Goal: Task Accomplishment & Management: Use online tool/utility

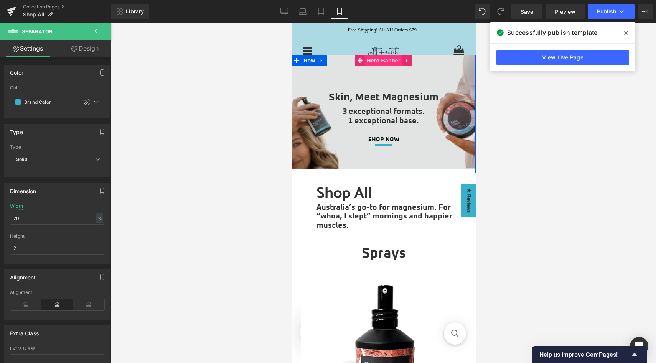
click at [378, 64] on span "Hero Banner" at bounding box center [383, 61] width 37 height 12
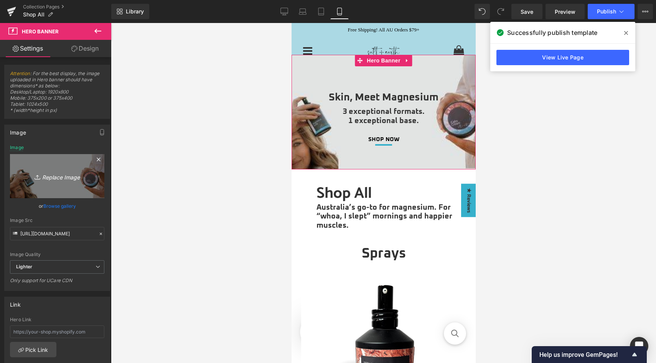
click at [53, 180] on icon "Replace Image" at bounding box center [56, 177] width 61 height 10
type input "C:\fakepath\Skin, meet magnesium (mobile).jpg"
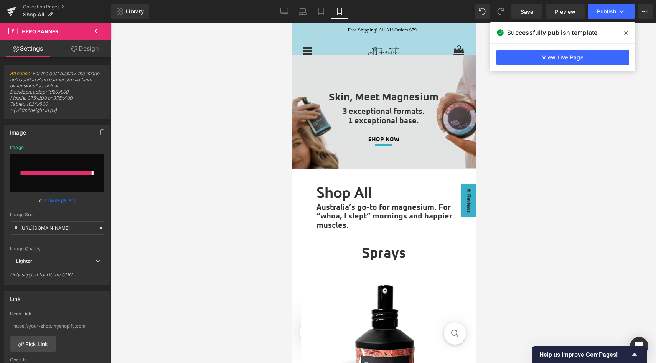
type input "[URL][DOMAIN_NAME]"
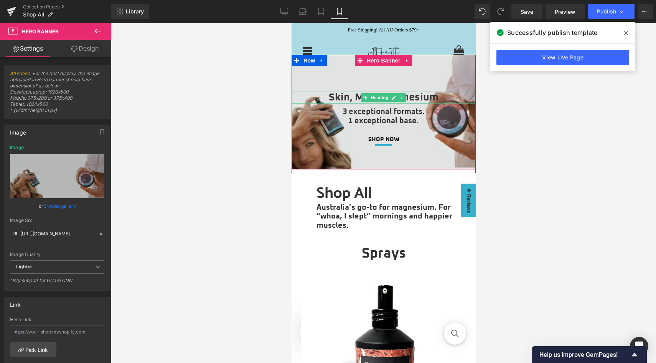
click at [355, 99] on h1 "Skin, Meet Magnesium" at bounding box center [383, 98] width 184 height 12
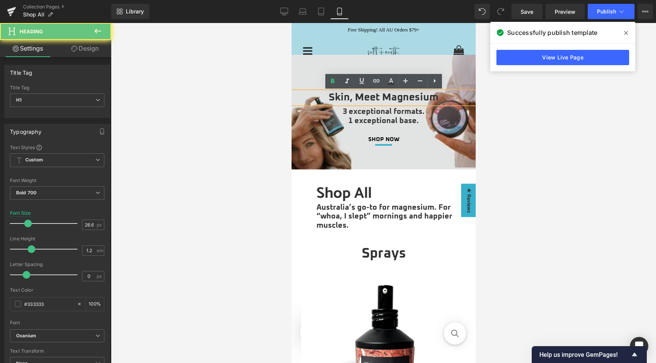
click at [355, 99] on h1 "Skin, Meet Magnesium" at bounding box center [383, 98] width 184 height 12
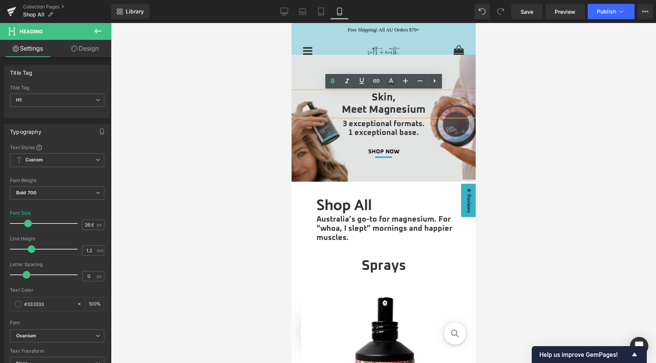
click at [335, 66] on div at bounding box center [383, 118] width 184 height 127
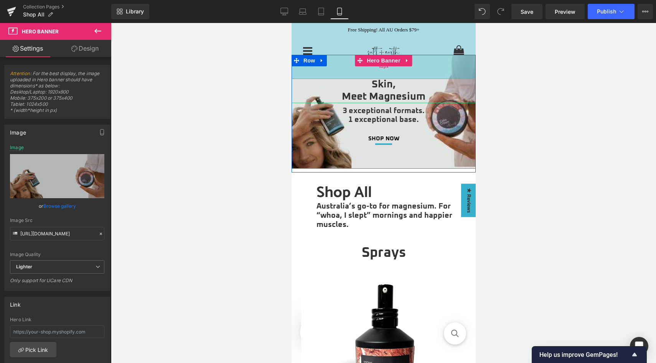
drag, startPoint x: 354, startPoint y: 75, endPoint x: 352, endPoint y: 63, distance: 12.4
click at [352, 63] on div "62px" at bounding box center [383, 67] width 184 height 24
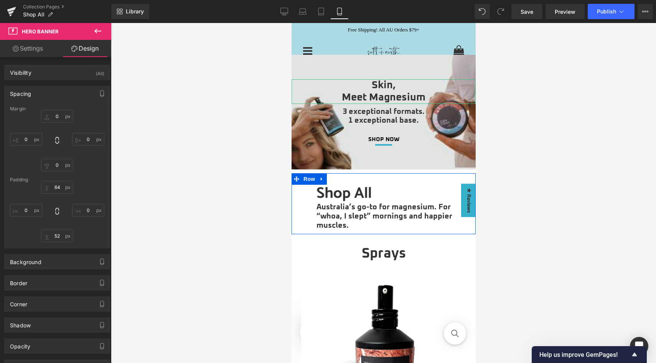
click at [381, 155] on div "Skin, Meet Magnesium Heading 3 exceptional formats. 1 exceptional base. Heading…" at bounding box center [383, 112] width 184 height 115
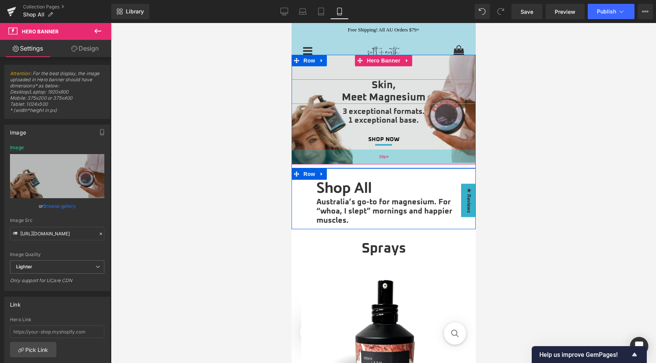
drag, startPoint x: 409, startPoint y: 161, endPoint x: 408, endPoint y: 156, distance: 5.0
click at [408, 156] on div "39px" at bounding box center [383, 157] width 184 height 15
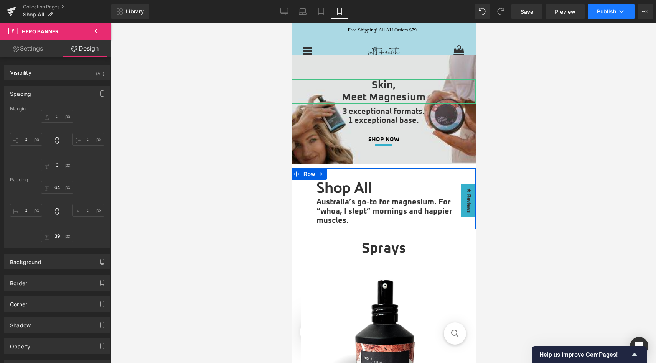
click at [617, 10] on button "Publish" at bounding box center [611, 11] width 47 height 15
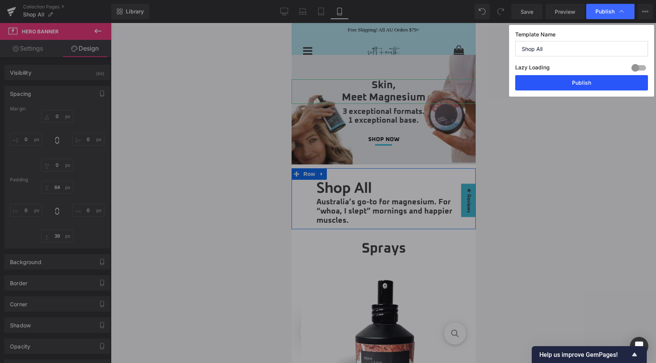
click at [581, 79] on button "Publish" at bounding box center [581, 82] width 133 height 15
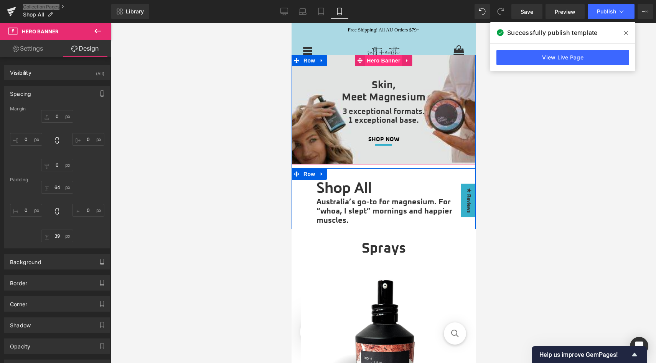
click at [375, 63] on span "Hero Banner" at bounding box center [383, 61] width 37 height 12
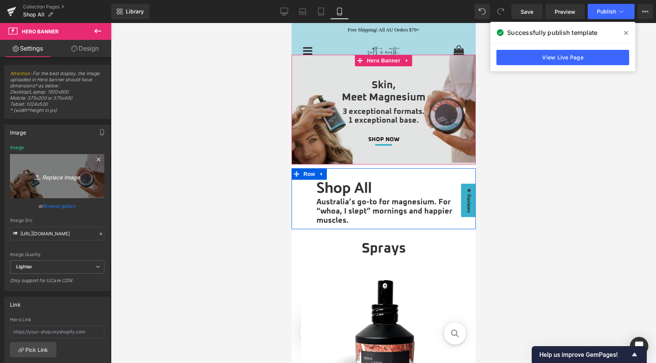
click at [66, 176] on icon "Replace Image" at bounding box center [56, 177] width 61 height 10
type input "C:\fakepath\Skin, meet magnesium (mobile).jpg"
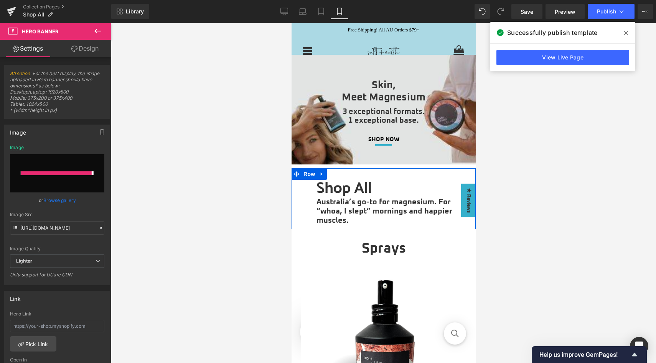
type input "[URL][DOMAIN_NAME]"
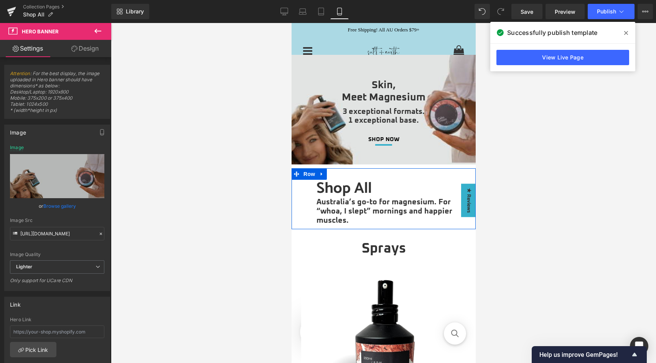
click at [608, 23] on div "Successfully publish template" at bounding box center [562, 32] width 145 height 21
click at [609, 12] on span "Publish" at bounding box center [606, 11] width 19 height 6
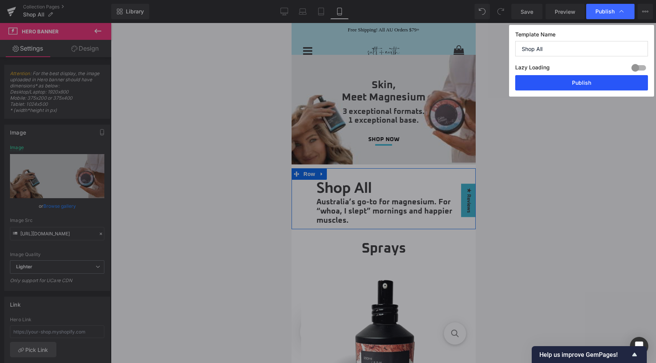
click at [568, 87] on button "Publish" at bounding box center [581, 82] width 133 height 15
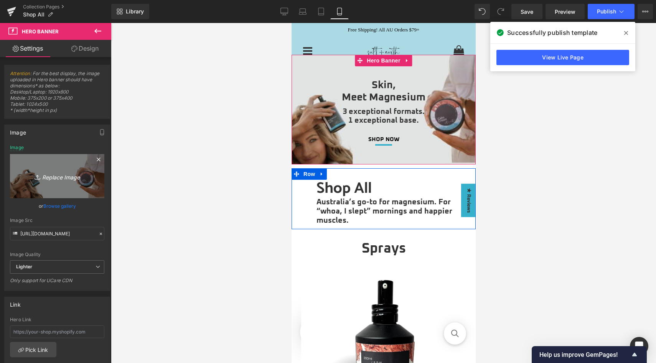
click at [53, 177] on icon "Replace Image" at bounding box center [56, 177] width 61 height 10
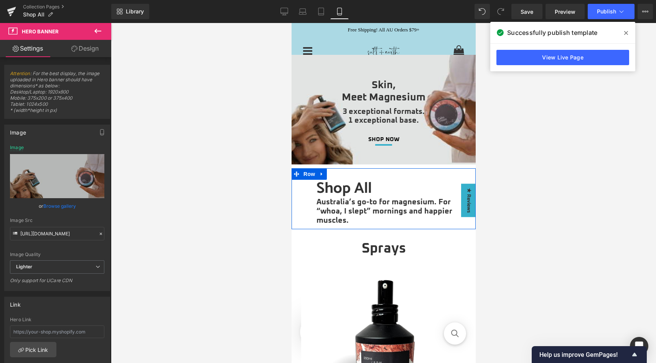
type input "C:\fakepath\Skin, meet magnesium (mobile).jpg"
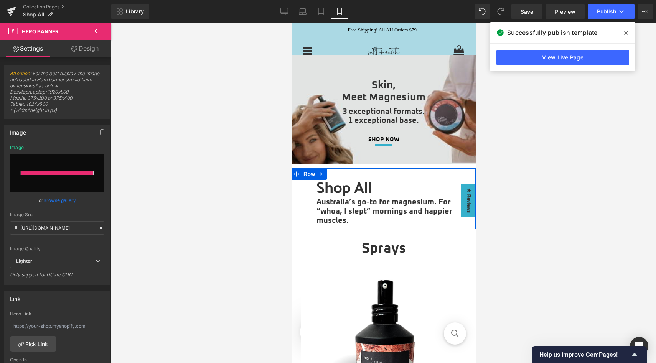
type input "[URL][DOMAIN_NAME]"
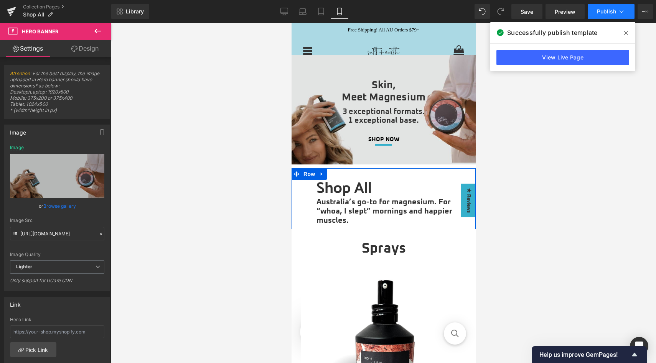
click at [600, 13] on span "Publish" at bounding box center [606, 11] width 19 height 6
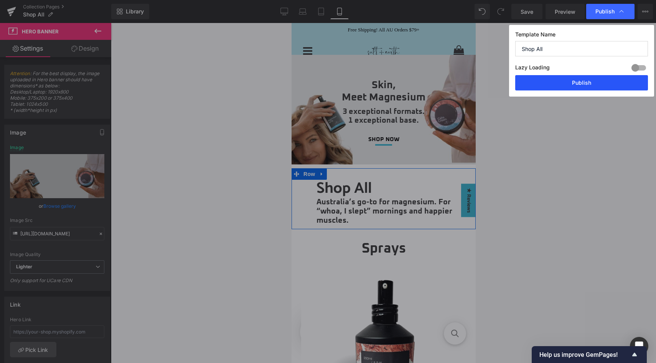
click at [571, 87] on button "Publish" at bounding box center [581, 82] width 133 height 15
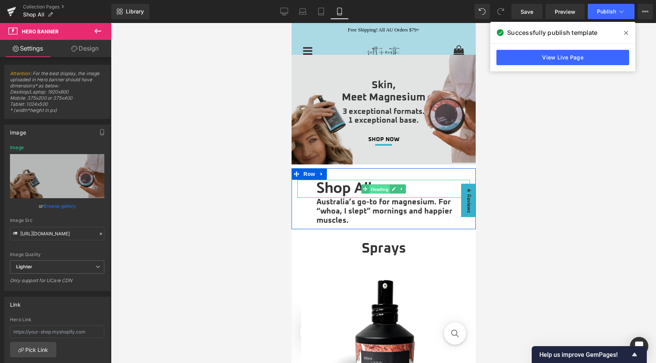
click at [376, 191] on span "Heading" at bounding box center [379, 189] width 21 height 9
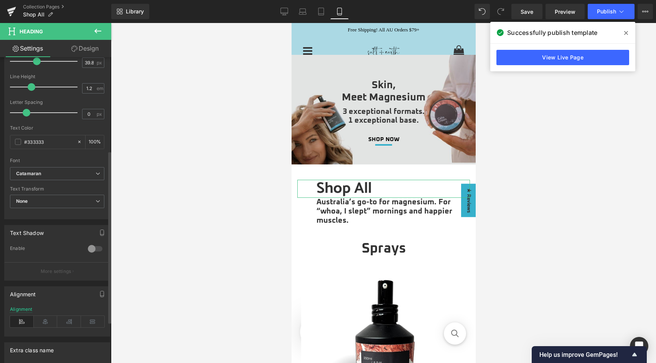
scroll to position [166, 0]
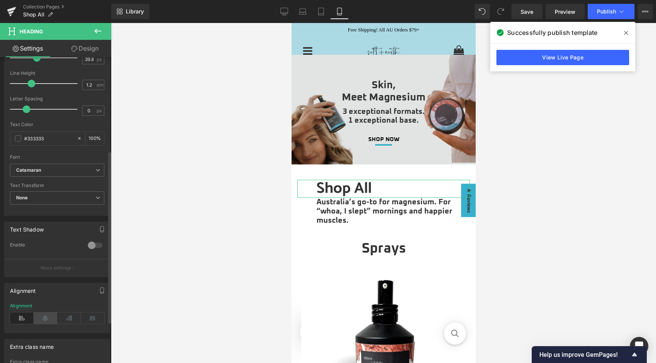
click at [40, 318] on icon at bounding box center [46, 319] width 24 height 12
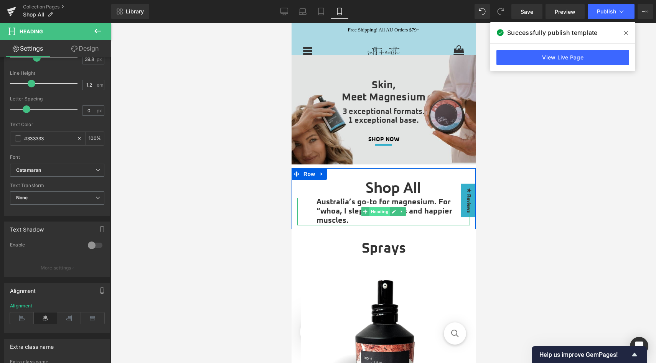
click at [380, 213] on span "Heading" at bounding box center [379, 211] width 21 height 9
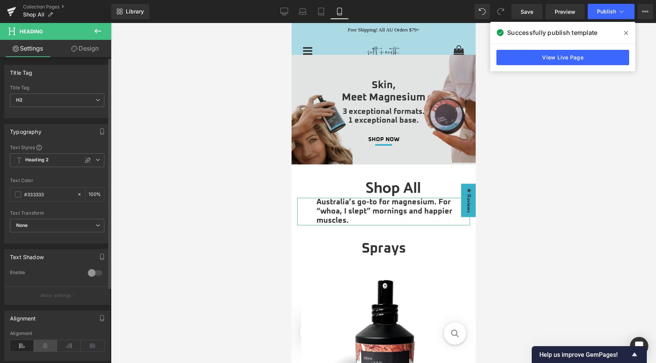
click at [40, 347] on icon at bounding box center [46, 346] width 24 height 12
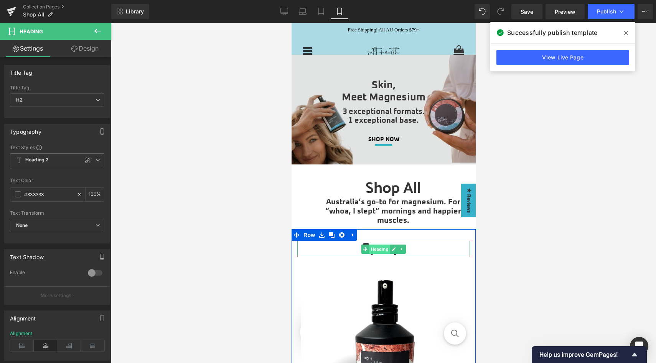
click at [380, 250] on span "Heading" at bounding box center [379, 249] width 21 height 9
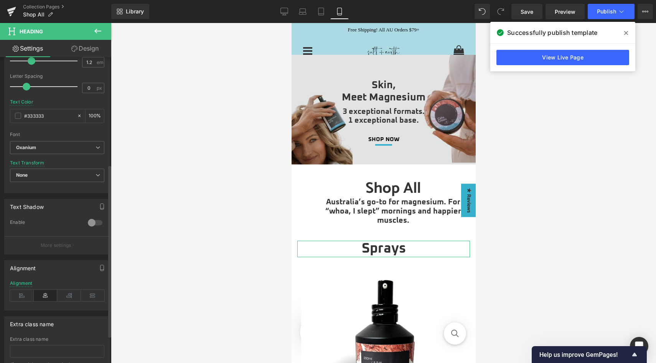
scroll to position [191, 0]
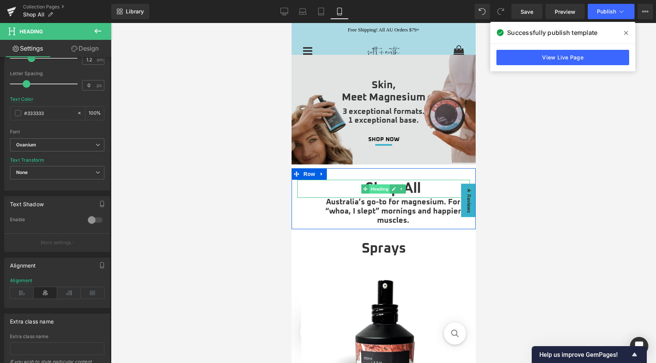
click at [380, 191] on span "Heading" at bounding box center [379, 189] width 21 height 9
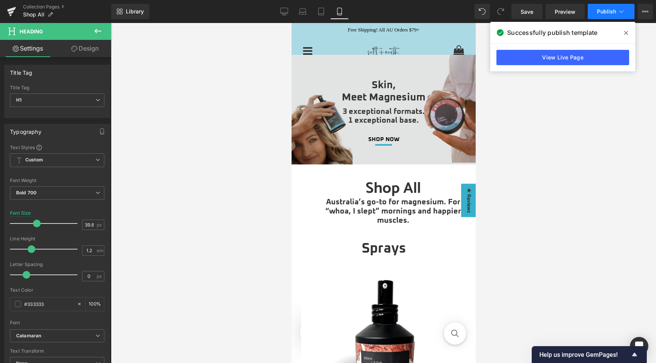
click at [604, 12] on span "Publish" at bounding box center [606, 11] width 19 height 6
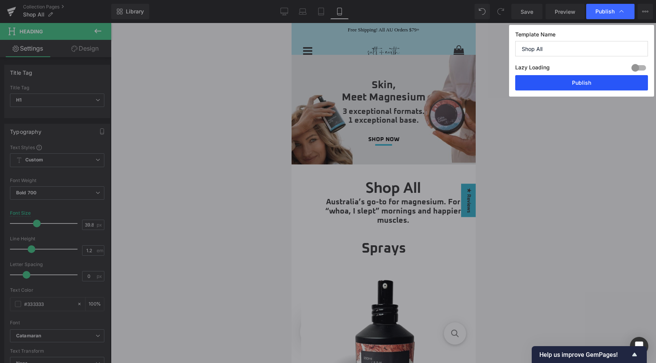
click at [581, 83] on button "Publish" at bounding box center [581, 82] width 133 height 15
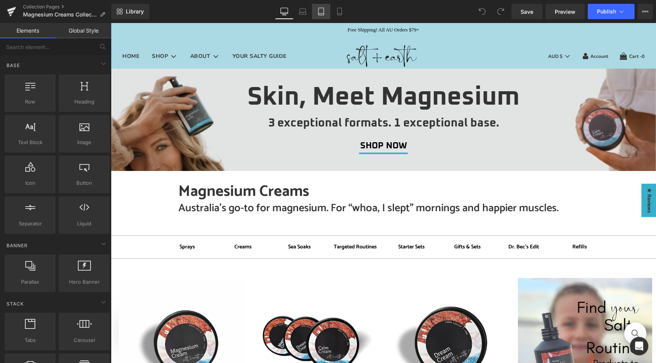
click at [323, 12] on icon at bounding box center [321, 12] width 8 height 8
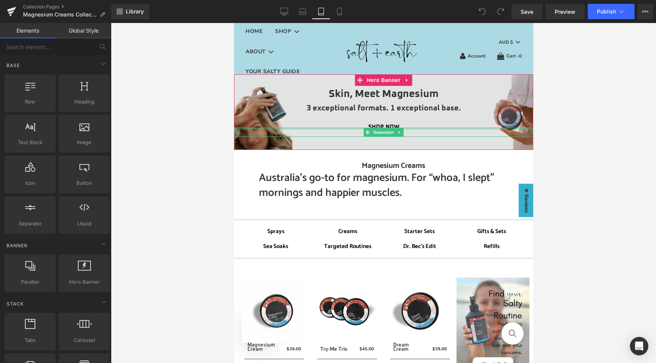
scroll to position [16, 0]
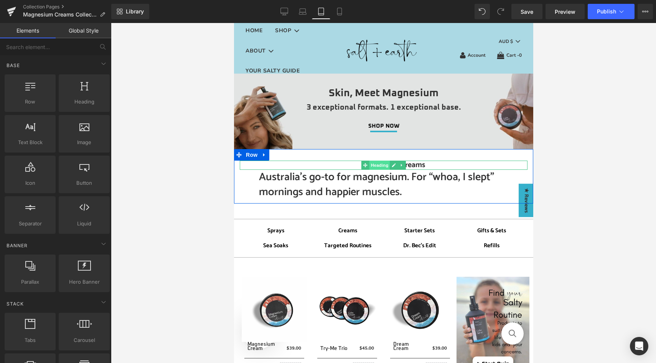
click at [380, 165] on span "Heading" at bounding box center [379, 165] width 21 height 9
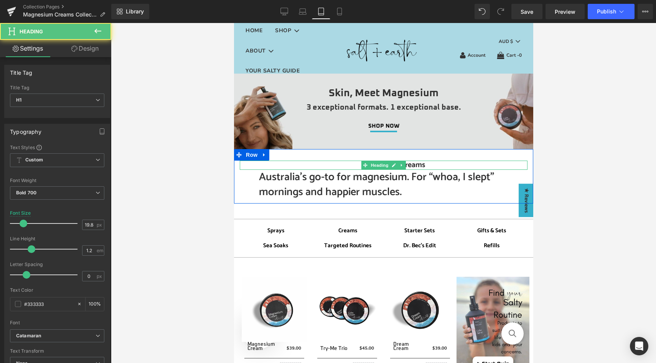
click at [353, 163] on h1 "Magnesium Creams" at bounding box center [393, 165] width 269 height 9
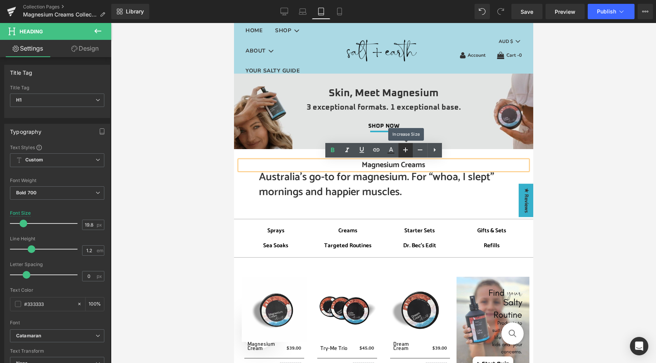
click at [407, 149] on icon at bounding box center [405, 149] width 9 height 9
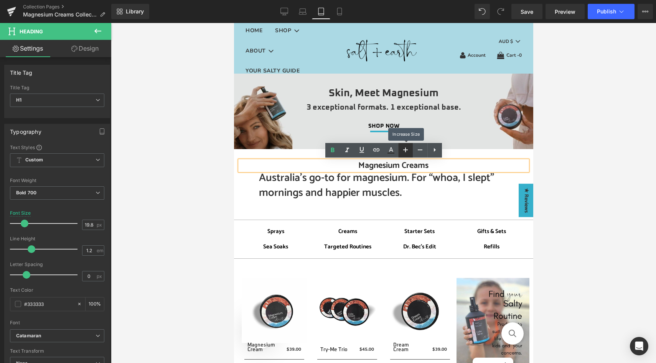
click at [407, 149] on icon at bounding box center [405, 149] width 9 height 9
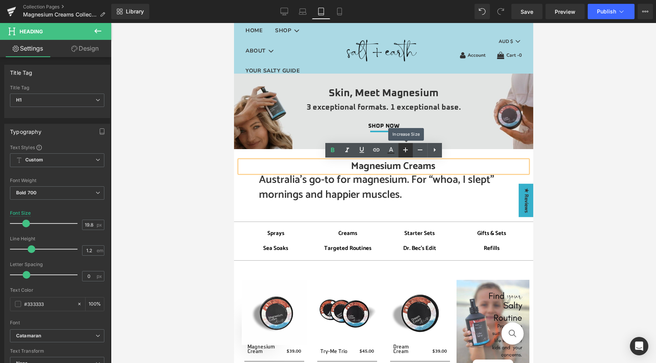
click at [407, 149] on icon at bounding box center [405, 149] width 9 height 9
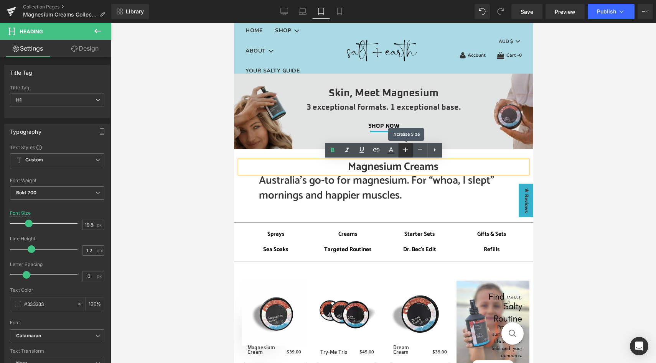
click at [407, 149] on icon at bounding box center [405, 149] width 9 height 9
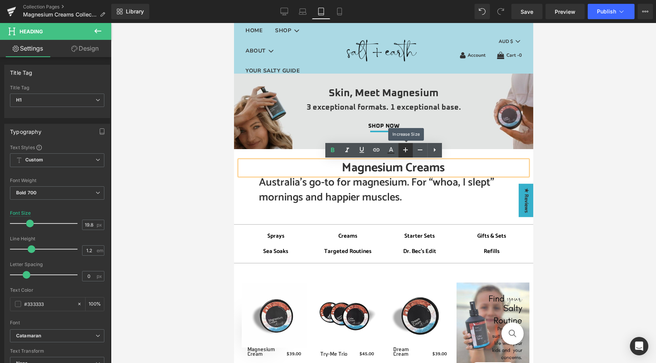
click at [407, 149] on icon at bounding box center [405, 149] width 9 height 9
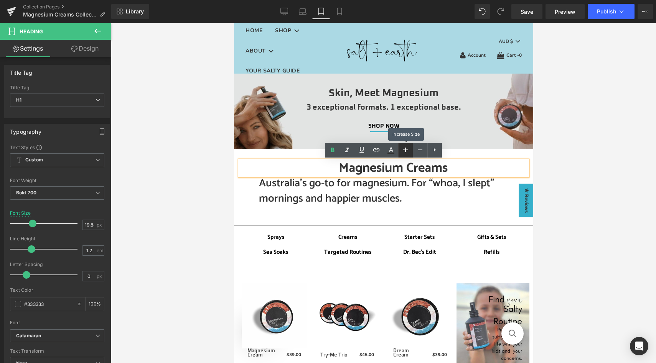
click at [407, 149] on icon at bounding box center [405, 149] width 9 height 9
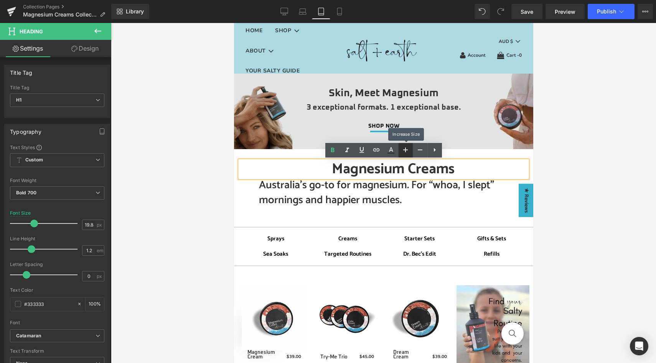
click at [407, 149] on icon at bounding box center [405, 149] width 9 height 9
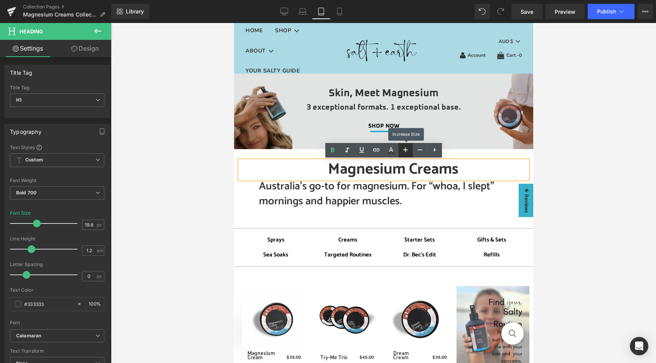
click at [407, 149] on icon at bounding box center [405, 149] width 9 height 9
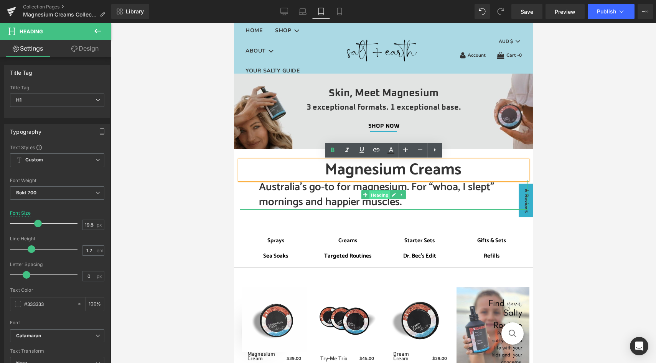
click at [377, 194] on span "Heading" at bounding box center [379, 195] width 21 height 9
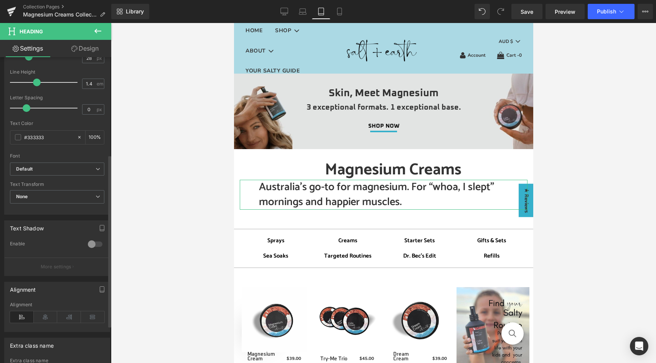
scroll to position [174, 0]
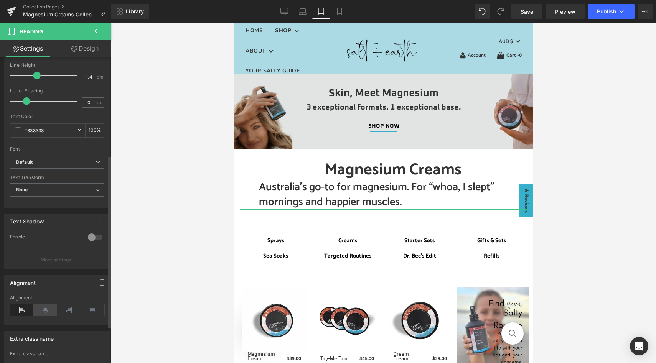
click at [48, 312] on icon at bounding box center [46, 311] width 24 height 12
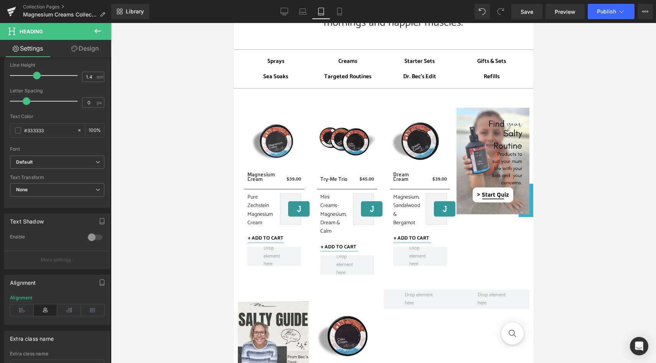
scroll to position [0, 0]
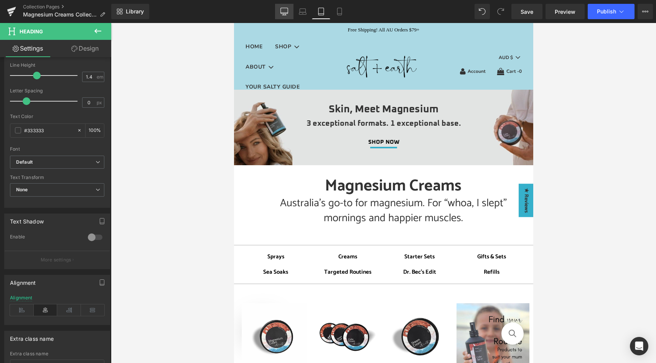
click at [285, 12] on icon at bounding box center [285, 12] width 8 height 8
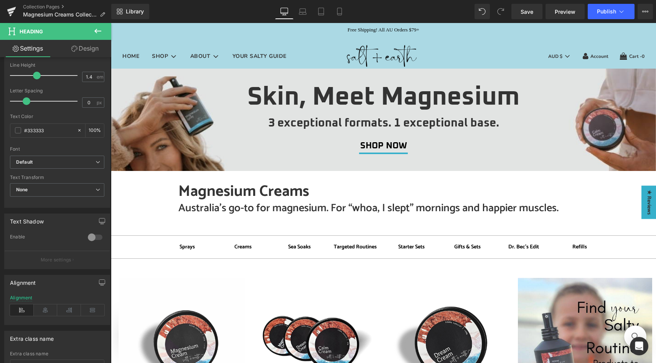
scroll to position [5, 0]
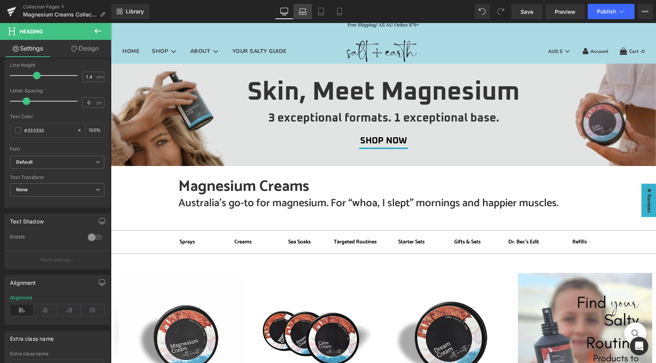
click at [303, 10] on icon at bounding box center [303, 12] width 8 height 8
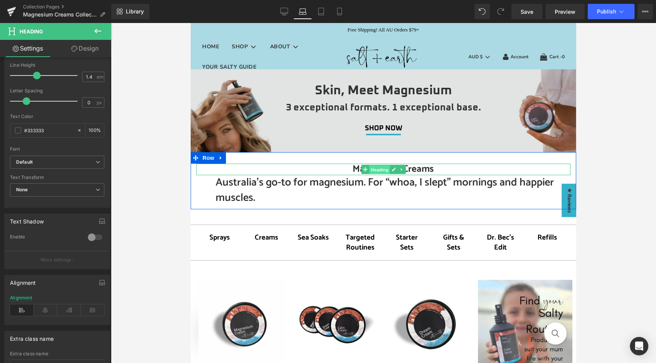
click at [382, 170] on span "Heading" at bounding box center [379, 169] width 21 height 9
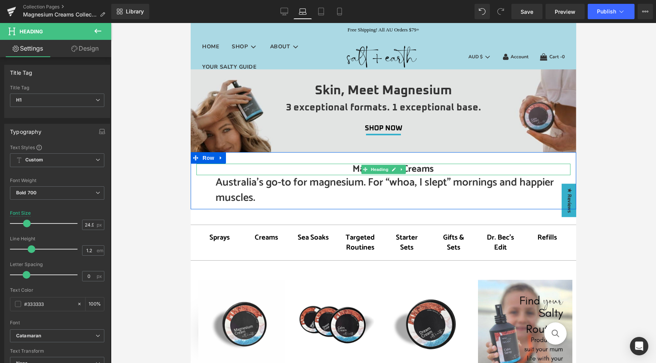
click at [355, 169] on h1 "Magnesium Creams" at bounding box center [393, 170] width 355 height 12
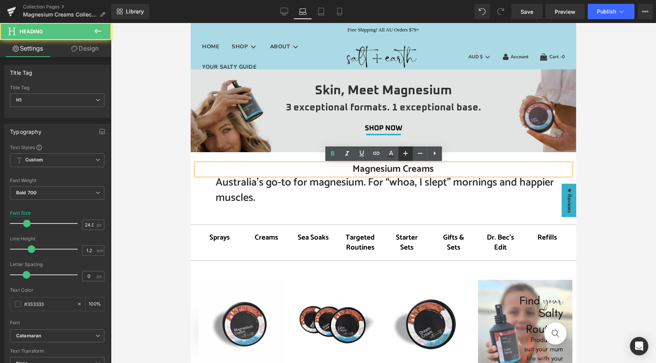
click at [405, 153] on icon at bounding box center [405, 153] width 9 height 9
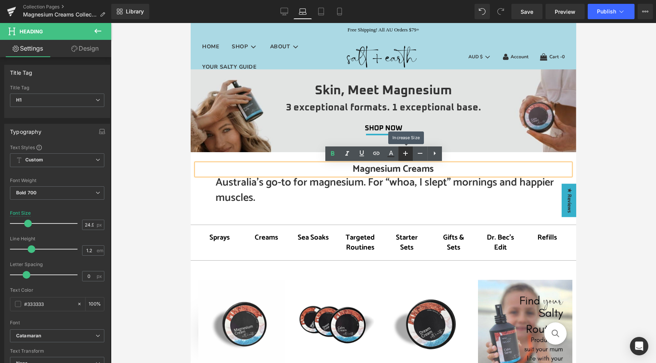
click at [405, 153] on icon at bounding box center [405, 153] width 9 height 9
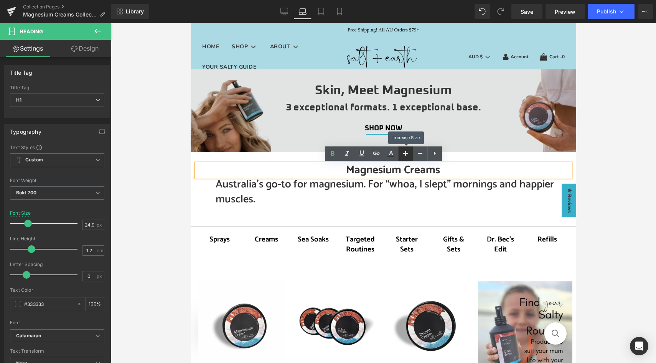
click at [405, 153] on icon at bounding box center [405, 153] width 9 height 9
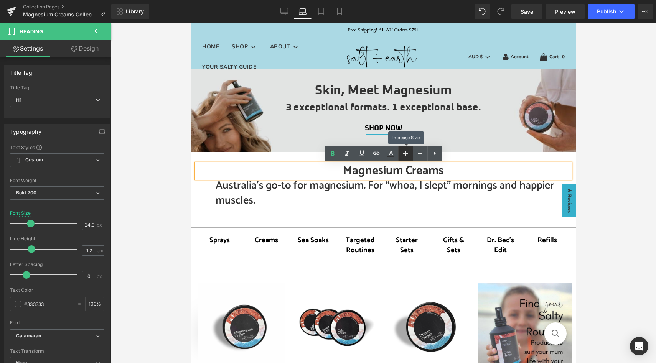
click at [405, 153] on icon at bounding box center [405, 153] width 9 height 9
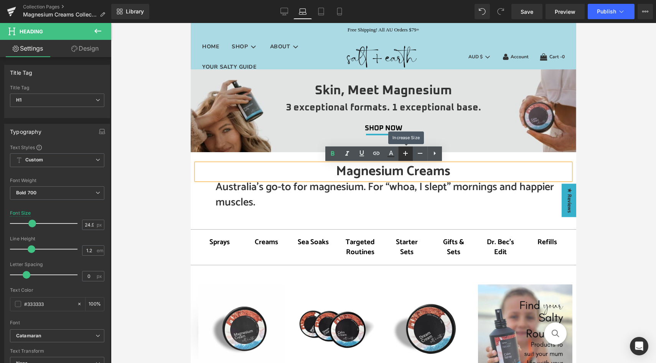
click at [405, 153] on icon at bounding box center [405, 153] width 9 height 9
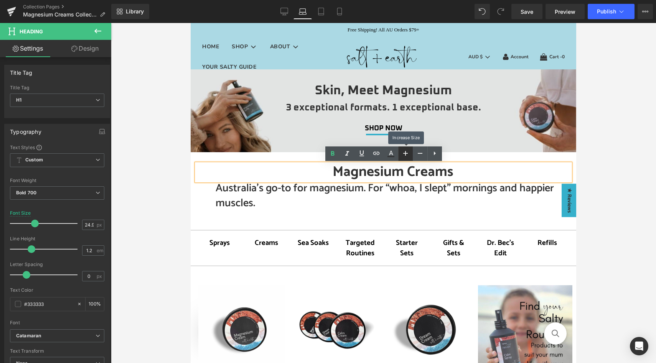
click at [405, 153] on icon at bounding box center [405, 153] width 9 height 9
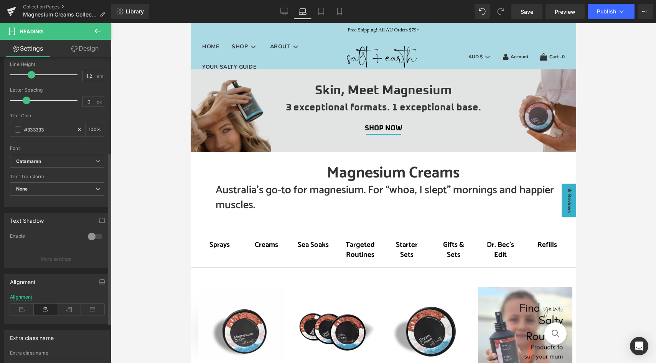
scroll to position [177, 0]
click at [20, 308] on icon at bounding box center [22, 307] width 24 height 12
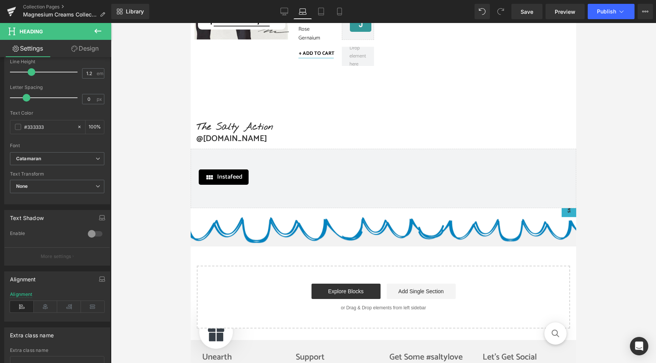
scroll to position [0, 0]
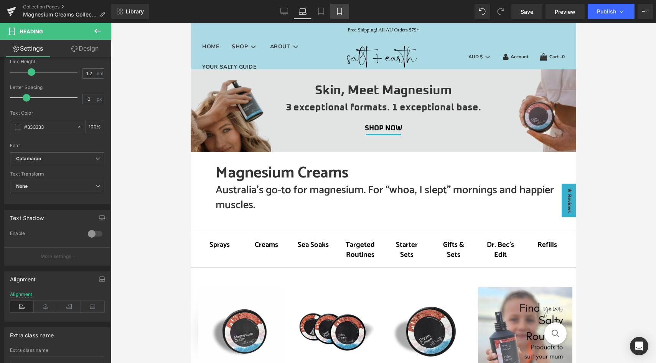
click at [339, 10] on icon at bounding box center [340, 12] width 8 height 8
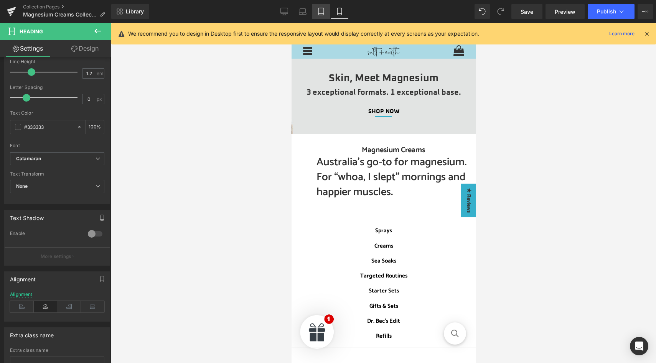
click at [321, 12] on icon at bounding box center [321, 12] width 8 height 8
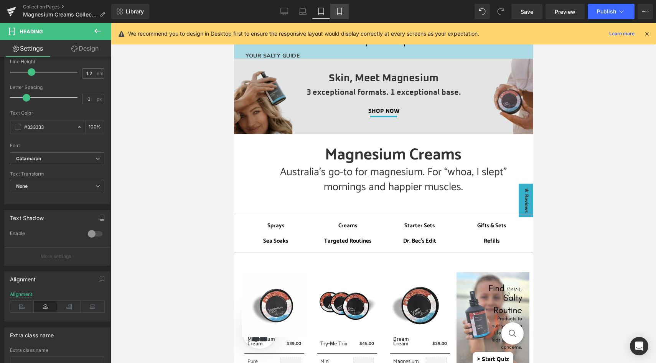
click at [340, 13] on icon at bounding box center [340, 12] width 8 height 8
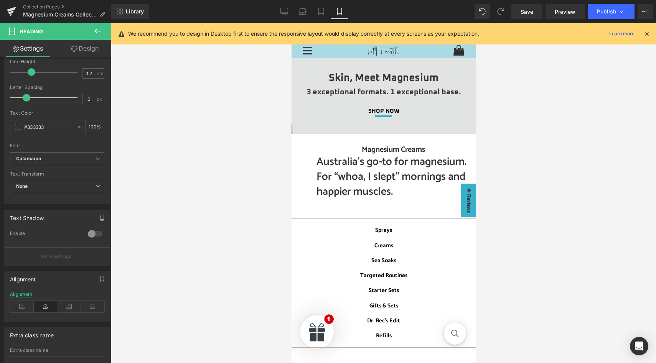
scroll to position [0, 0]
click at [286, 9] on icon at bounding box center [285, 12] width 8 height 8
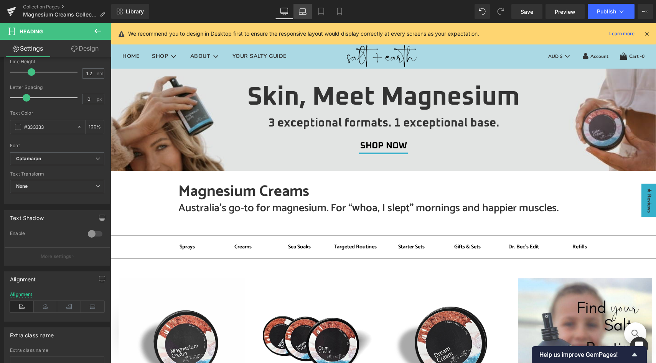
click at [300, 15] on icon at bounding box center [303, 12] width 8 height 8
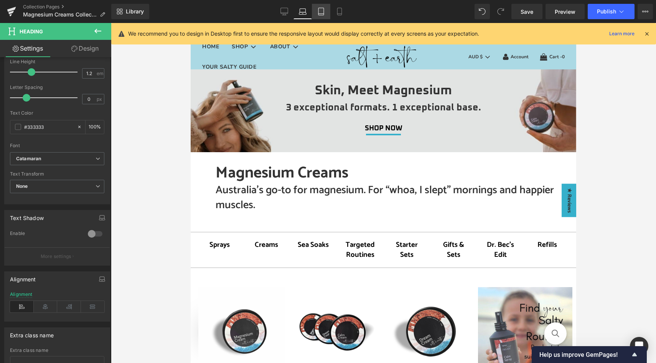
click at [322, 14] on icon at bounding box center [321, 14] width 5 height 0
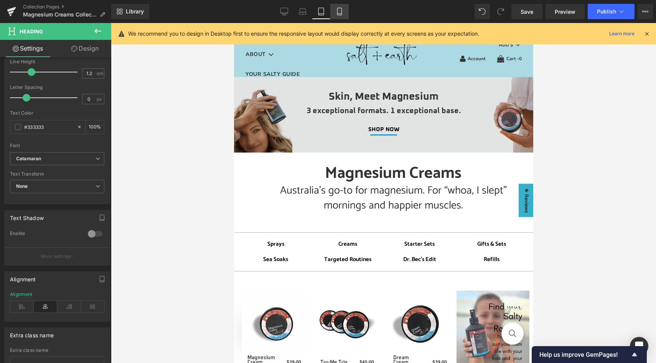
click at [341, 13] on icon at bounding box center [340, 12] width 8 height 8
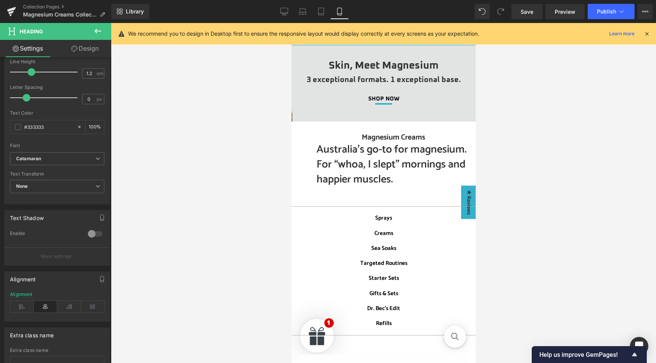
scroll to position [0, 0]
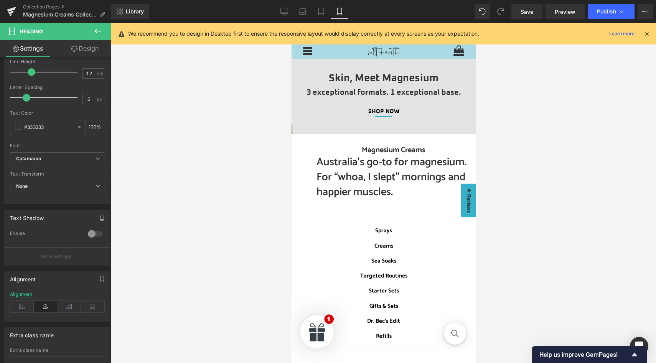
click at [97, 30] on icon at bounding box center [97, 30] width 9 height 9
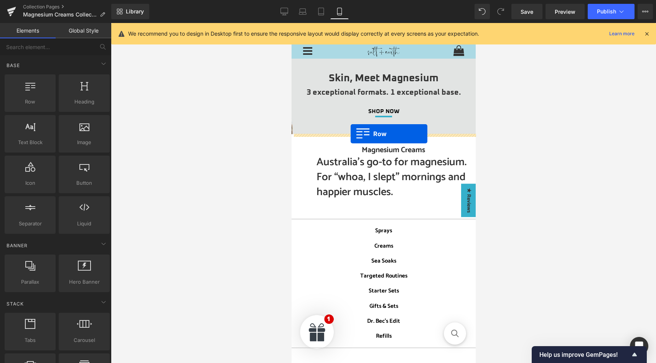
drag, startPoint x: 333, startPoint y: 124, endPoint x: 350, endPoint y: 134, distance: 20.1
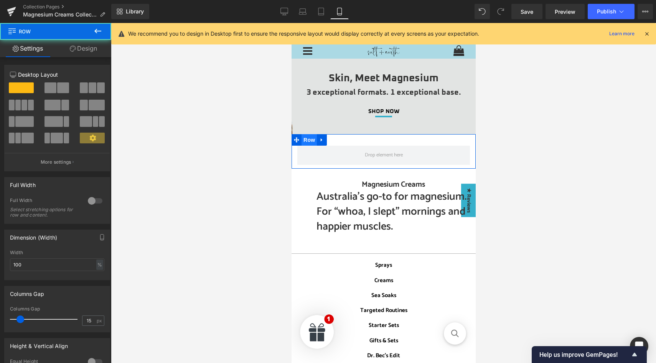
click at [306, 138] on span "Row" at bounding box center [308, 140] width 15 height 12
click at [81, 46] on link "Design" at bounding box center [84, 48] width 56 height 17
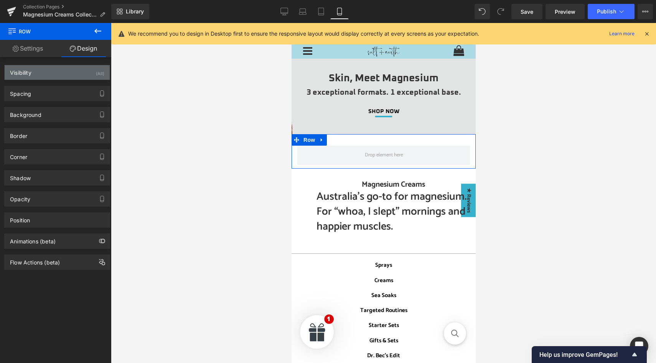
click at [85, 68] on div "Visibility (All)" at bounding box center [57, 72] width 105 height 15
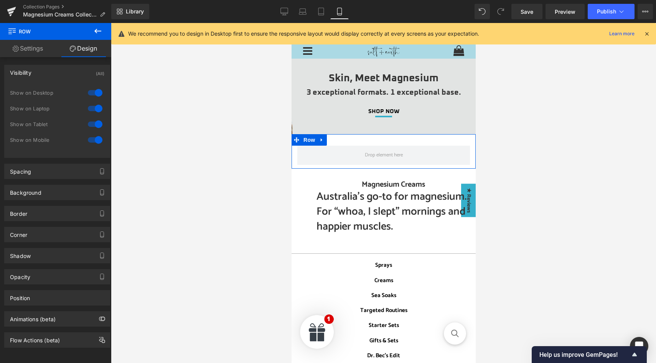
click at [93, 94] on div at bounding box center [95, 93] width 18 height 12
click at [93, 106] on div at bounding box center [95, 108] width 18 height 12
click at [93, 121] on div at bounding box center [95, 124] width 18 height 12
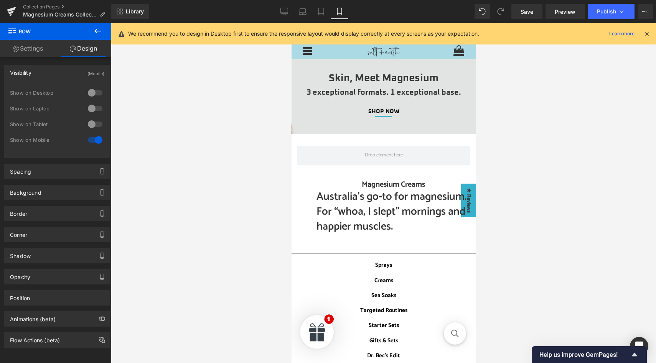
click at [98, 33] on icon at bounding box center [97, 30] width 9 height 9
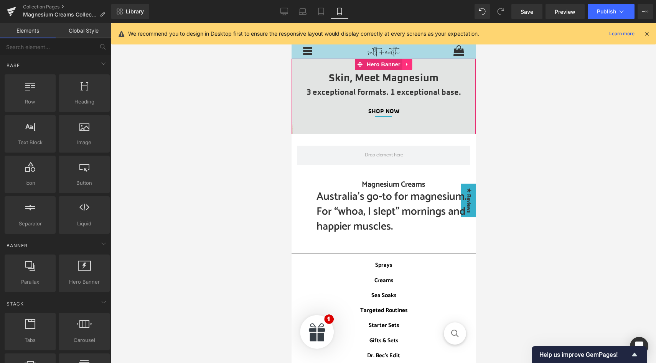
click at [406, 64] on icon at bounding box center [407, 64] width 2 height 3
click at [401, 66] on icon at bounding box center [401, 64] width 5 height 6
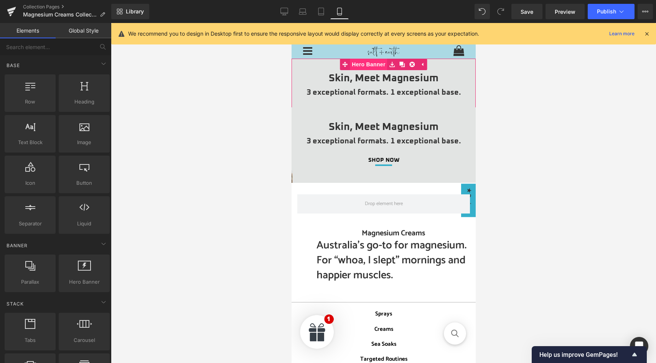
click at [366, 65] on span "Hero Banner" at bounding box center [368, 65] width 37 height 12
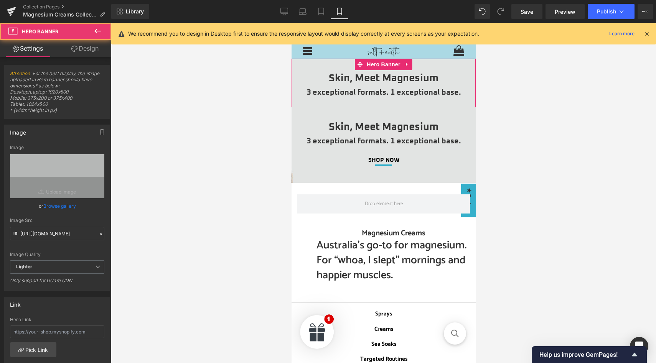
click at [95, 48] on link "Design" at bounding box center [85, 48] width 56 height 17
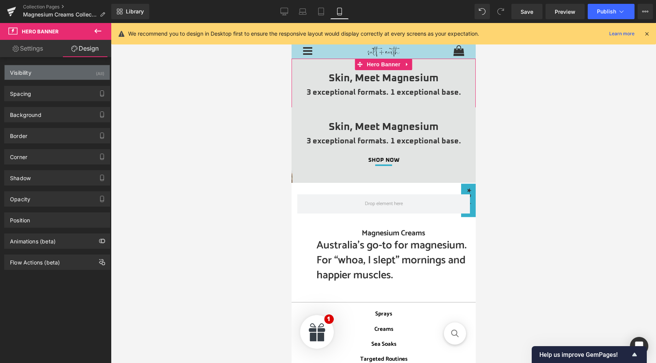
click at [97, 70] on div "(All)" at bounding box center [100, 71] width 8 height 13
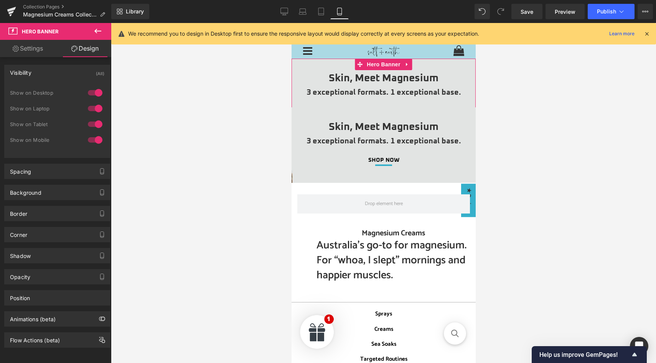
click at [97, 93] on div at bounding box center [95, 93] width 18 height 12
click at [93, 89] on div at bounding box center [95, 93] width 18 height 12
click at [91, 140] on div at bounding box center [95, 140] width 18 height 12
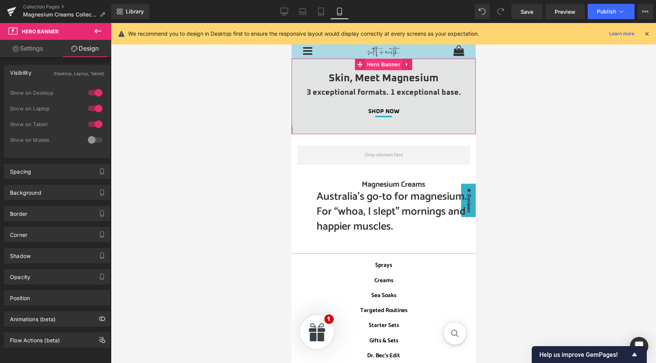
click at [382, 64] on span "Hero Banner" at bounding box center [383, 65] width 37 height 12
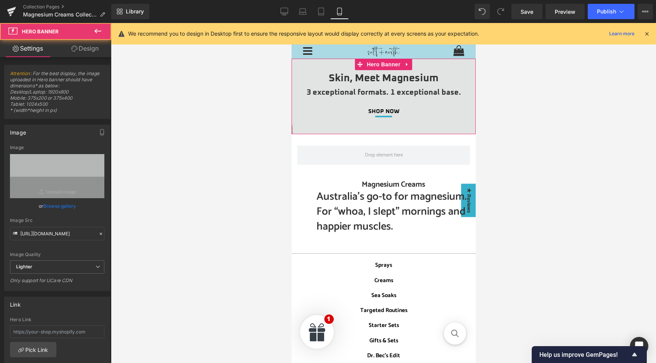
click at [98, 51] on link "Design" at bounding box center [85, 48] width 56 height 17
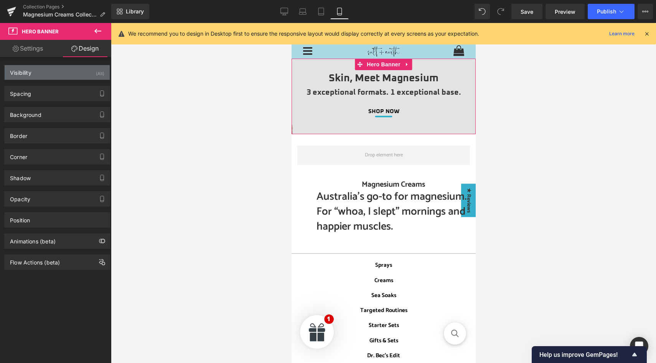
click at [96, 66] on div "(All)" at bounding box center [100, 71] width 8 height 13
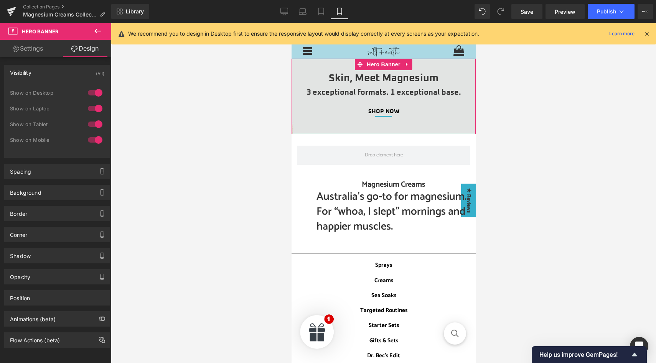
click at [95, 87] on div at bounding box center [95, 93] width 18 height 12
click at [94, 108] on div at bounding box center [95, 108] width 18 height 12
click at [94, 119] on div at bounding box center [95, 124] width 18 height 12
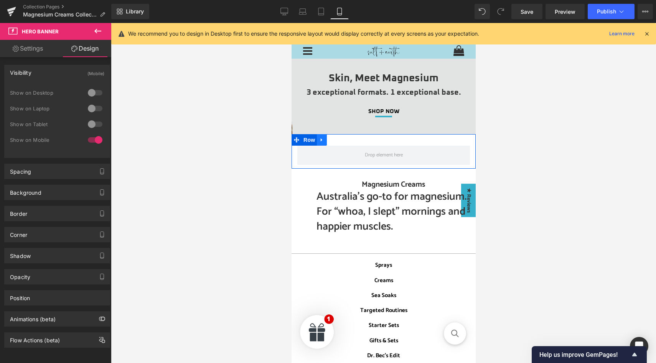
click at [322, 142] on icon at bounding box center [321, 140] width 5 height 6
click at [345, 139] on link at bounding box center [342, 140] width 10 height 12
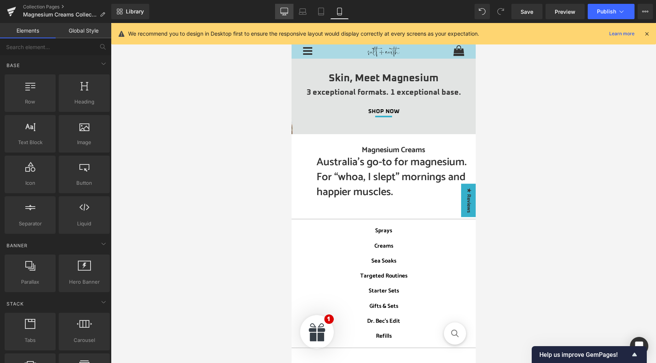
click at [282, 11] on icon at bounding box center [285, 12] width 8 height 8
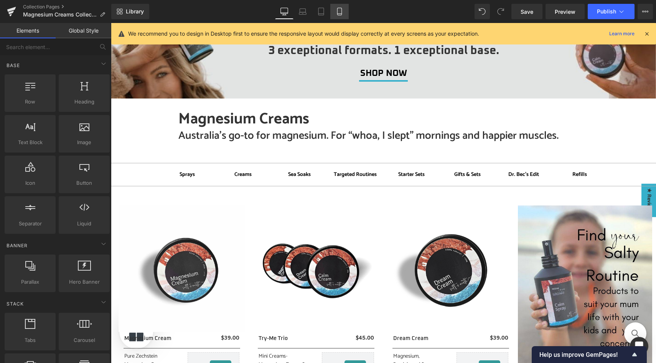
click at [338, 14] on icon at bounding box center [339, 14] width 4 height 0
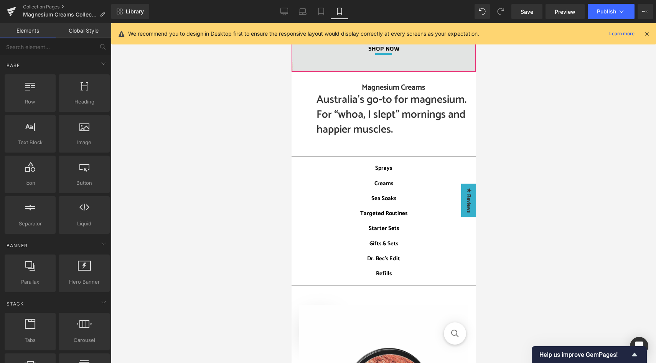
scroll to position [0, 0]
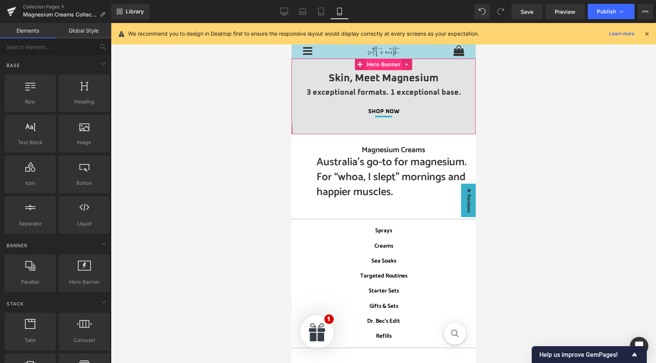
click at [376, 68] on span "Hero Banner" at bounding box center [383, 65] width 37 height 12
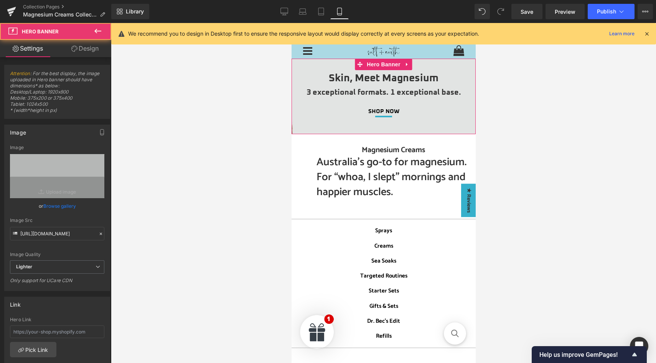
click at [78, 48] on link "Design" at bounding box center [85, 48] width 56 height 17
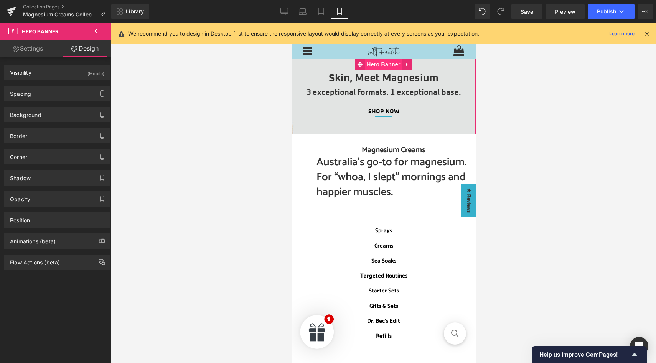
click at [385, 64] on span "Hero Banner" at bounding box center [383, 65] width 37 height 12
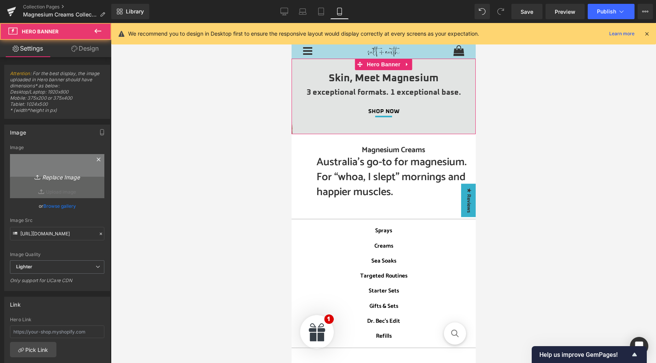
click at [71, 179] on icon "Replace Image" at bounding box center [56, 177] width 61 height 10
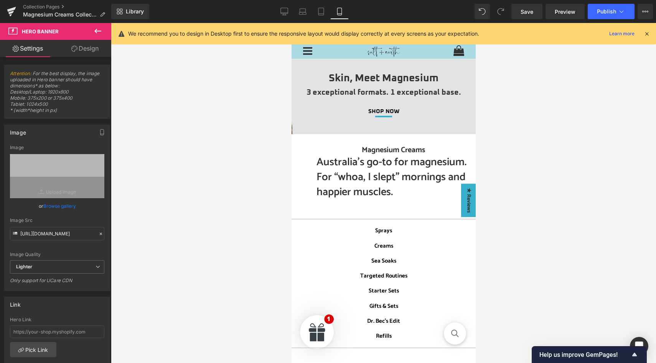
type input "C:\fakepath\Skin, meet magnesium (mobile).jpg"
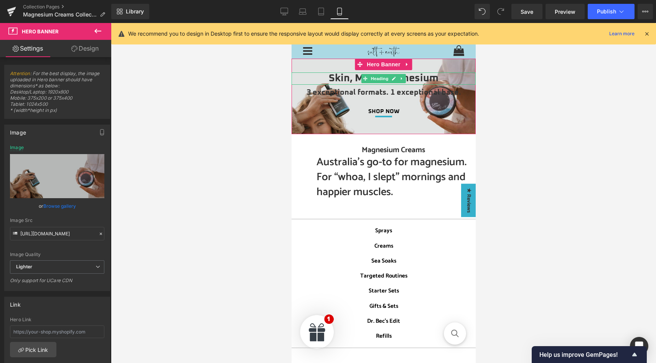
click at [356, 78] on h1 "Skin, Meet Magnesium" at bounding box center [383, 79] width 184 height 12
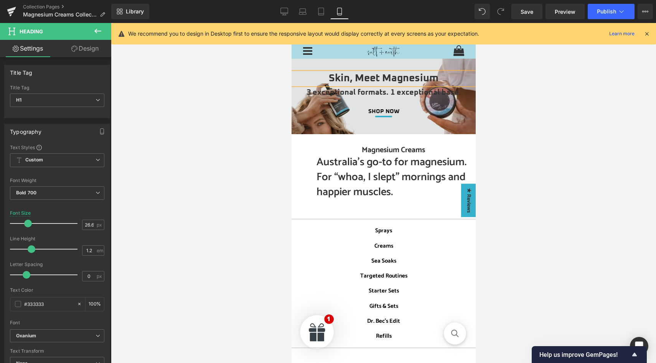
click at [356, 78] on h1 "Skin, Meet Magnesium" at bounding box center [383, 79] width 184 height 12
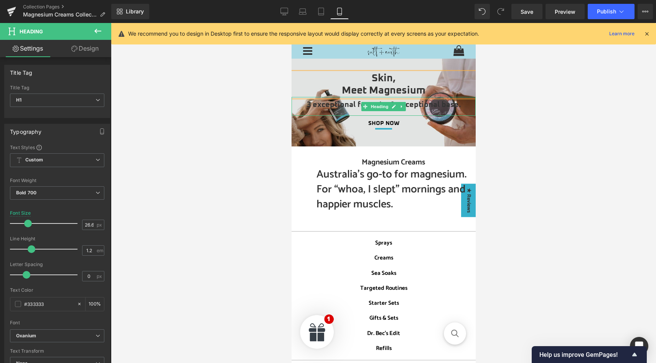
click at [412, 103] on h2 "3 exceptional formats. 1 exceptional base." at bounding box center [383, 105] width 184 height 9
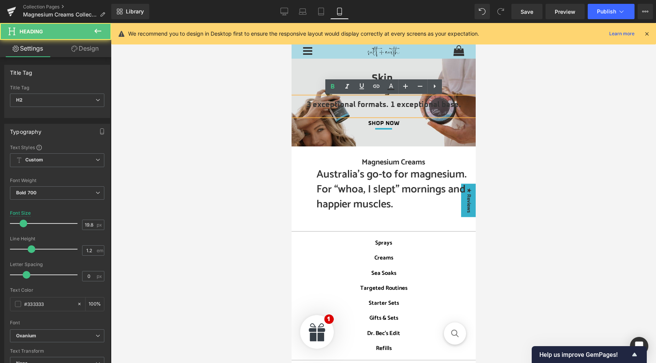
click at [390, 104] on h2 "3 exceptional formats. 1 exceptional base." at bounding box center [383, 105] width 184 height 9
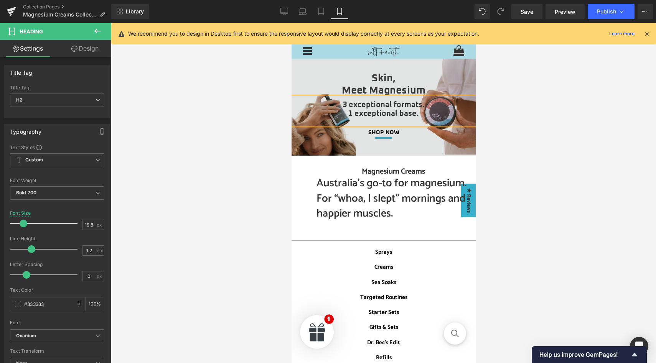
click at [422, 147] on div at bounding box center [383, 107] width 184 height 97
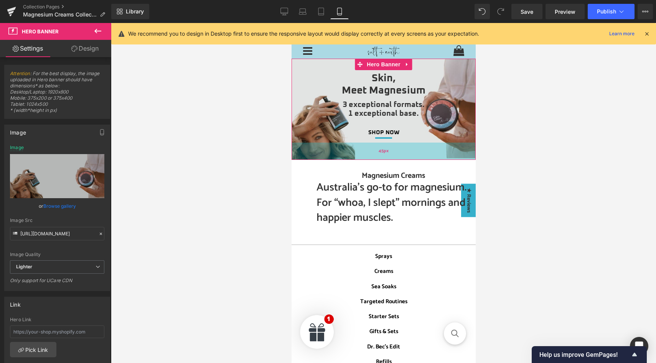
drag, startPoint x: 421, startPoint y: 149, endPoint x: 421, endPoint y: 153, distance: 4.2
click at [421, 153] on div "45px" at bounding box center [383, 151] width 184 height 17
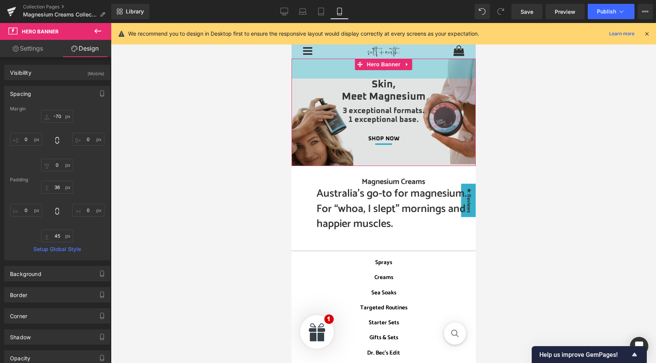
drag, startPoint x: 426, startPoint y: 66, endPoint x: 425, endPoint y: 71, distance: 5.1
click at [425, 71] on div "52px" at bounding box center [383, 69] width 184 height 20
click at [426, 72] on div "53px" at bounding box center [383, 69] width 184 height 20
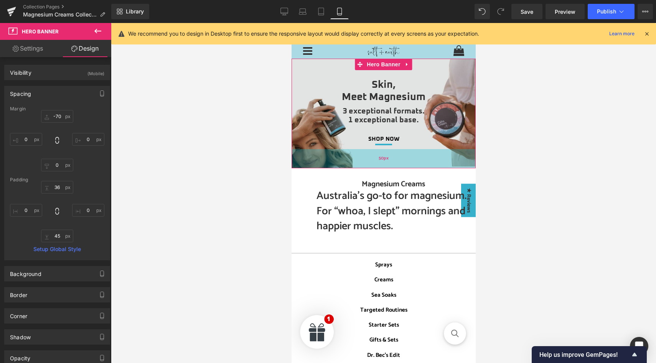
click at [418, 158] on div "50px" at bounding box center [383, 158] width 184 height 19
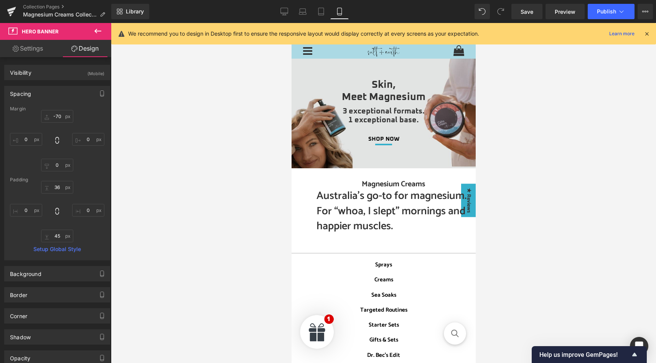
click at [527, 128] on div at bounding box center [383, 193] width 545 height 340
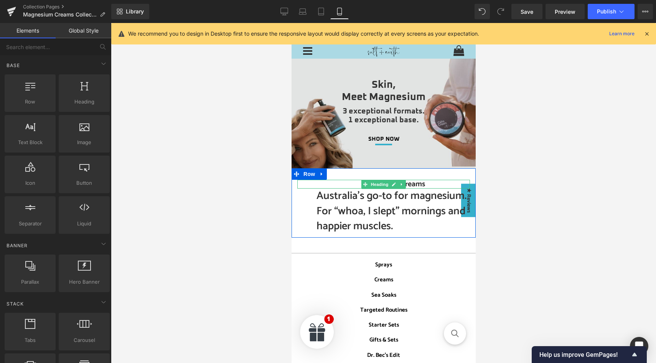
click at [357, 184] on h1 "Magnesium Creams" at bounding box center [393, 184] width 154 height 9
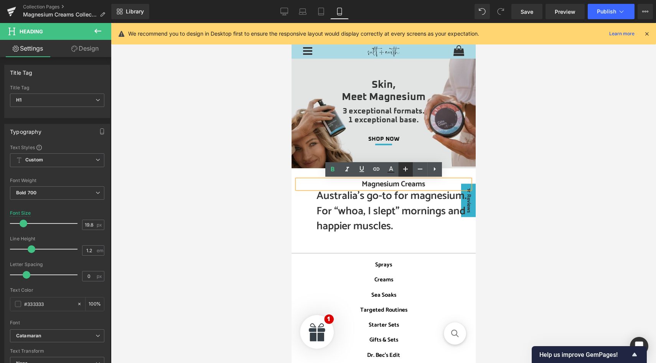
click at [404, 170] on icon at bounding box center [405, 169] width 9 height 9
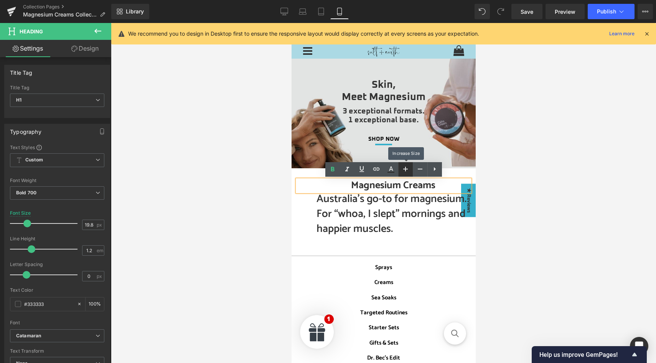
click at [404, 170] on icon at bounding box center [405, 169] width 9 height 9
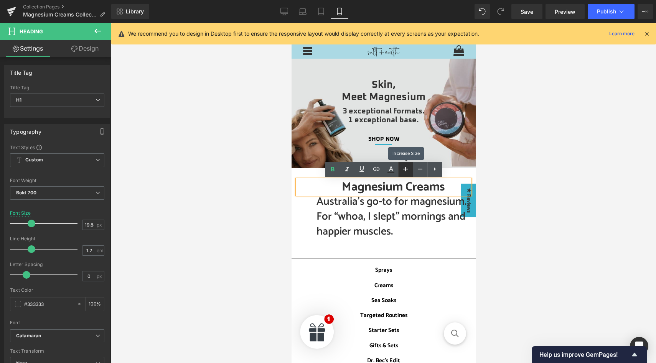
click at [404, 170] on icon at bounding box center [405, 169] width 9 height 9
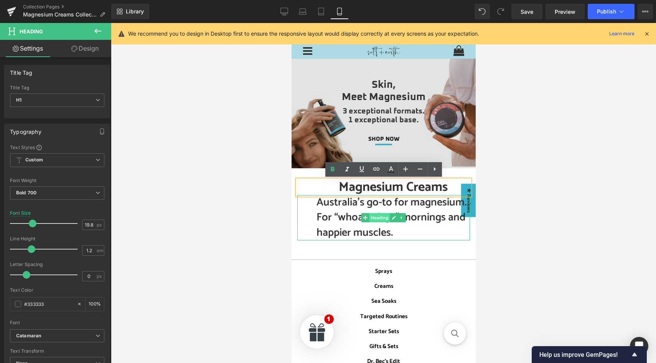
click at [378, 218] on span "Heading" at bounding box center [379, 217] width 21 height 9
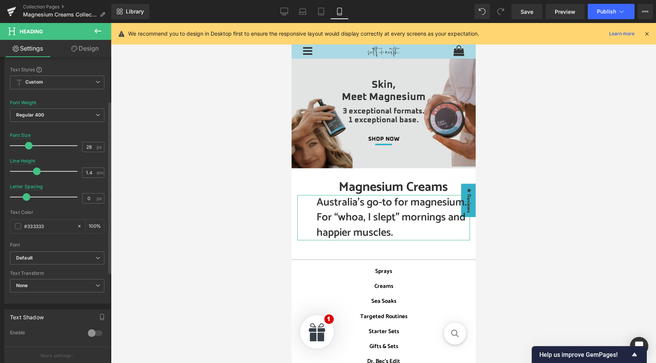
scroll to position [238, 0]
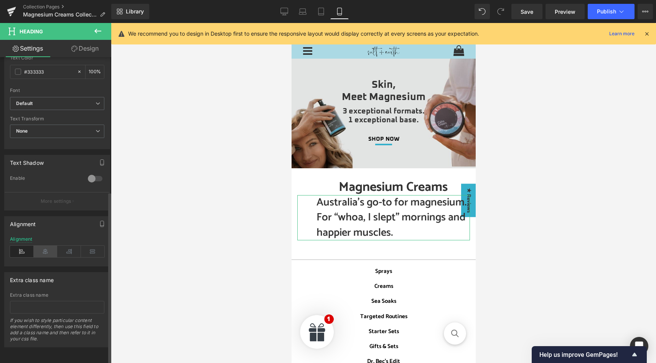
click at [45, 248] on icon at bounding box center [46, 252] width 24 height 12
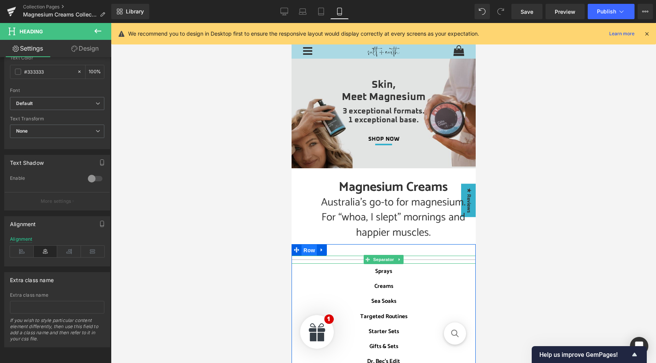
click at [307, 251] on span "Row" at bounding box center [308, 251] width 15 height 12
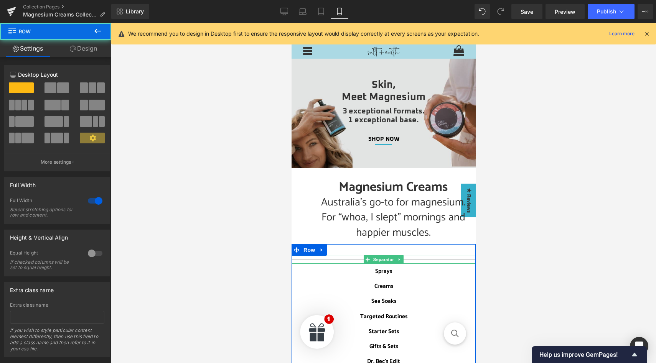
click at [88, 49] on link "Design" at bounding box center [84, 48] width 56 height 17
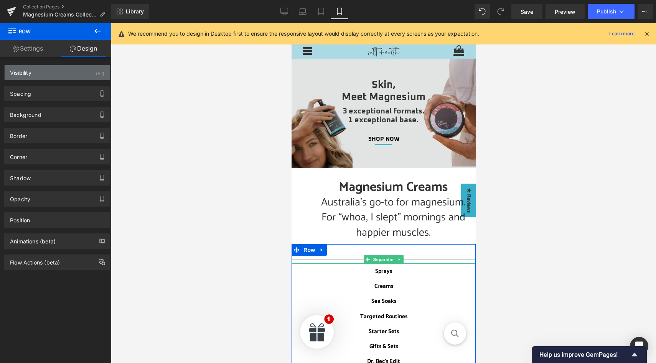
click at [96, 74] on div "(All)" at bounding box center [100, 71] width 8 height 13
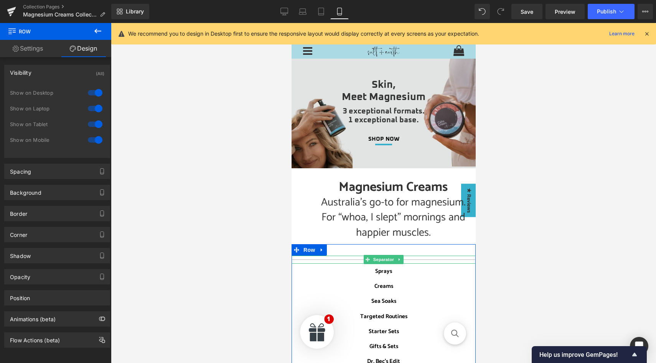
click at [95, 140] on div at bounding box center [95, 140] width 18 height 12
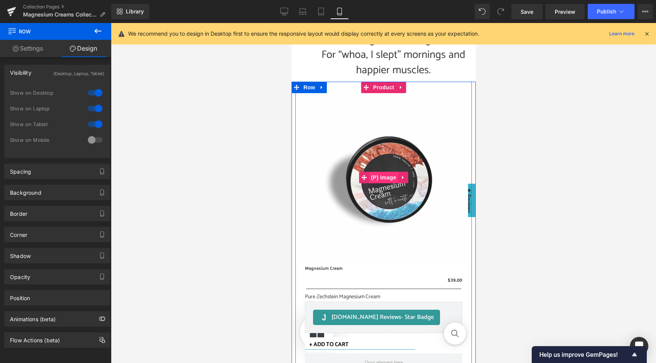
scroll to position [159, 0]
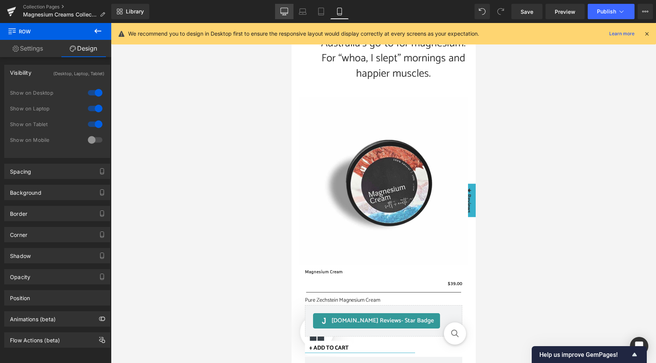
click at [283, 11] on icon at bounding box center [285, 12] width 8 height 8
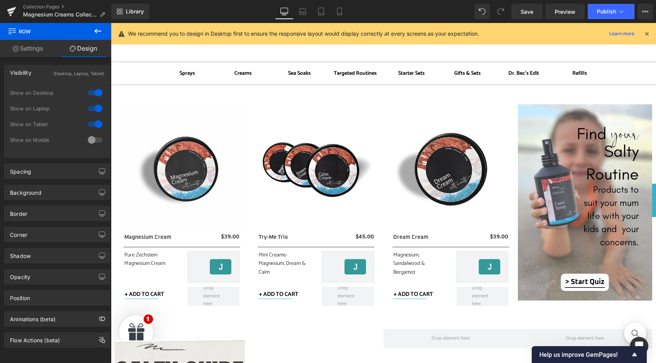
scroll to position [91, 0]
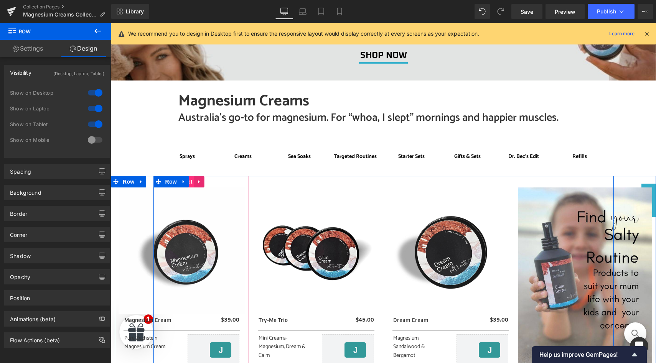
click at [191, 185] on span "Product" at bounding box center [182, 182] width 25 height 12
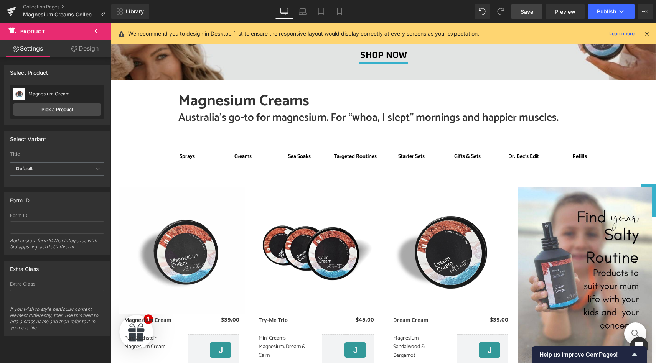
click at [524, 10] on span "Save" at bounding box center [527, 12] width 13 height 8
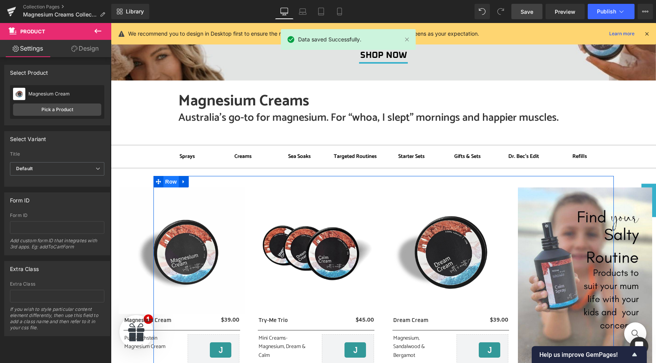
click at [169, 180] on span "Row" at bounding box center [170, 182] width 15 height 12
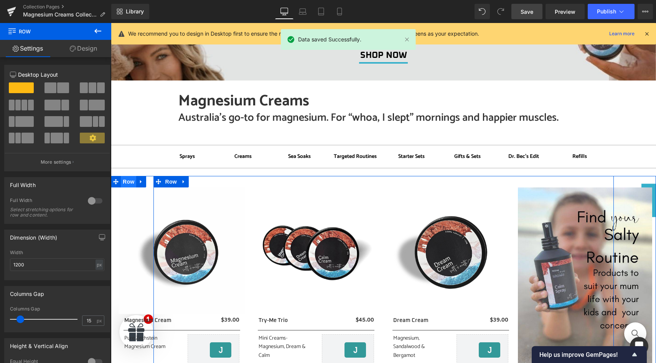
click at [126, 183] on span "Row" at bounding box center [128, 182] width 15 height 12
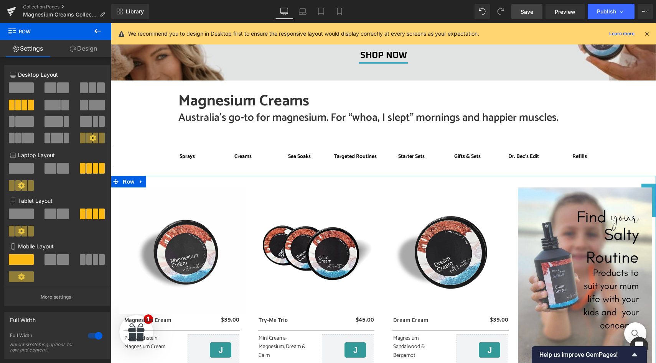
click at [93, 262] on span at bounding box center [96, 259] width 6 height 11
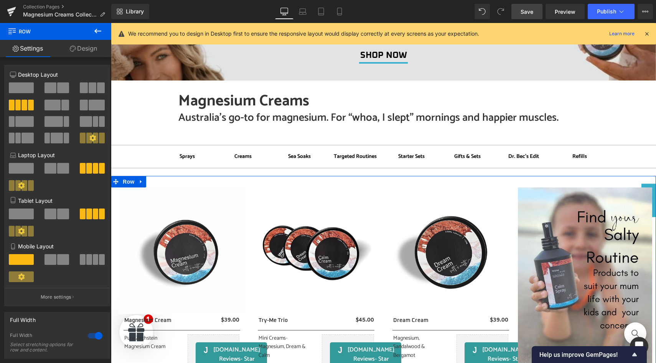
scroll to position [68, 0]
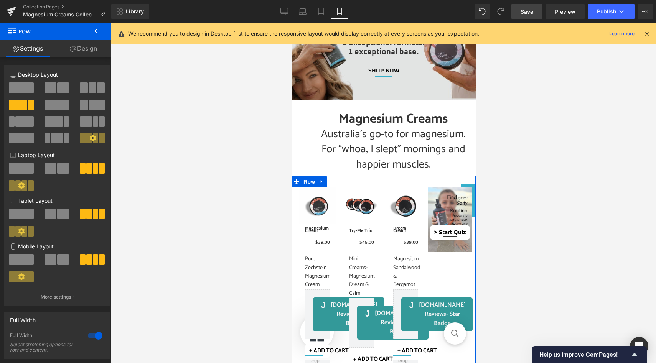
click at [57, 264] on span at bounding box center [63, 259] width 12 height 11
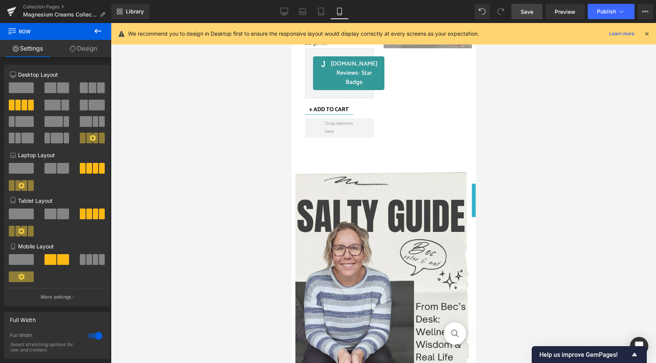
scroll to position [552, 0]
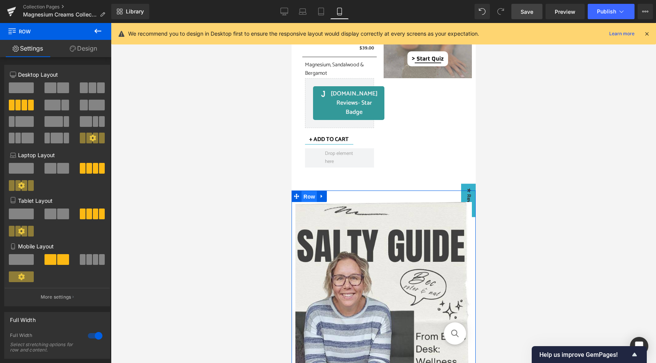
click at [309, 198] on span "Row" at bounding box center [308, 197] width 15 height 12
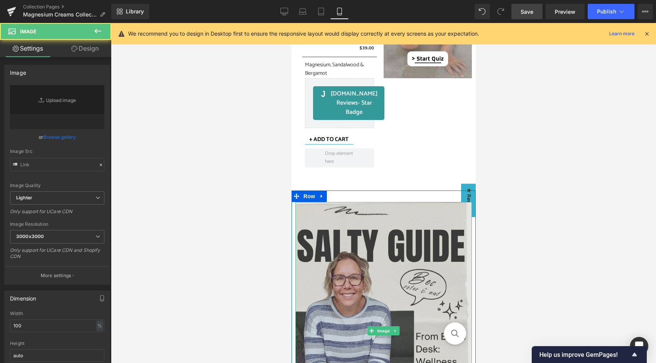
click at [336, 210] on img at bounding box center [383, 331] width 177 height 258
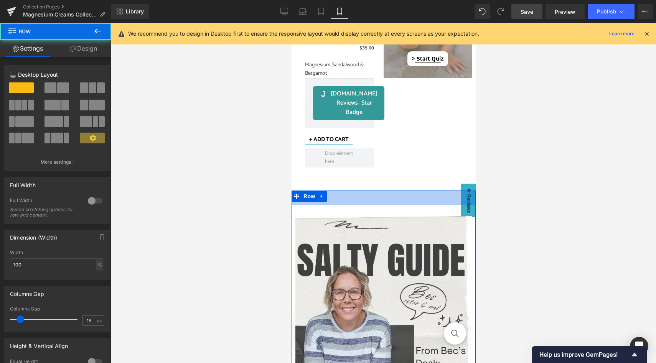
drag, startPoint x: 332, startPoint y: 192, endPoint x: 332, endPoint y: 211, distance: 19.6
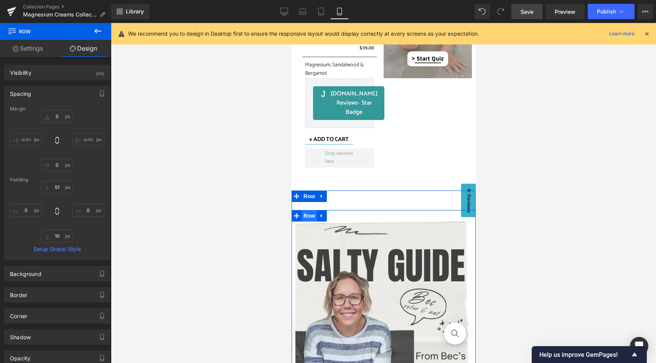
click at [310, 217] on span "Row" at bounding box center [308, 216] width 15 height 12
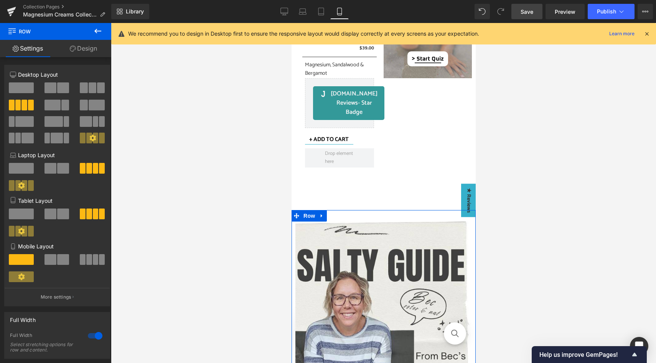
click at [53, 262] on span at bounding box center [51, 259] width 12 height 11
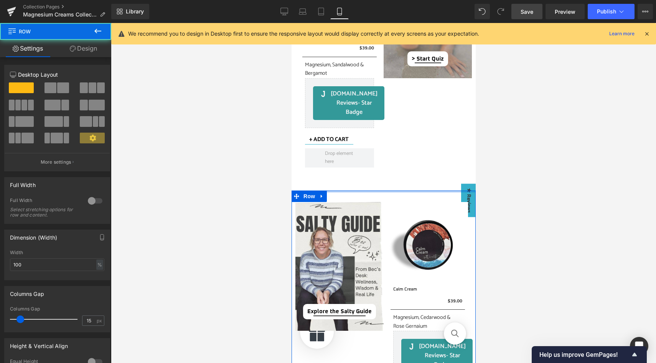
drag, startPoint x: 339, startPoint y: 208, endPoint x: 341, endPoint y: 186, distance: 22.3
click at [341, 186] on div "Skin, Meet Magnesium Heading 3 exceptional formats. 1 exceptional base. Heading…" at bounding box center [383, 127] width 184 height 1188
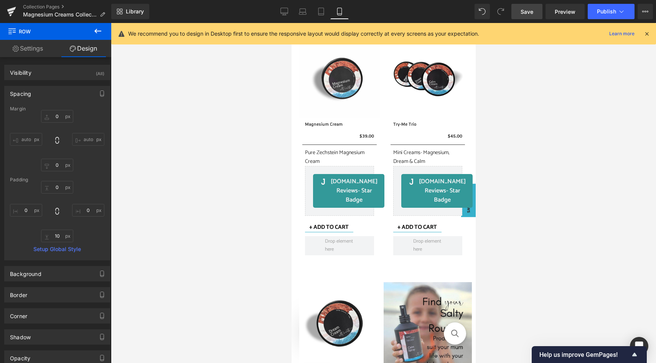
scroll to position [246, 0]
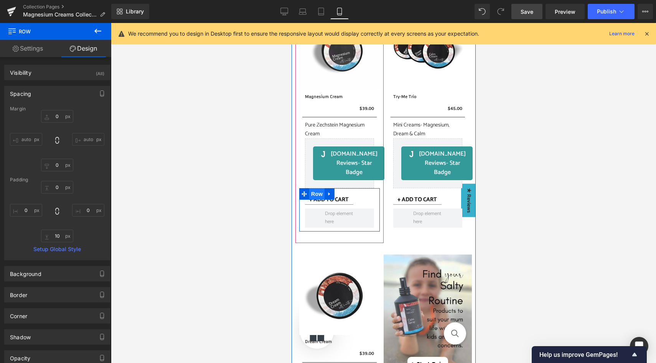
click at [313, 193] on span "Row" at bounding box center [316, 194] width 15 height 12
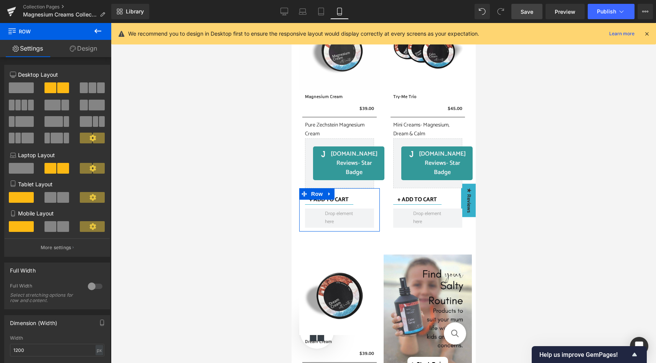
click at [57, 228] on span at bounding box center [63, 226] width 12 height 11
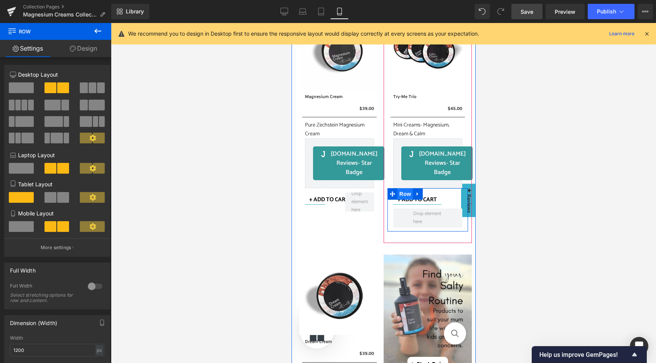
click at [404, 195] on span "Row" at bounding box center [404, 194] width 15 height 12
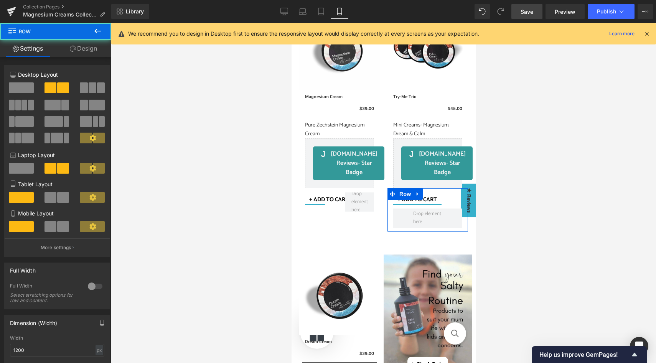
click at [54, 224] on span at bounding box center [51, 226] width 12 height 11
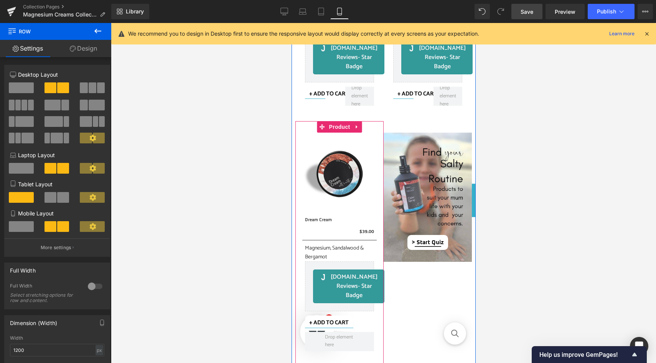
scroll to position [375, 0]
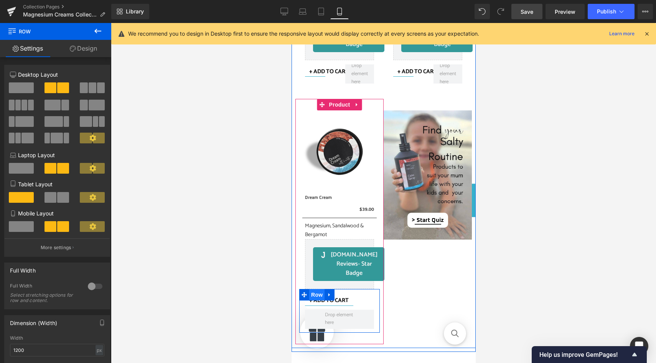
click at [314, 297] on span "Row" at bounding box center [316, 295] width 15 height 12
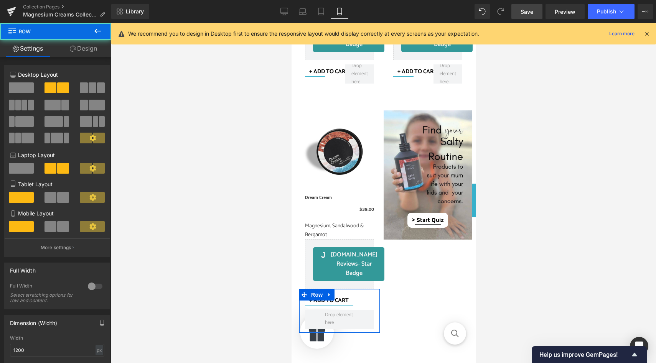
click at [57, 230] on span at bounding box center [63, 226] width 12 height 11
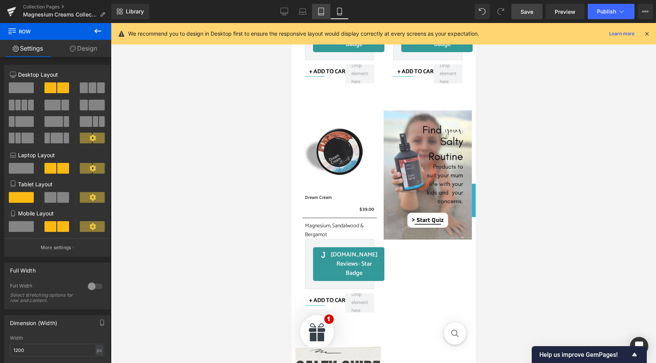
click at [322, 10] on icon at bounding box center [321, 12] width 8 height 8
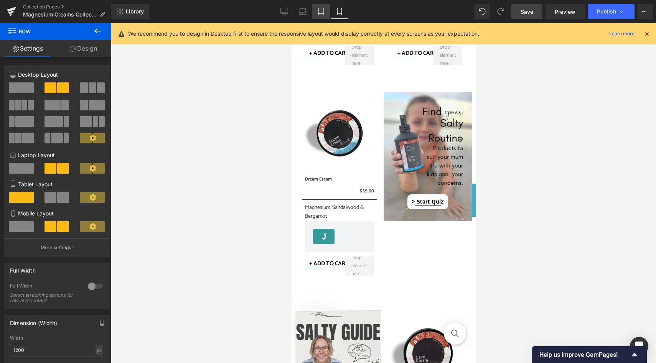
scroll to position [159, 0]
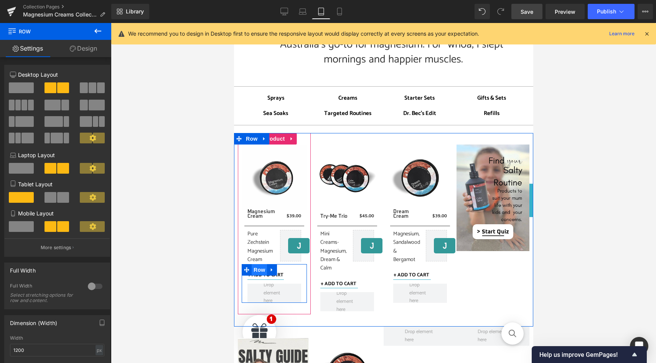
click at [257, 272] on span "Row" at bounding box center [258, 270] width 15 height 12
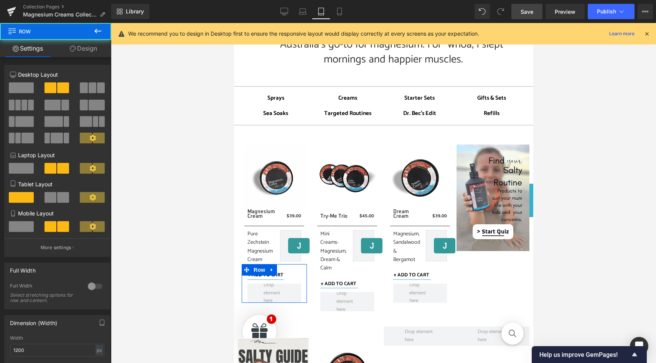
click at [53, 197] on span at bounding box center [51, 197] width 12 height 11
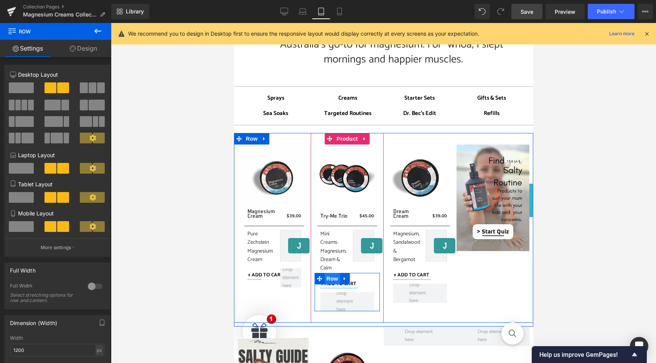
click at [330, 278] on span "Row" at bounding box center [331, 279] width 15 height 12
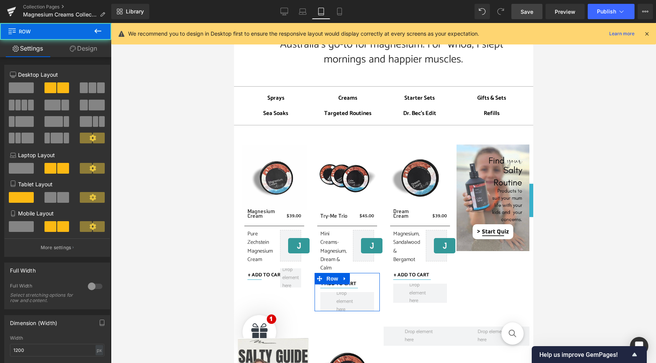
click at [58, 196] on span at bounding box center [63, 197] width 12 height 11
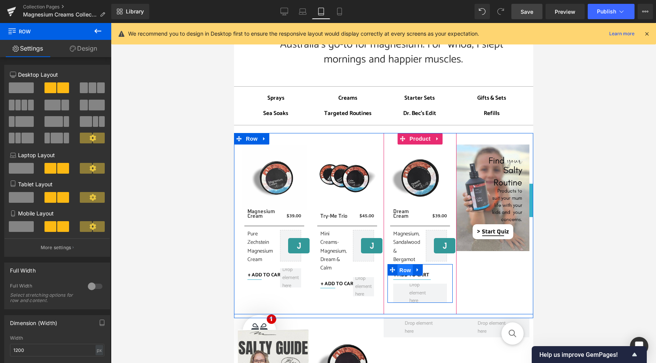
click at [407, 272] on span "Row" at bounding box center [404, 271] width 15 height 12
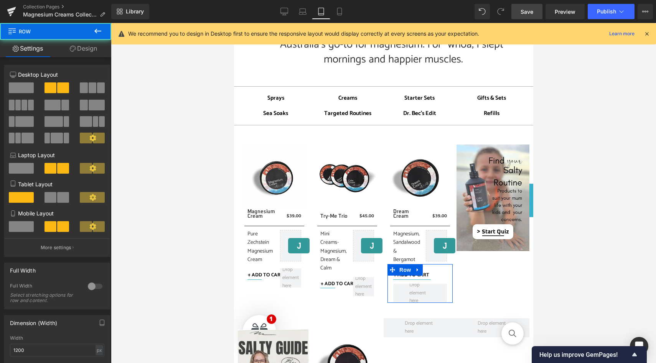
click at [54, 195] on span at bounding box center [51, 197] width 12 height 11
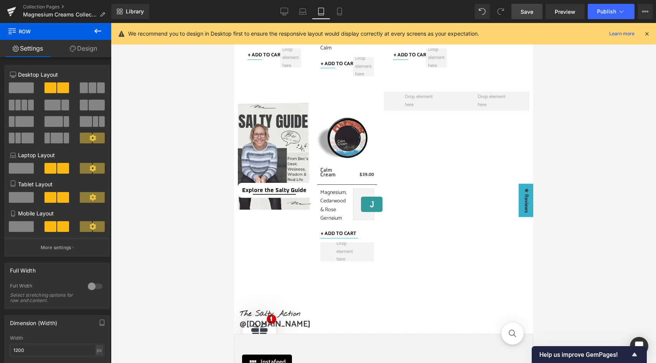
scroll to position [379, 0]
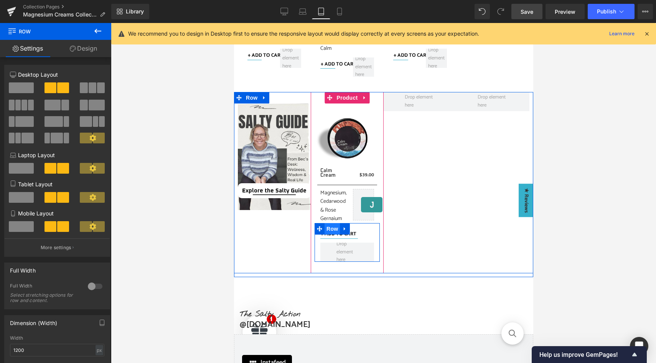
click at [332, 229] on span "Row" at bounding box center [331, 229] width 15 height 12
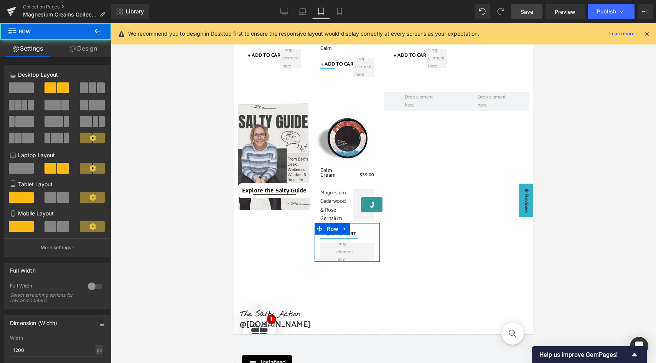
click at [58, 198] on span at bounding box center [63, 197] width 12 height 11
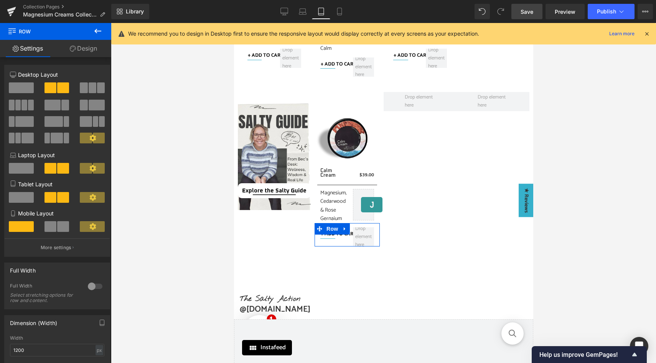
click at [58, 226] on span at bounding box center [63, 226] width 12 height 11
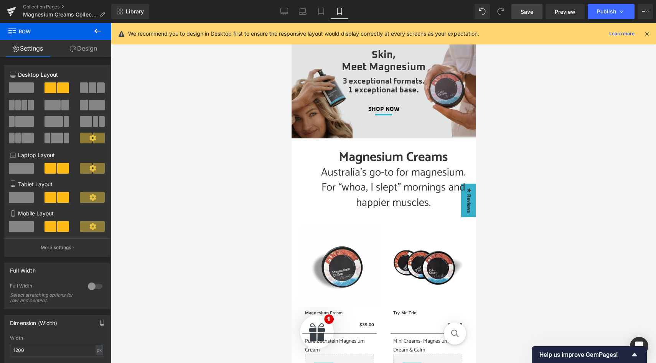
scroll to position [0, 0]
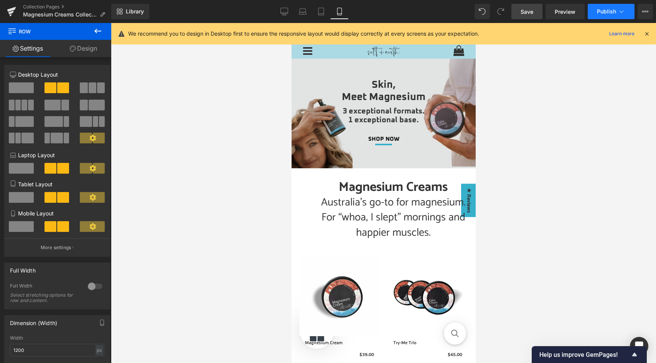
click at [606, 16] on button "Publish" at bounding box center [611, 11] width 47 height 15
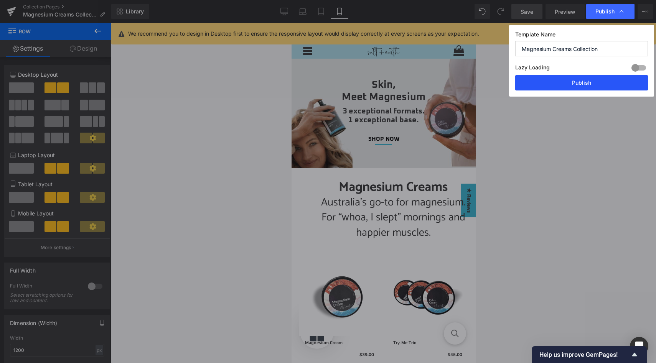
click at [580, 82] on button "Publish" at bounding box center [581, 82] width 133 height 15
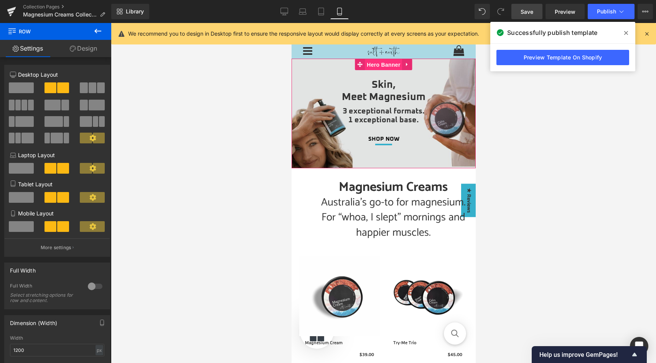
click at [382, 67] on span "Hero Banner" at bounding box center [383, 65] width 37 height 12
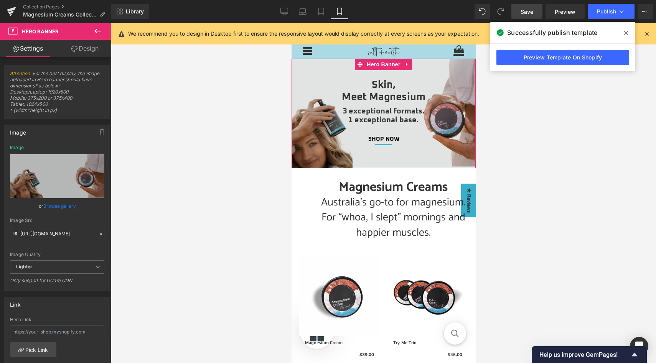
click at [83, 46] on link "Design" at bounding box center [85, 48] width 56 height 17
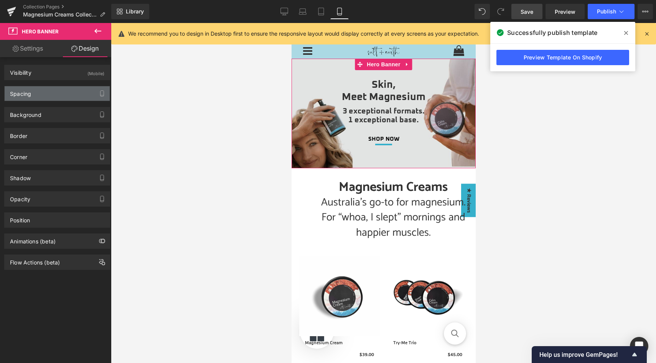
click at [62, 94] on div "Spacing" at bounding box center [57, 93] width 105 height 15
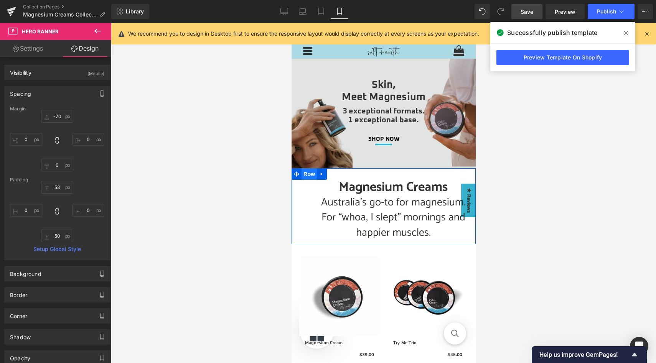
click at [304, 176] on span "Row" at bounding box center [308, 174] width 15 height 12
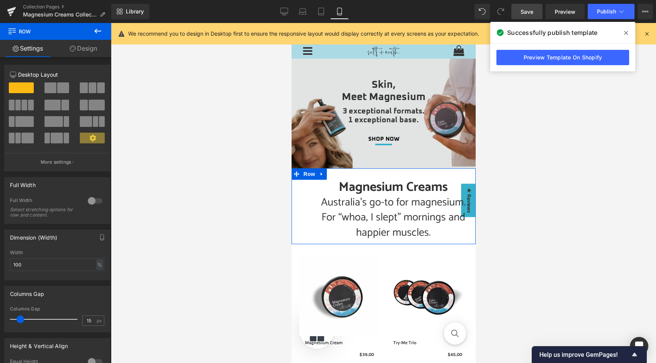
click at [94, 199] on div at bounding box center [95, 201] width 18 height 12
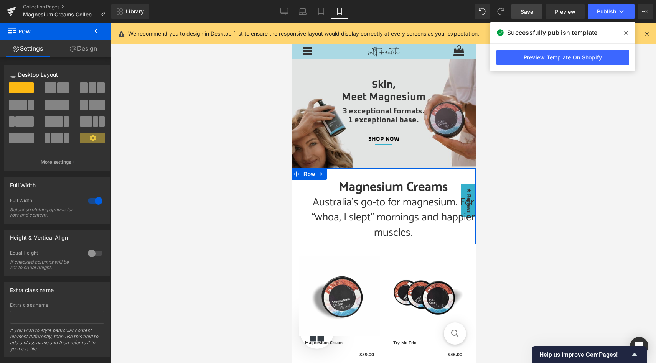
click at [94, 199] on div at bounding box center [95, 201] width 18 height 12
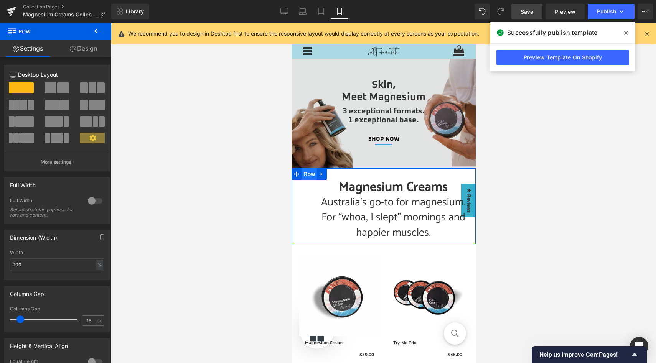
click at [307, 174] on span "Row" at bounding box center [308, 174] width 15 height 12
click at [95, 48] on link "Design" at bounding box center [84, 48] width 56 height 17
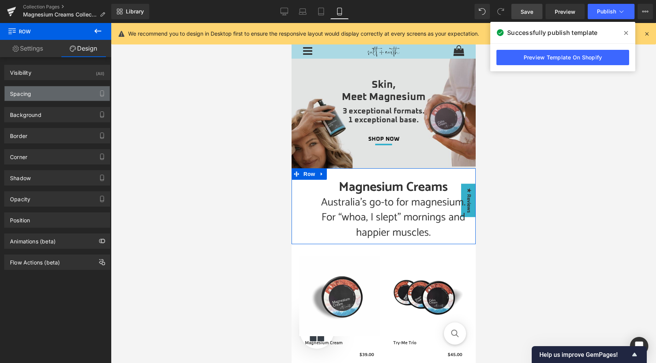
click at [67, 92] on div "Spacing" at bounding box center [57, 93] width 105 height 15
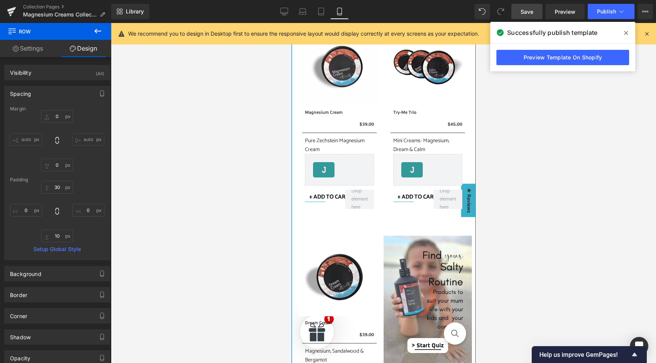
scroll to position [231, 0]
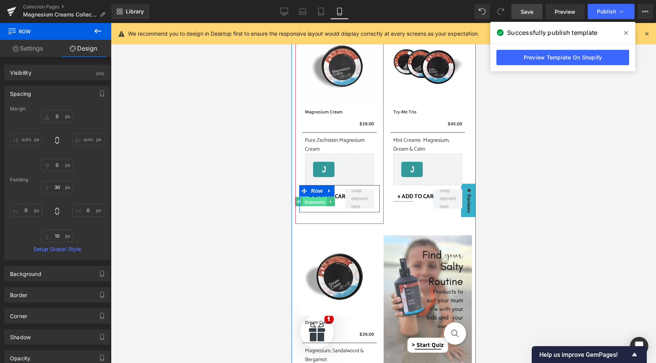
click at [316, 201] on span "Separator" at bounding box center [315, 202] width 24 height 9
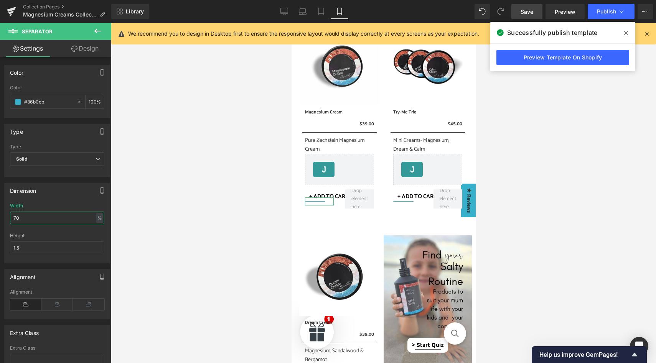
click at [27, 219] on input "70" at bounding box center [57, 218] width 94 height 13
drag, startPoint x: 27, startPoint y: 219, endPoint x: 6, endPoint y: 219, distance: 20.7
click at [6, 219] on div "70% Width 70 % % px 1.5px Height 1.5" at bounding box center [57, 233] width 105 height 60
drag, startPoint x: 21, startPoint y: 220, endPoint x: 12, endPoint y: 220, distance: 9.6
click at [12, 220] on input "80" at bounding box center [57, 218] width 94 height 13
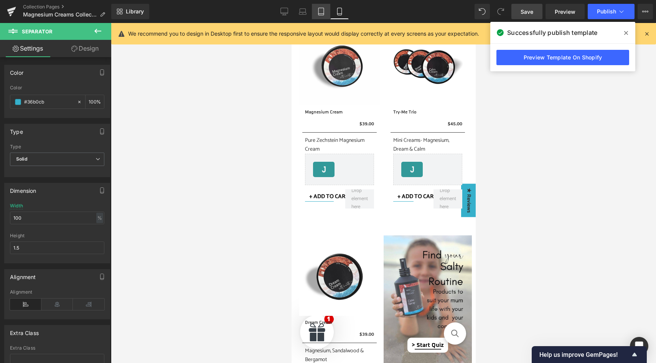
click at [320, 12] on icon at bounding box center [321, 12] width 8 height 8
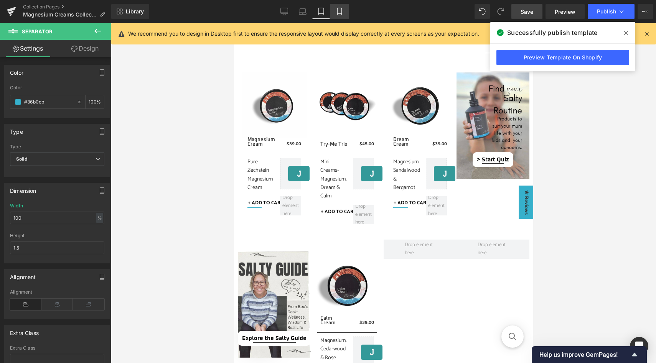
scroll to position [237, 0]
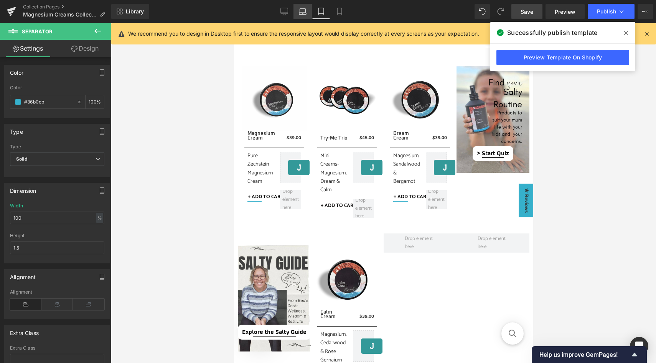
click at [306, 12] on icon at bounding box center [303, 12] width 8 height 8
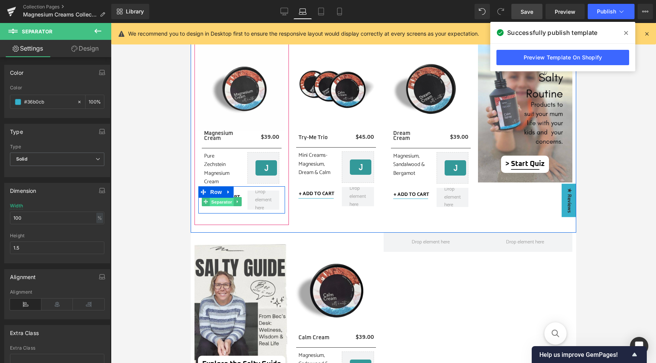
click at [221, 203] on span "Separator" at bounding box center [222, 202] width 24 height 9
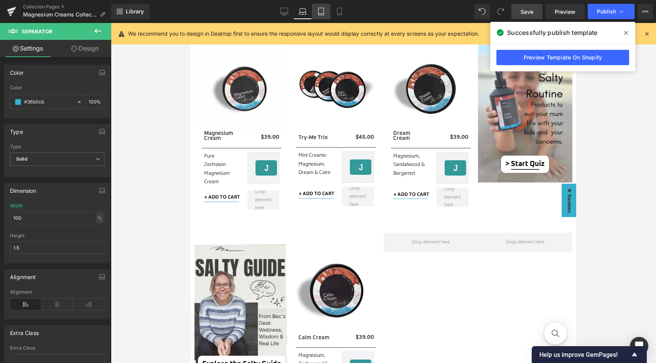
click at [320, 12] on icon at bounding box center [321, 12] width 8 height 8
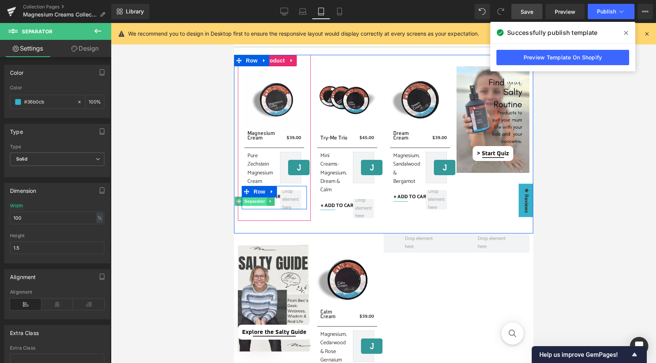
click at [257, 202] on span "Separator" at bounding box center [254, 201] width 24 height 9
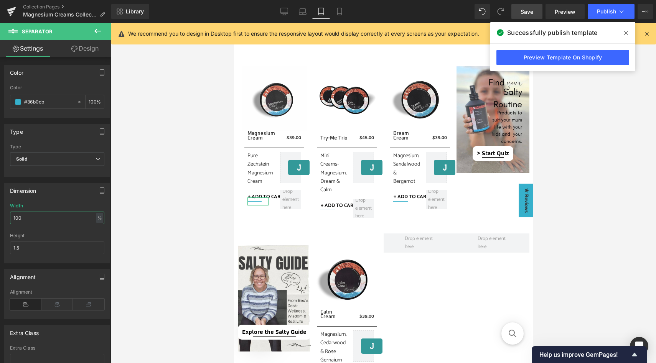
drag, startPoint x: 42, startPoint y: 219, endPoint x: 12, endPoint y: 215, distance: 30.6
click at [12, 215] on input "100" at bounding box center [57, 218] width 94 height 13
type input "150"
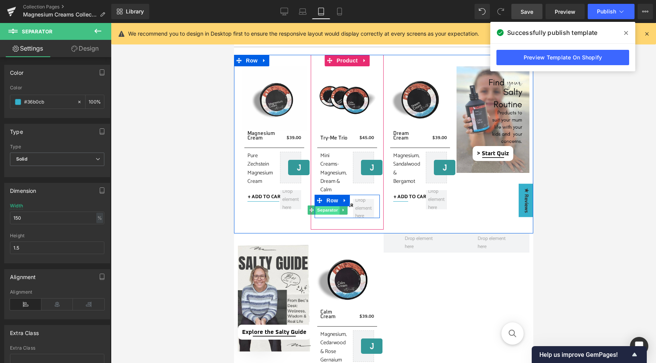
click at [330, 211] on span "Separator" at bounding box center [327, 210] width 24 height 9
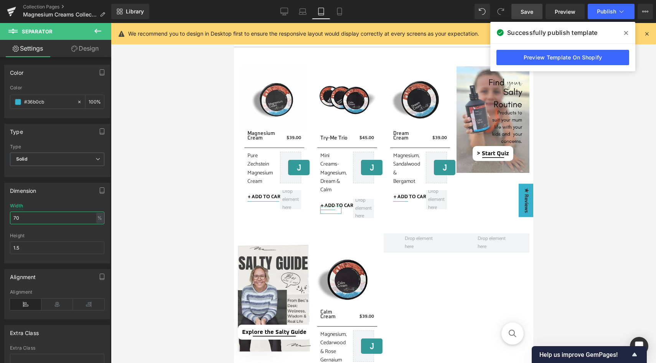
drag, startPoint x: 34, startPoint y: 218, endPoint x: 9, endPoint y: 216, distance: 25.0
click at [9, 216] on div "70% Width 70 % % px 1.5px Height 1.5" at bounding box center [57, 233] width 105 height 60
type input "150"
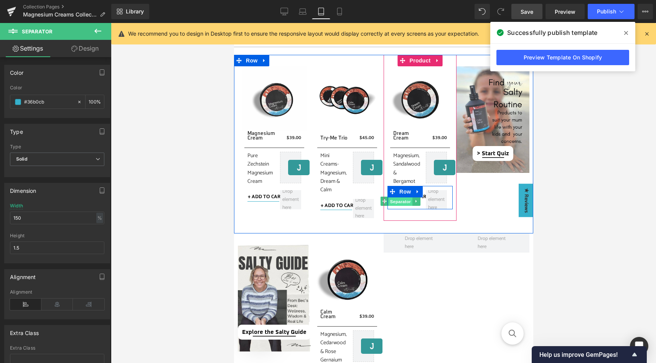
click at [403, 201] on span "Separator" at bounding box center [400, 201] width 24 height 9
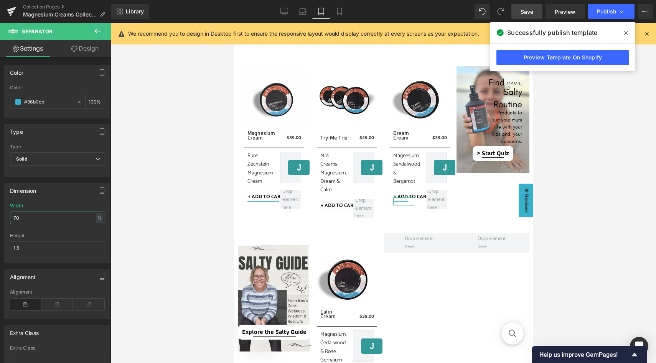
drag, startPoint x: 26, startPoint y: 214, endPoint x: 18, endPoint y: 213, distance: 8.5
click at [18, 213] on input "70" at bounding box center [57, 218] width 94 height 13
drag, startPoint x: 24, startPoint y: 216, endPoint x: 10, endPoint y: 216, distance: 14.2
click at [10, 216] on input "70" at bounding box center [57, 218] width 94 height 13
paste input "15"
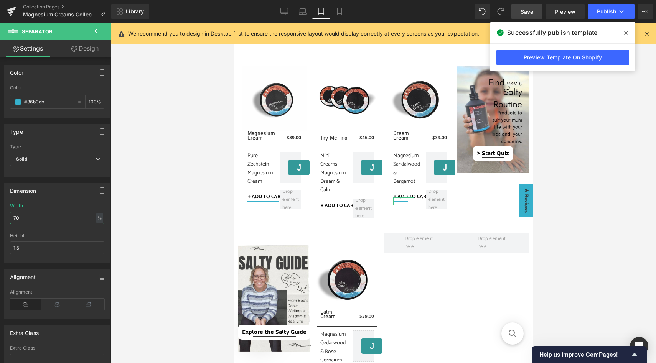
type input "150"
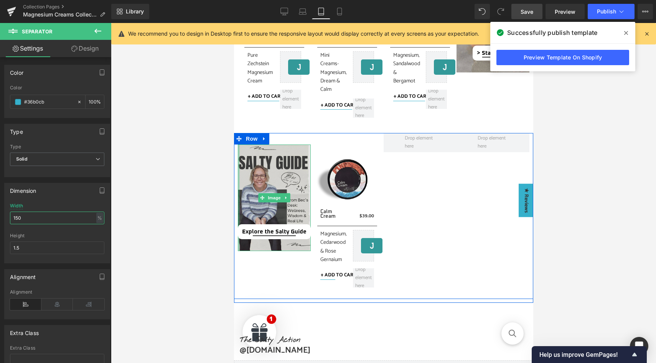
scroll to position [338, 0]
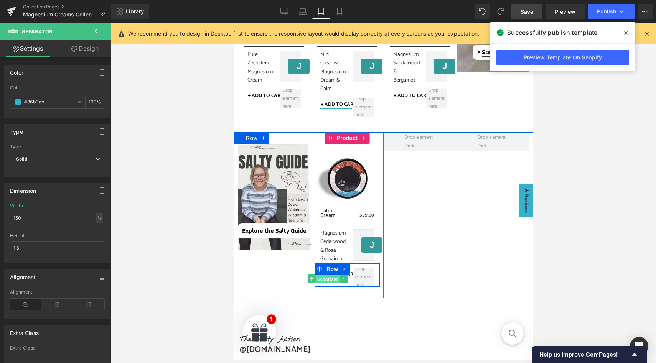
click at [329, 280] on span "Separator" at bounding box center [327, 279] width 24 height 9
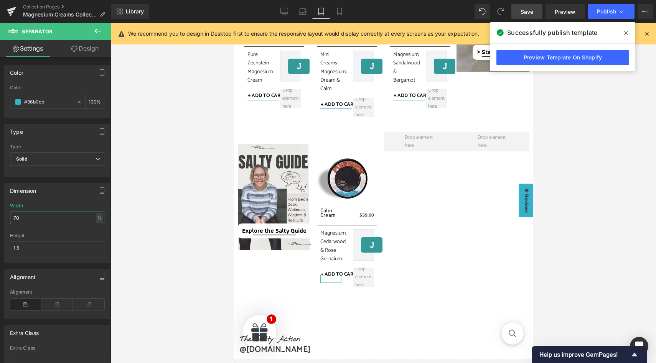
drag, startPoint x: 28, startPoint y: 218, endPoint x: 8, endPoint y: 217, distance: 20.4
click at [8, 218] on div "70% Width 70 % % px 1.5px Height 1.5" at bounding box center [57, 233] width 105 height 60
paste input "15"
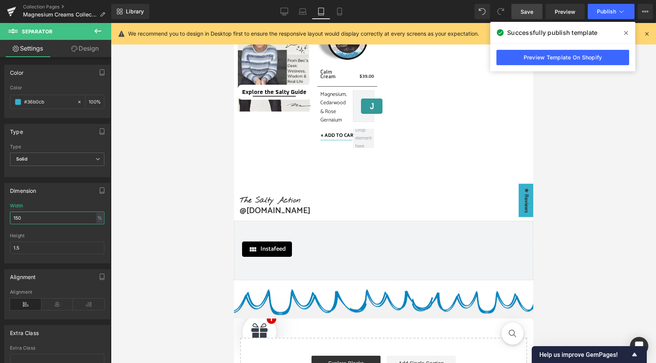
scroll to position [480, 0]
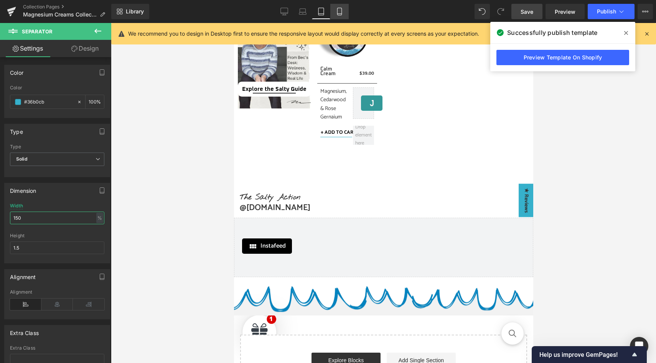
type input "150"
click at [338, 14] on icon at bounding box center [340, 12] width 8 height 8
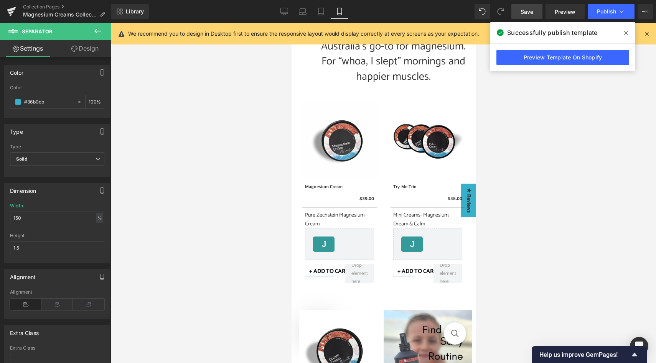
scroll to position [162, 0]
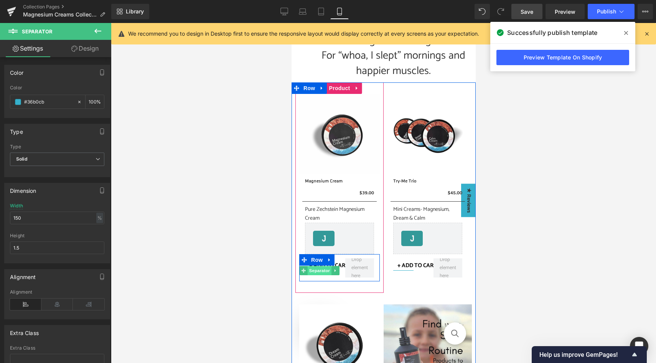
click at [320, 271] on span "Separator" at bounding box center [319, 270] width 24 height 9
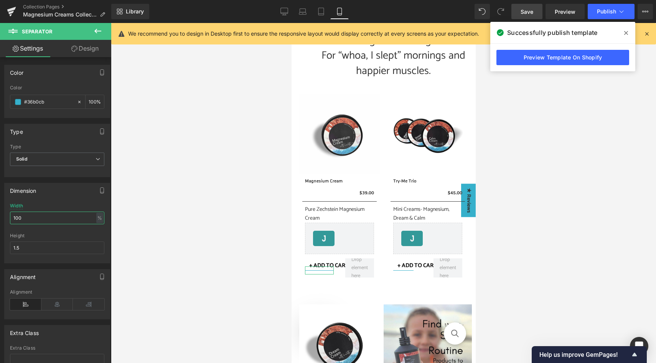
drag, startPoint x: 31, startPoint y: 219, endPoint x: 10, endPoint y: 219, distance: 20.7
click at [10, 219] on input "100" at bounding box center [57, 218] width 94 height 13
paste input "5"
type input "150"
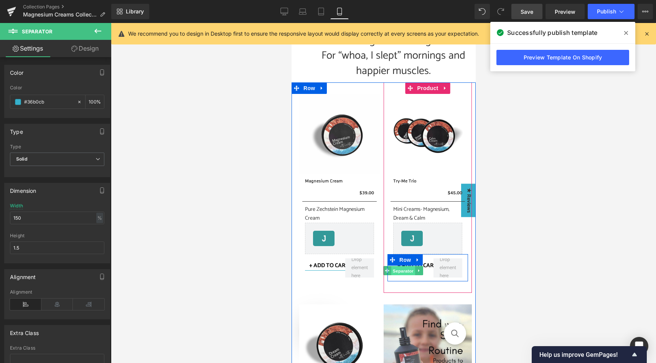
click at [404, 272] on span "Separator" at bounding box center [403, 271] width 24 height 9
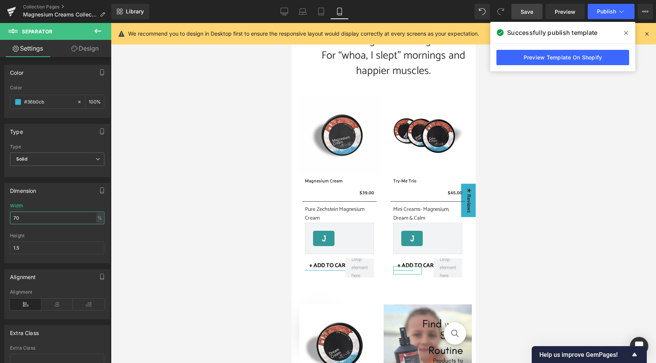
drag, startPoint x: 29, startPoint y: 220, endPoint x: 3, endPoint y: 220, distance: 26.1
click at [3, 220] on div "Dimension 70% Width 70 % % px 1.5px Height 1.5" at bounding box center [57, 220] width 115 height 86
paste input "15"
type input "150"
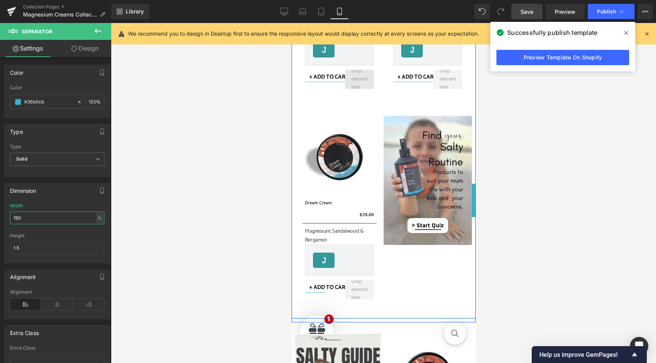
scroll to position [351, 0]
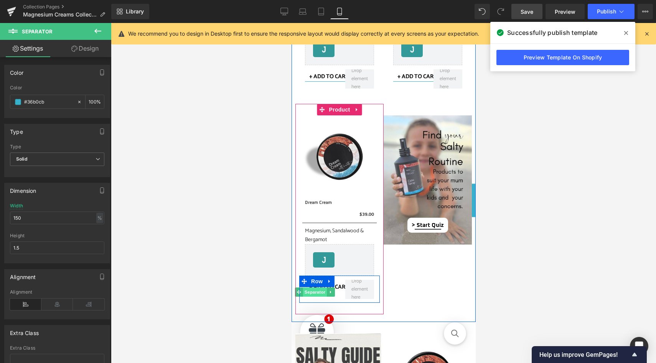
click at [315, 292] on span "Separator" at bounding box center [315, 292] width 24 height 9
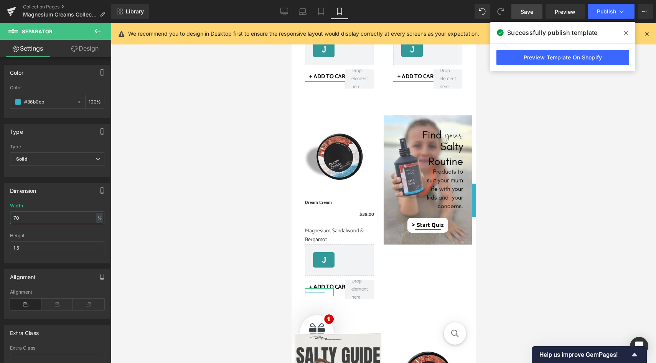
drag, startPoint x: 25, startPoint y: 218, endPoint x: 9, endPoint y: 217, distance: 15.7
click at [9, 218] on div "70% Width 70 % % px 1.5px Height 1.5" at bounding box center [57, 233] width 105 height 60
paste input "15"
type input "150"
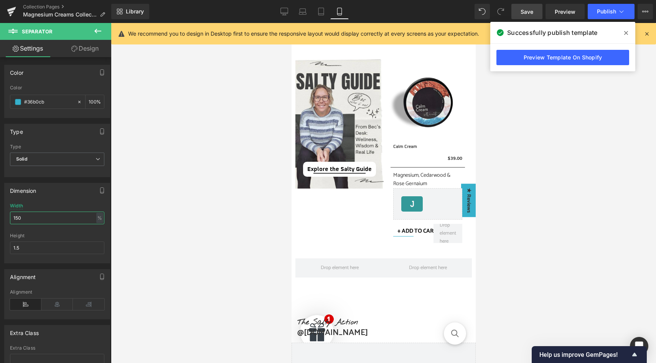
scroll to position [634, 0]
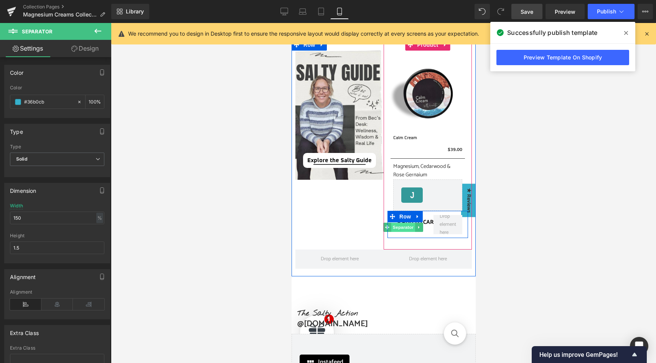
click at [406, 229] on span "Separator" at bounding box center [403, 227] width 24 height 9
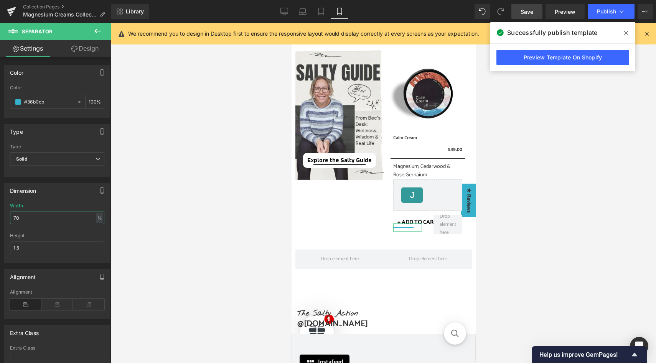
drag, startPoint x: 28, startPoint y: 217, endPoint x: 12, endPoint y: 216, distance: 16.5
click at [12, 216] on input "70" at bounding box center [57, 218] width 94 height 13
paste input "15"
type input "150"
click at [608, 12] on span "Publish" at bounding box center [606, 11] width 19 height 6
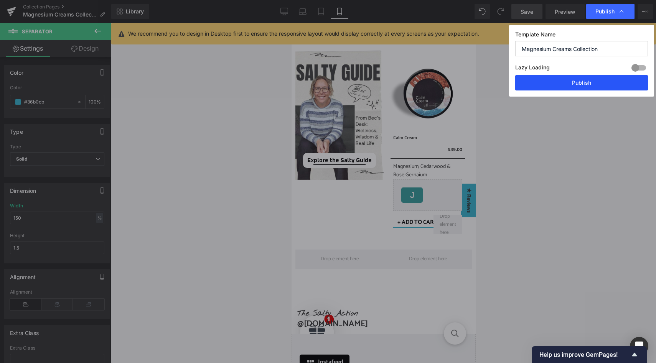
click at [560, 85] on button "Publish" at bounding box center [581, 82] width 133 height 15
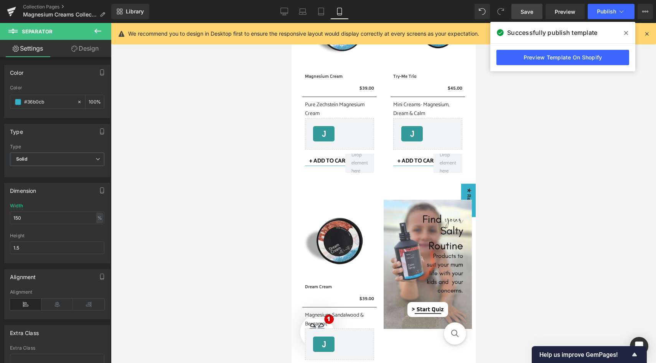
scroll to position [262, 0]
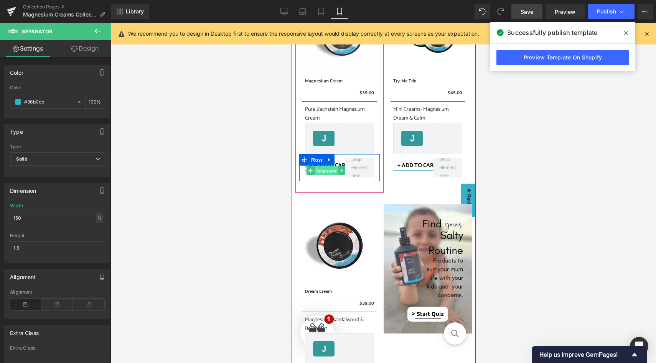
click at [328, 169] on span "Separator" at bounding box center [326, 171] width 24 height 9
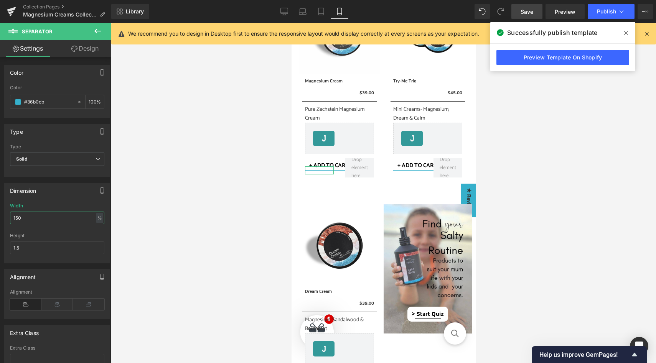
drag, startPoint x: 27, startPoint y: 218, endPoint x: 10, endPoint y: 217, distance: 17.7
click at [10, 217] on div "150% Width 150 % % px 1.5px Height 1.5" at bounding box center [57, 233] width 105 height 60
click at [616, 11] on span "Publish" at bounding box center [606, 11] width 19 height 6
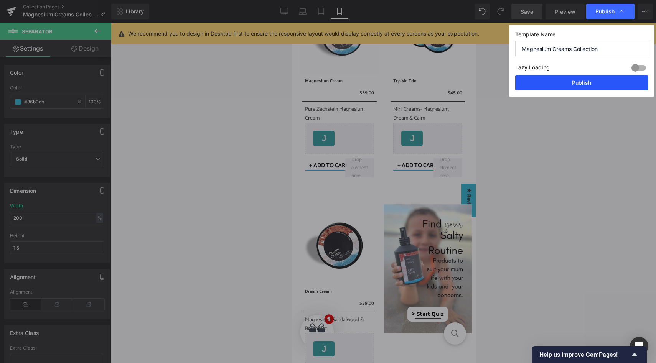
click at [584, 83] on button "Publish" at bounding box center [581, 82] width 133 height 15
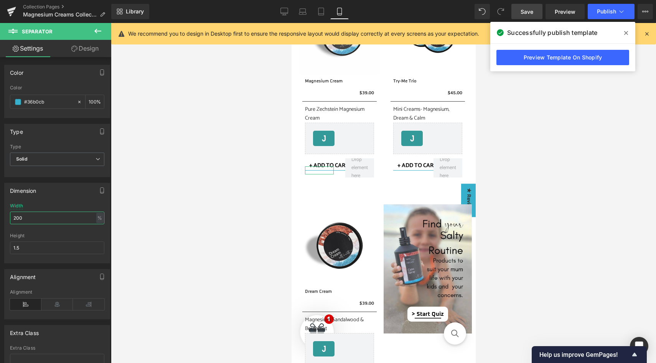
click at [20, 219] on input "200" at bounding box center [57, 218] width 94 height 13
click at [605, 14] on span "Publish" at bounding box center [606, 11] width 19 height 6
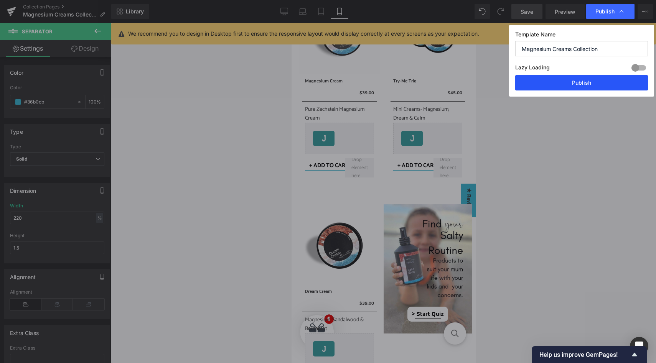
click at [573, 81] on button "Publish" at bounding box center [581, 82] width 133 height 15
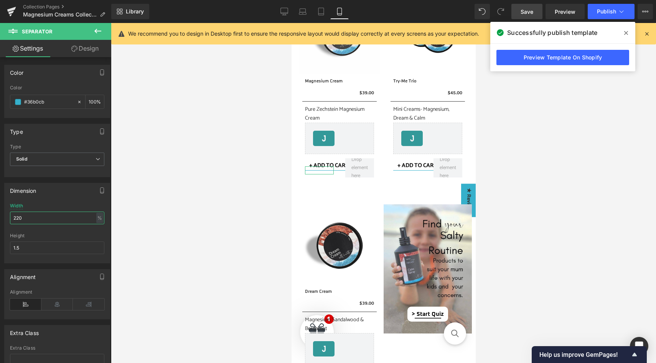
click at [19, 219] on input "220" at bounding box center [57, 218] width 94 height 13
type input "230"
click at [608, 9] on span "Publish" at bounding box center [606, 11] width 19 height 6
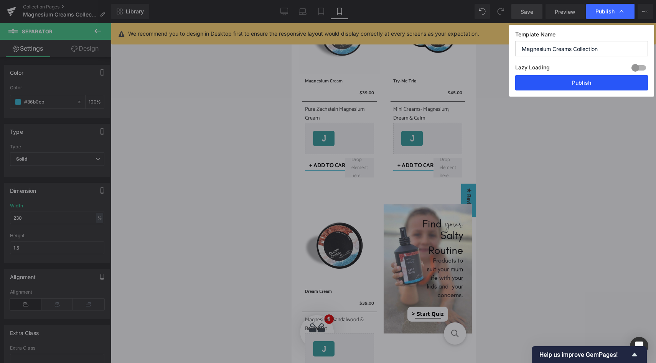
click at [578, 81] on button "Publish" at bounding box center [581, 82] width 133 height 15
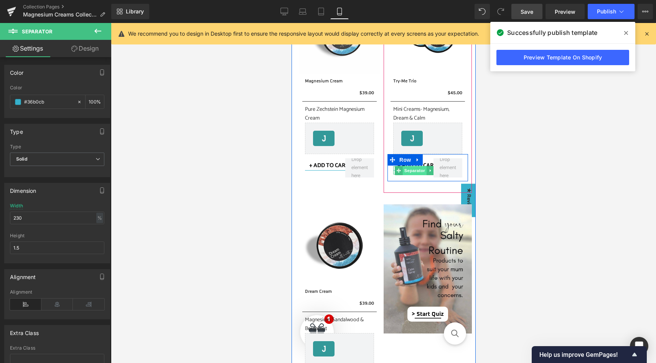
click at [416, 172] on span "Separator" at bounding box center [415, 170] width 24 height 9
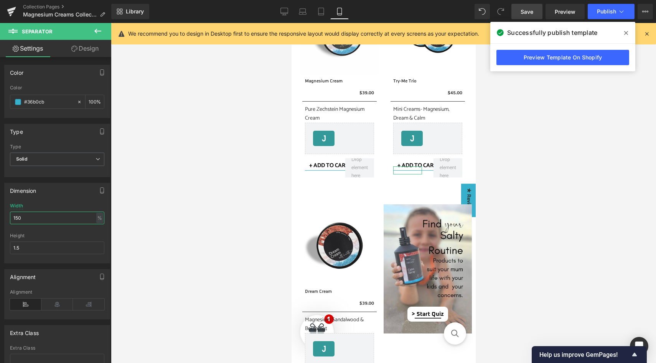
drag, startPoint x: 27, startPoint y: 215, endPoint x: 9, endPoint y: 215, distance: 18.4
click at [9, 215] on div "150% Width 150 % % px 1.5px Height 1.5" at bounding box center [57, 233] width 105 height 60
type input "230"
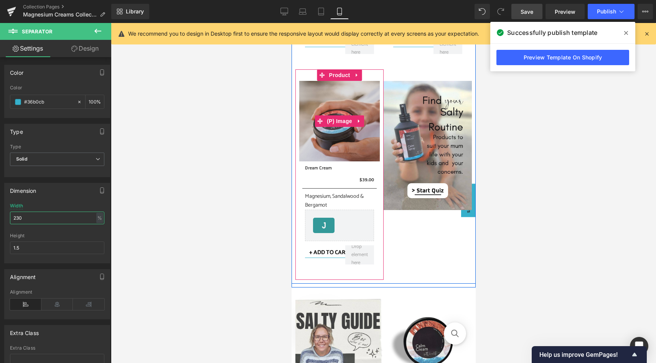
scroll to position [386, 0]
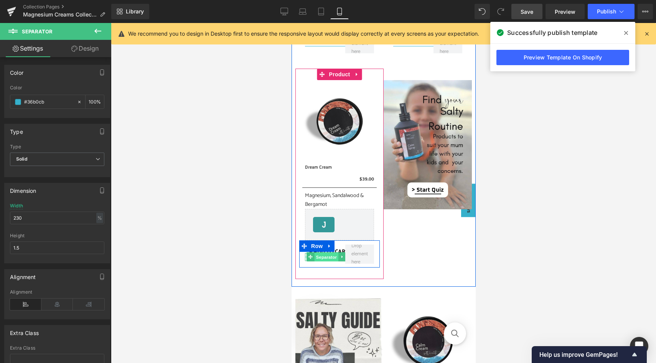
click at [324, 258] on span "Separator" at bounding box center [326, 257] width 24 height 9
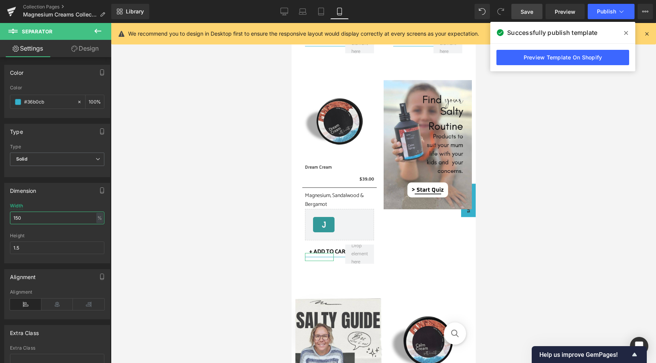
drag, startPoint x: 27, startPoint y: 219, endPoint x: 10, endPoint y: 218, distance: 17.7
click at [10, 218] on input "150" at bounding box center [57, 218] width 94 height 13
paste input "23"
type input "230"
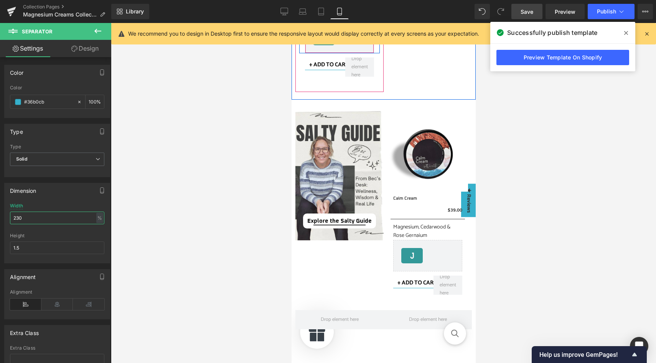
scroll to position [616, 0]
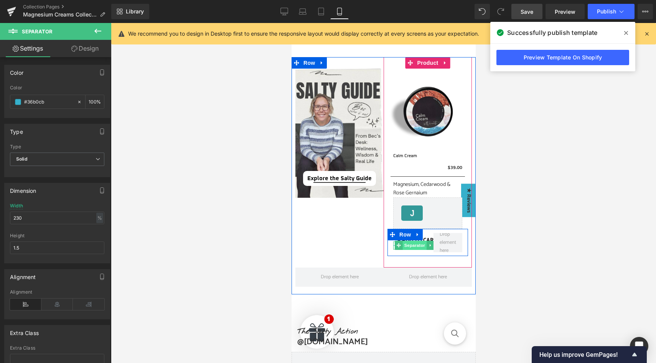
click at [412, 245] on span "Separator" at bounding box center [415, 245] width 24 height 9
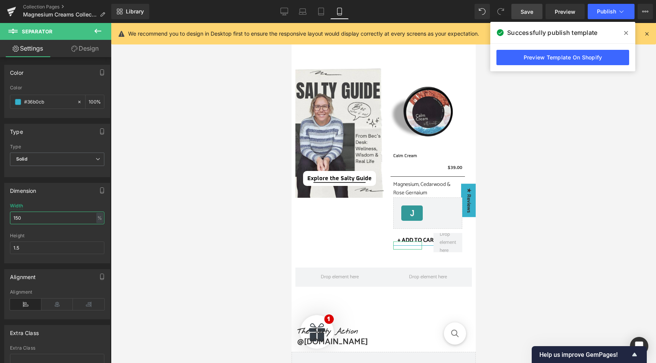
drag, startPoint x: 29, startPoint y: 217, endPoint x: 13, endPoint y: 216, distance: 16.1
click at [13, 216] on input "150" at bounding box center [57, 218] width 94 height 13
paste input "23"
click at [320, 12] on icon at bounding box center [321, 12] width 8 height 8
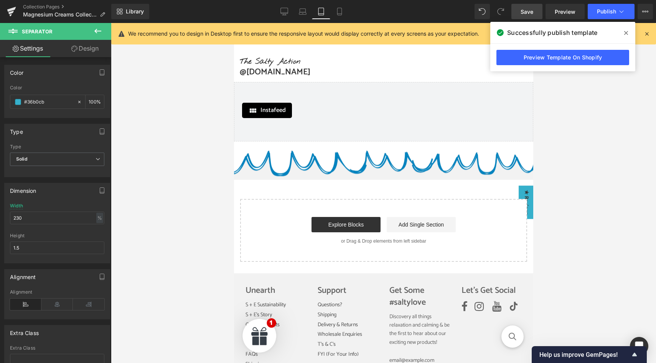
scroll to position [372, 0]
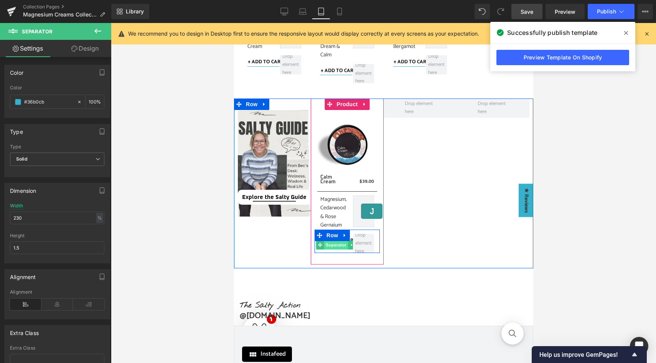
click at [334, 247] on span "Separator" at bounding box center [336, 245] width 24 height 9
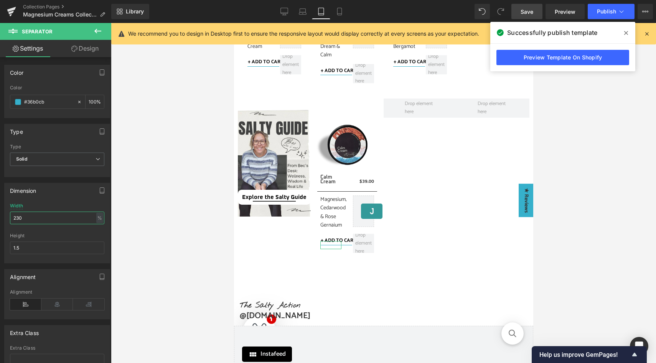
drag, startPoint x: 25, startPoint y: 220, endPoint x: 12, endPoint y: 220, distance: 13.4
click at [12, 220] on input "230" at bounding box center [57, 218] width 94 height 13
paste input "23"
type input "230"
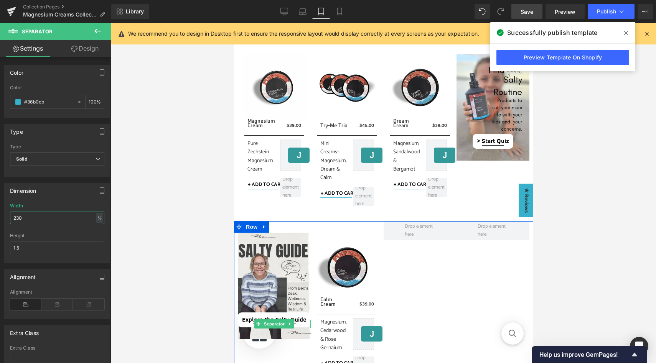
scroll to position [244, 0]
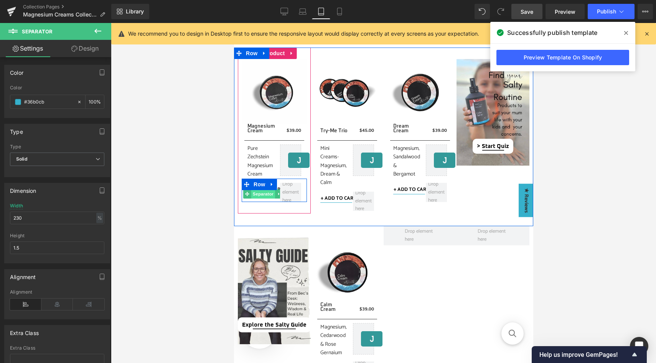
click at [261, 195] on span "Separator" at bounding box center [263, 194] width 24 height 9
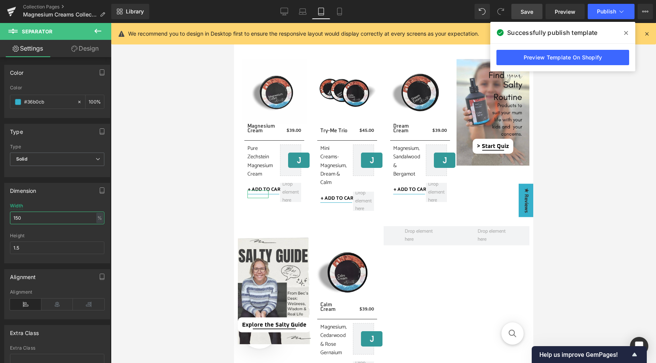
drag, startPoint x: 32, startPoint y: 216, endPoint x: 5, endPoint y: 216, distance: 26.5
click at [5, 216] on div "150% Width 150 % % px 1.5px Height 1.5" at bounding box center [57, 233] width 105 height 60
paste input "23"
type input "230"
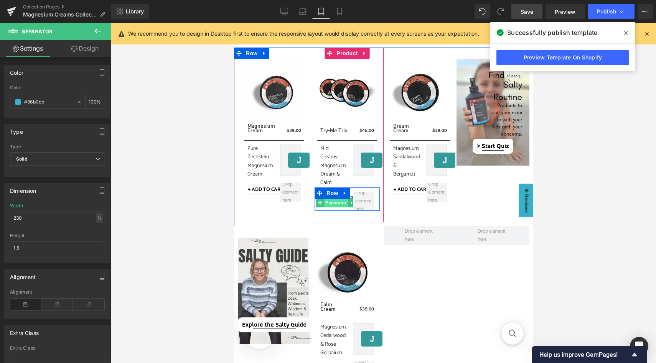
click at [337, 204] on span "Separator" at bounding box center [336, 202] width 24 height 9
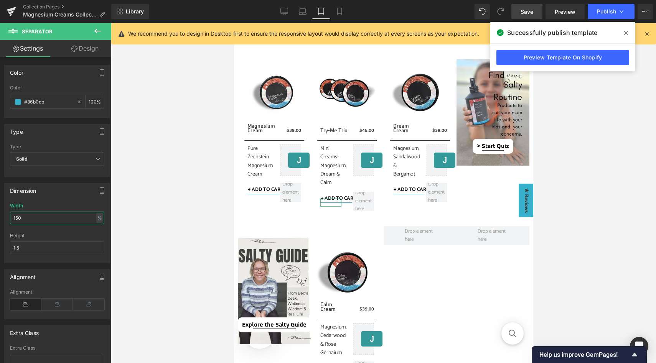
drag, startPoint x: 35, startPoint y: 219, endPoint x: 10, endPoint y: 218, distance: 24.9
click at [10, 218] on input "150" at bounding box center [57, 218] width 94 height 13
paste input "23"
type input "230"
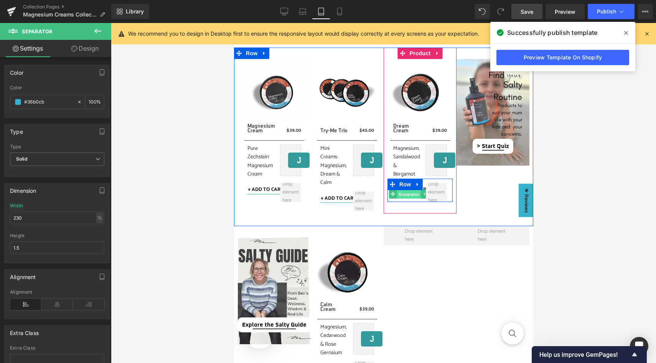
click at [407, 196] on span "Separator" at bounding box center [409, 194] width 24 height 9
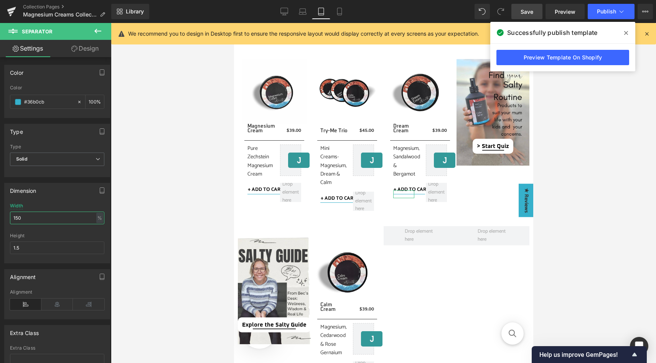
drag, startPoint x: 31, startPoint y: 218, endPoint x: 11, endPoint y: 218, distance: 20.3
click at [11, 218] on input "150" at bounding box center [57, 218] width 94 height 13
paste input "23"
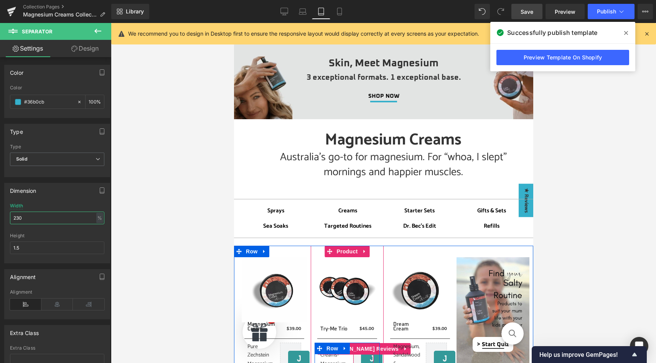
scroll to position [46, 0]
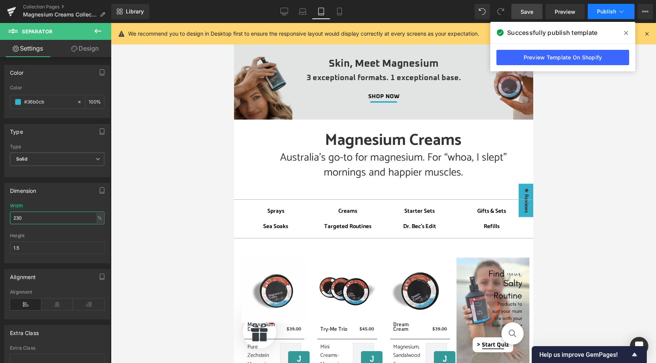
type input "230"
click at [620, 12] on icon at bounding box center [622, 12] width 8 height 8
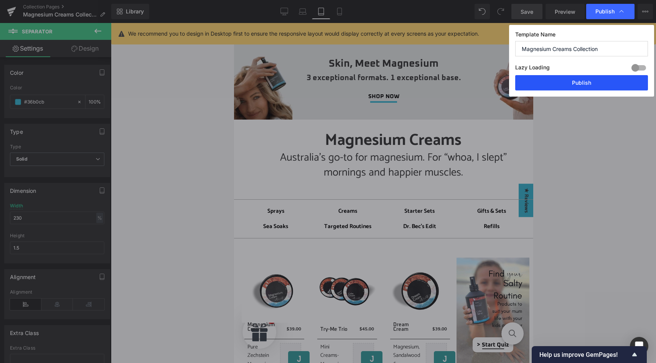
click at [578, 83] on button "Publish" at bounding box center [581, 82] width 133 height 15
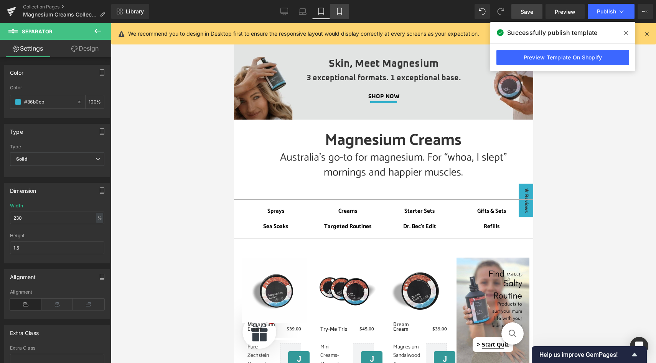
click at [337, 9] on icon at bounding box center [340, 12] width 8 height 8
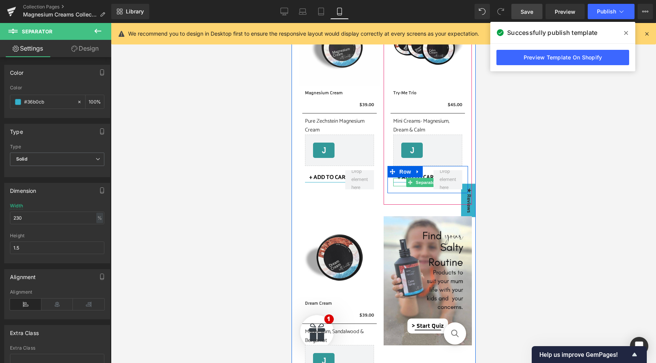
scroll to position [0, 0]
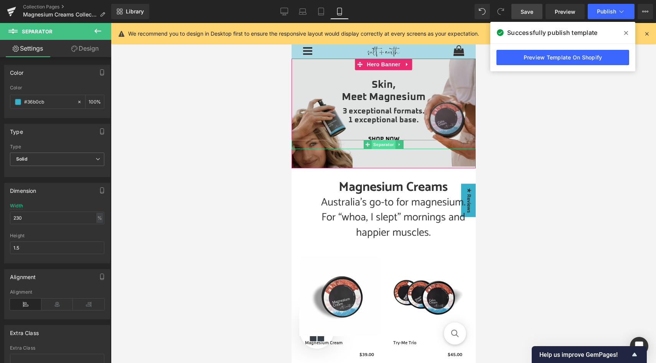
click at [384, 144] on span "Separator" at bounding box center [383, 144] width 24 height 9
drag, startPoint x: 26, startPoint y: 219, endPoint x: 11, endPoint y: 217, distance: 15.1
click at [11, 217] on input "9" at bounding box center [57, 218] width 94 height 13
type input "2"
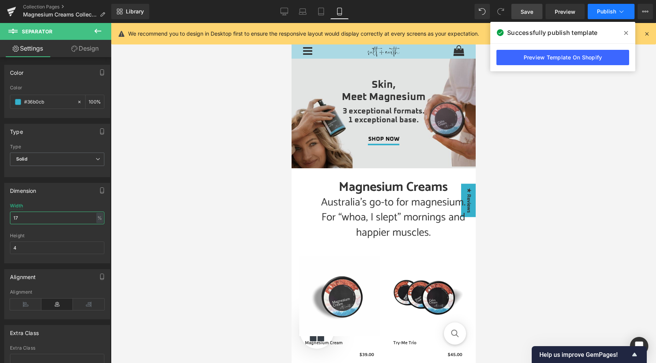
type input "17"
click at [597, 15] on button "Publish" at bounding box center [611, 11] width 47 height 15
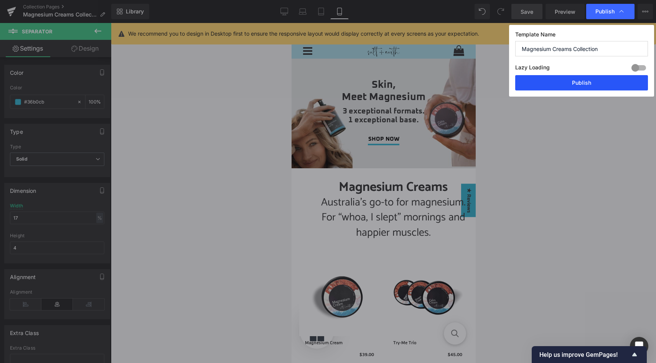
click at [592, 83] on button "Publish" at bounding box center [581, 82] width 133 height 15
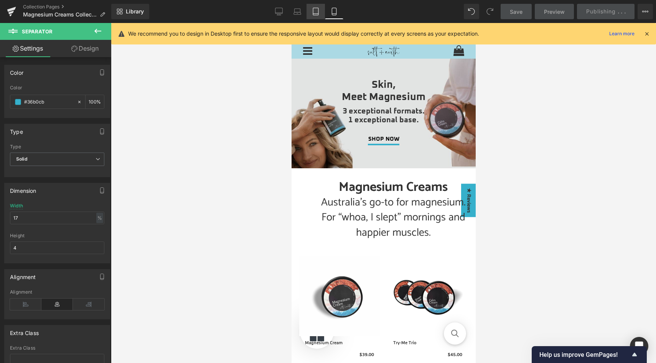
click at [311, 12] on link "Tablet" at bounding box center [316, 11] width 18 height 15
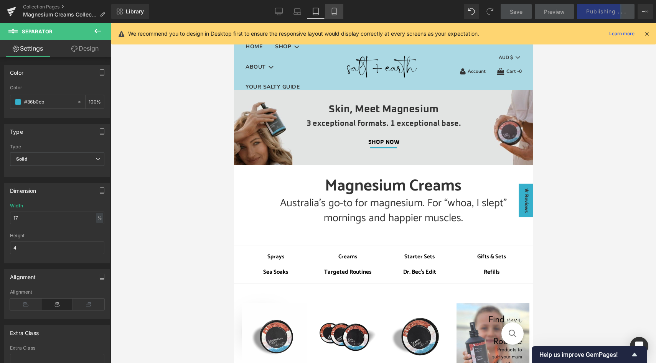
click at [335, 12] on icon at bounding box center [334, 12] width 8 height 8
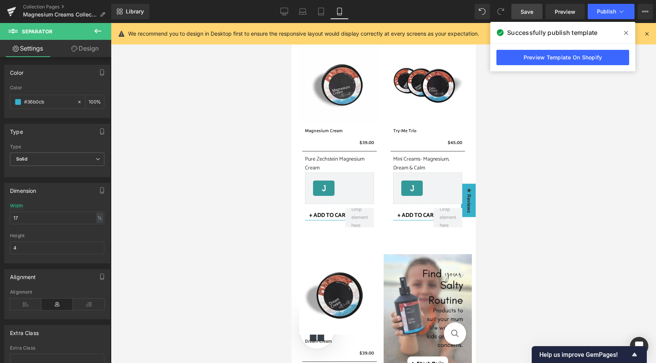
scroll to position [214, 0]
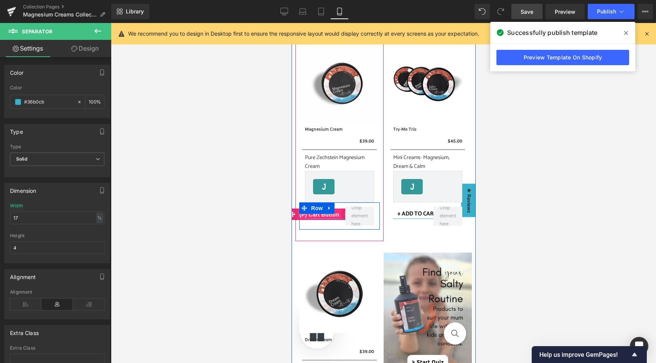
click at [337, 214] on span "(P) Cart Button" at bounding box center [319, 215] width 44 height 12
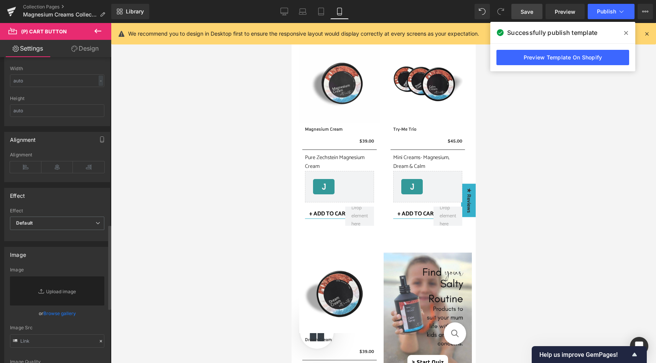
scroll to position [608, 0]
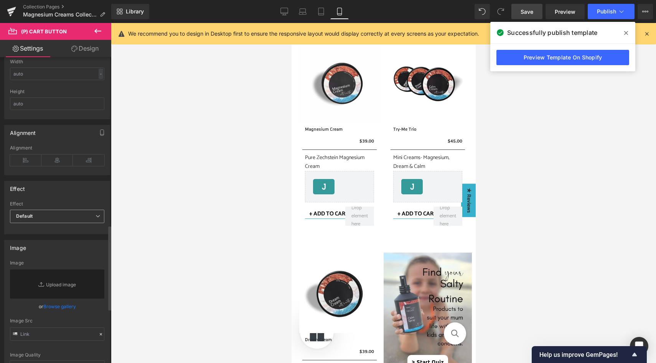
click at [46, 215] on span "Default" at bounding box center [57, 216] width 94 height 13
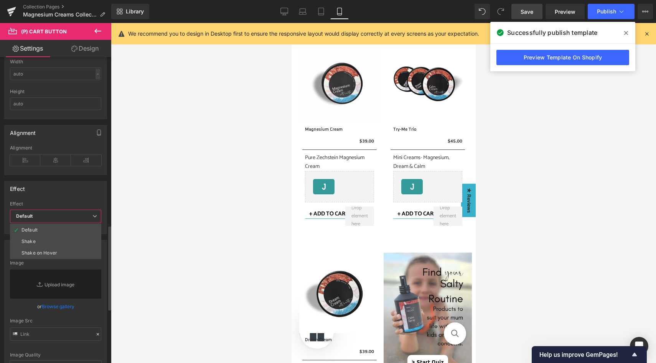
click at [46, 215] on span "Default" at bounding box center [55, 216] width 91 height 13
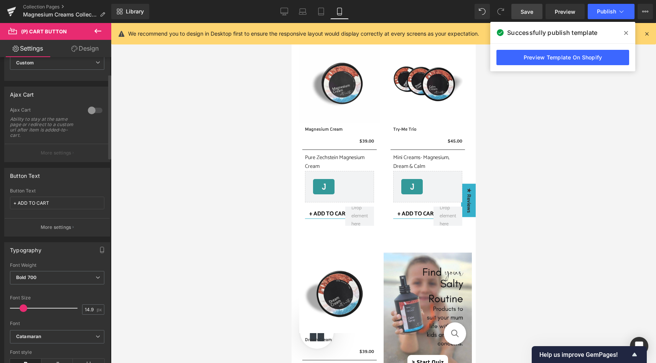
scroll to position [0, 0]
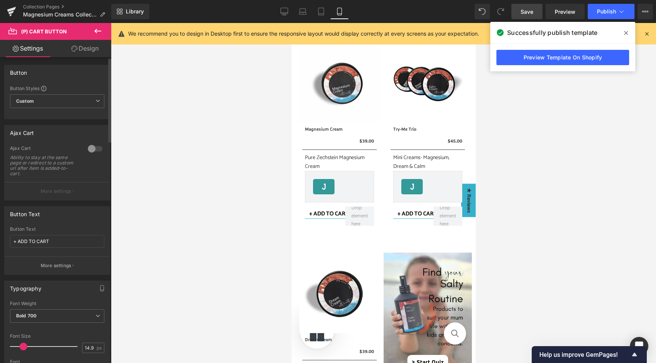
click at [91, 149] on div at bounding box center [95, 149] width 18 height 12
click at [55, 193] on p "More settings" at bounding box center [56, 191] width 31 height 7
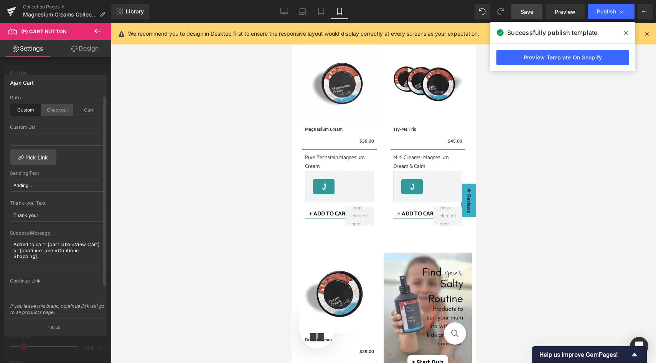
click at [58, 110] on div "Checkout" at bounding box center [56, 110] width 31 height 12
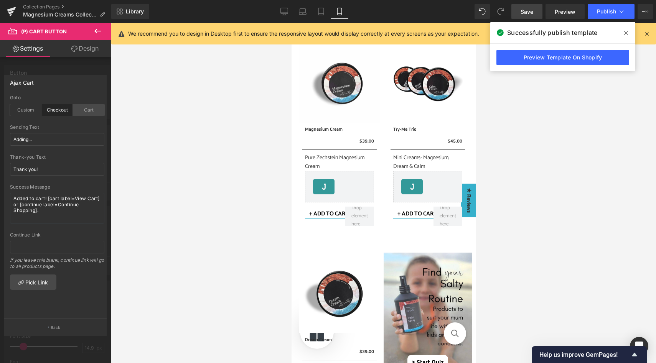
click at [88, 109] on div "Cart" at bounding box center [88, 110] width 31 height 12
click at [23, 115] on div "Custom" at bounding box center [25, 110] width 31 height 12
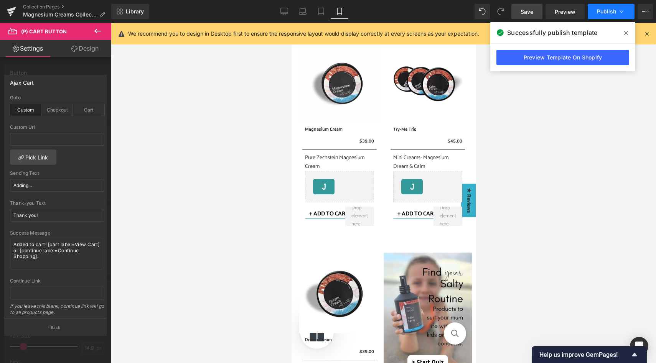
click at [614, 10] on span "Publish" at bounding box center [606, 11] width 19 height 6
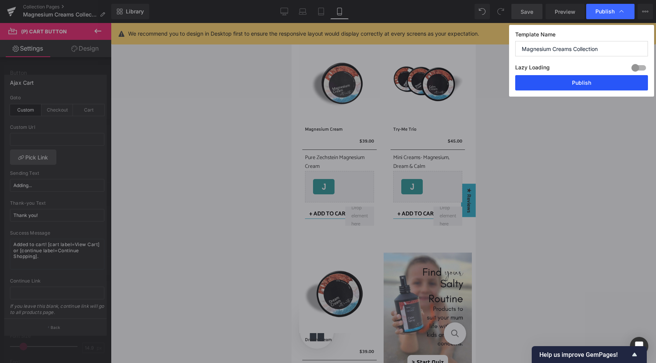
click at [577, 83] on button "Publish" at bounding box center [581, 82] width 133 height 15
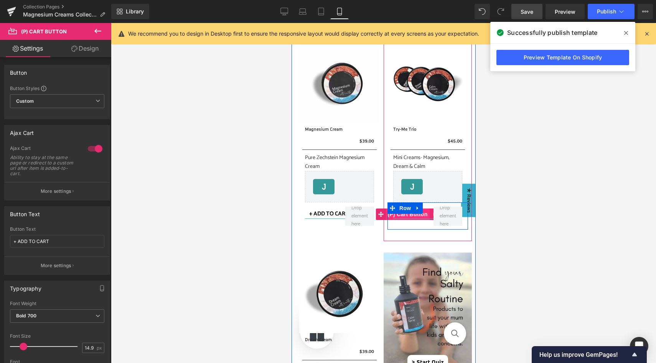
click at [426, 213] on span "(P) Cart Button" at bounding box center [407, 215] width 44 height 12
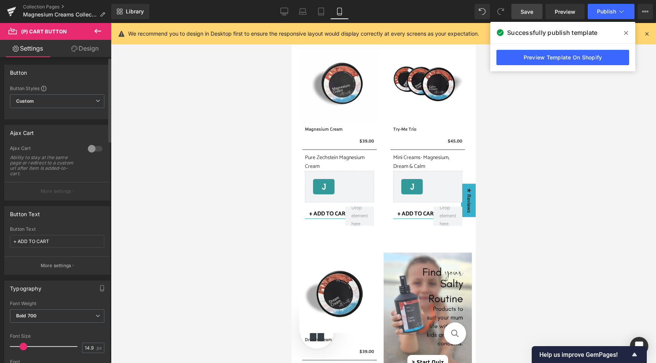
click at [92, 151] on div at bounding box center [95, 149] width 18 height 12
click at [70, 187] on button "More settings" at bounding box center [57, 191] width 105 height 18
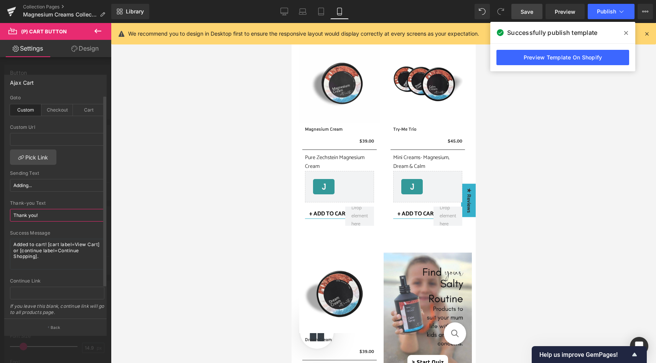
drag, startPoint x: 45, startPoint y: 216, endPoint x: 10, endPoint y: 215, distance: 35.3
click at [10, 215] on div "custom Goto Custom Checkout Cart Custom Url Pick Link Adding... Sending Text Ad…" at bounding box center [57, 207] width 105 height 224
type input "o"
type input "Done!"
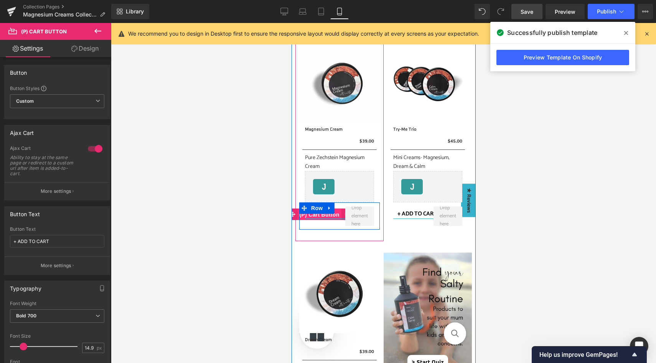
click at [336, 213] on span "(P) Cart Button" at bounding box center [319, 215] width 44 height 12
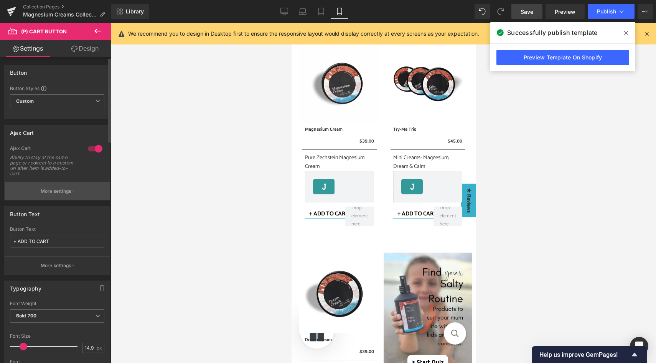
click at [66, 188] on p "More settings" at bounding box center [56, 191] width 31 height 7
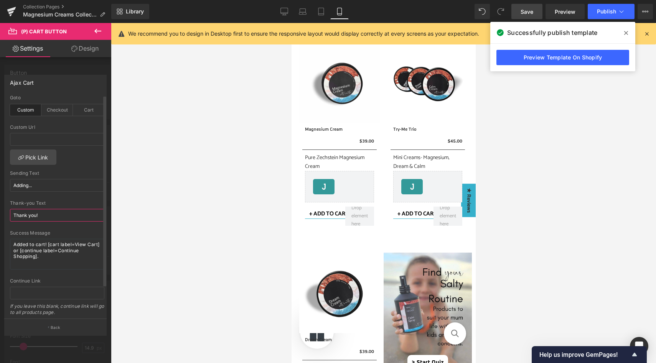
drag, startPoint x: 51, startPoint y: 216, endPoint x: 10, endPoint y: 213, distance: 41.1
click at [10, 213] on div "custom Goto Custom Checkout Cart Custom Url Pick Link Adding... Sending Text Ad…" at bounding box center [57, 207] width 105 height 224
type input "Done!"
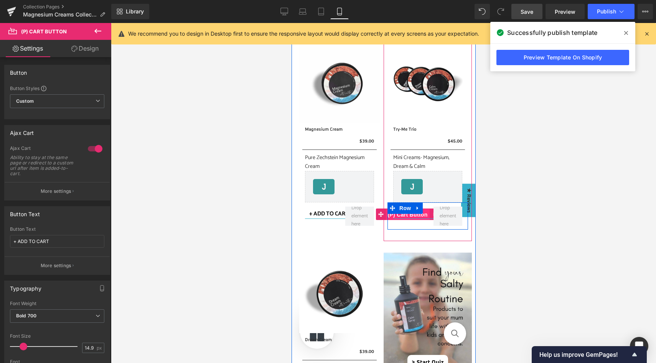
click at [424, 215] on span "(P) Cart Button" at bounding box center [407, 215] width 44 height 12
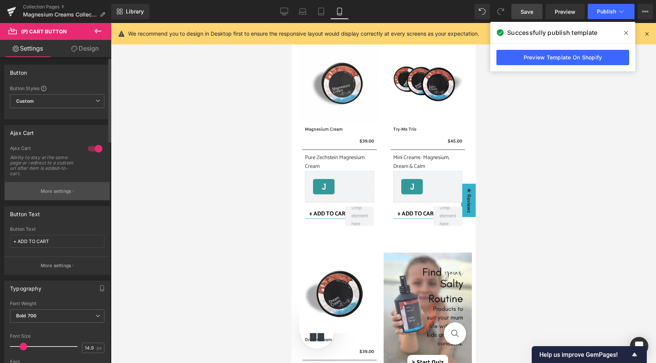
click at [76, 191] on button "More settings" at bounding box center [57, 191] width 105 height 18
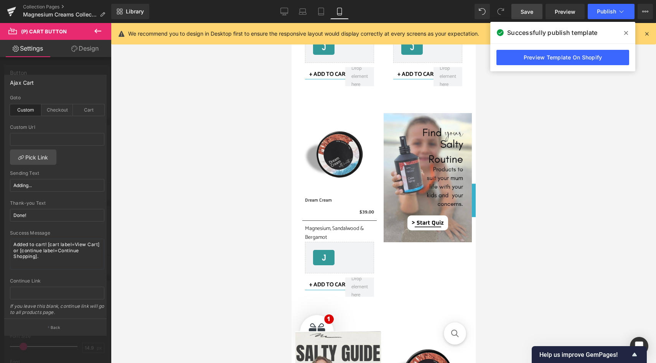
scroll to position [356, 0]
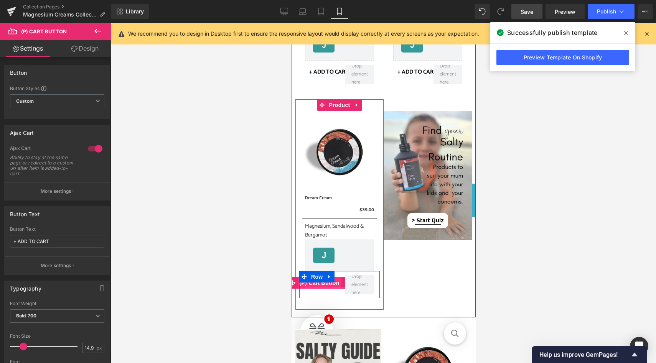
click at [338, 281] on span "(P) Cart Button" at bounding box center [319, 283] width 44 height 12
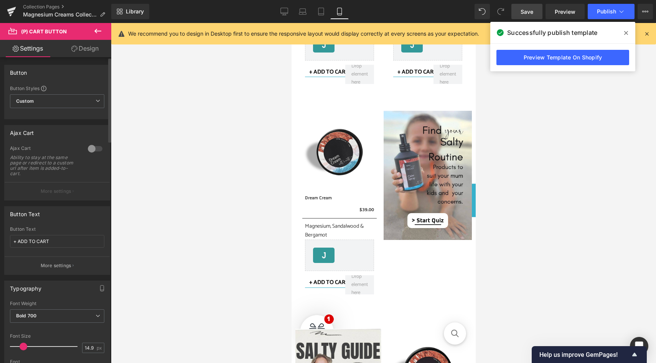
click at [90, 147] on div at bounding box center [95, 149] width 18 height 12
click at [78, 189] on button "More settings" at bounding box center [57, 191] width 105 height 18
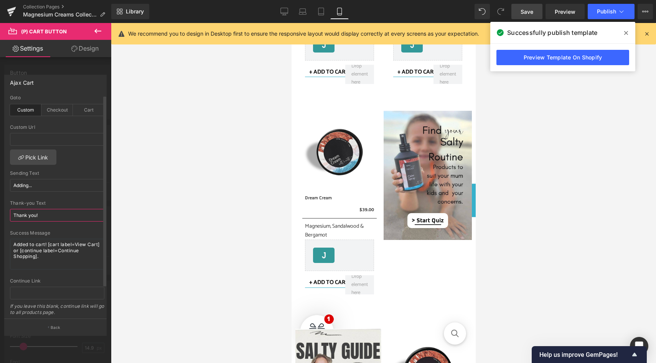
drag, startPoint x: 48, startPoint y: 215, endPoint x: 8, endPoint y: 214, distance: 39.5
click at [8, 214] on div "custom Goto Custom Checkout Cart Custom Url Pick Link Adding... Sending Text Ad…" at bounding box center [57, 207] width 105 height 224
type input "Done!"
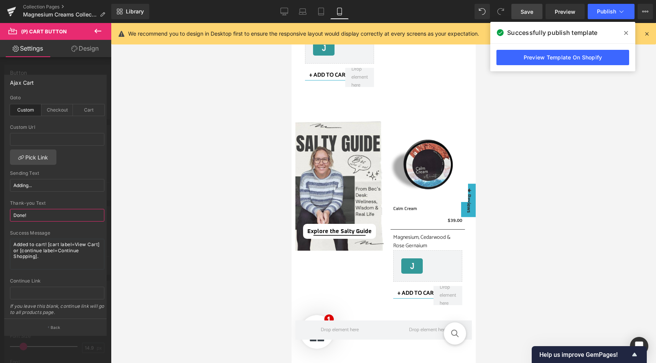
scroll to position [564, 0]
click at [423, 294] on body "Free Shipping! All AU Orders $79+ HOME SHOP See more "Close Cart" By Products S…" at bounding box center [383, 272] width 184 height 1627
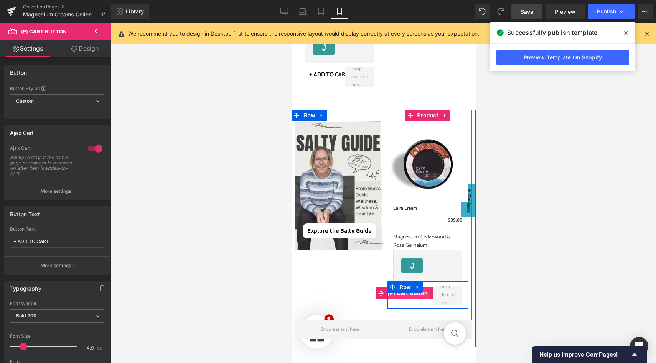
click at [425, 294] on span "(P) Cart Button" at bounding box center [407, 294] width 44 height 12
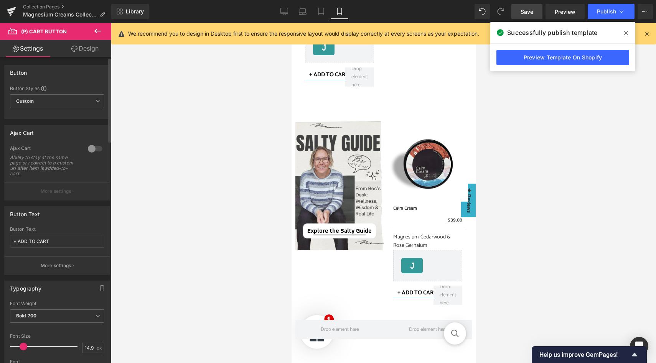
click at [92, 143] on div at bounding box center [95, 149] width 18 height 12
click at [67, 188] on p "More settings" at bounding box center [56, 191] width 31 height 7
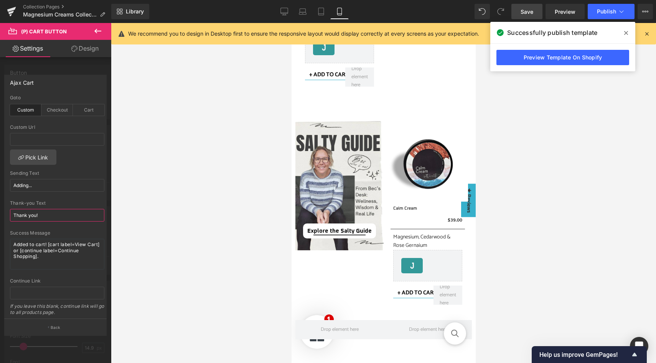
drag, startPoint x: 50, startPoint y: 214, endPoint x: 2, endPoint y: 210, distance: 48.5
click at [2, 210] on div "Ajax Cart custom Goto Custom Checkout Cart Custom Url Pick Link Adding... Sendi…" at bounding box center [55, 202] width 111 height 266
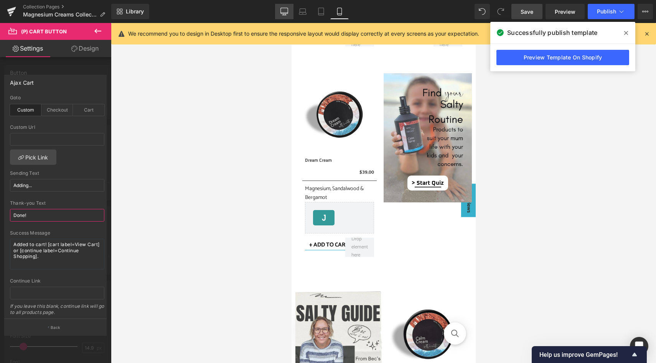
type input "Done!"
click at [285, 15] on icon at bounding box center [284, 15] width 4 height 0
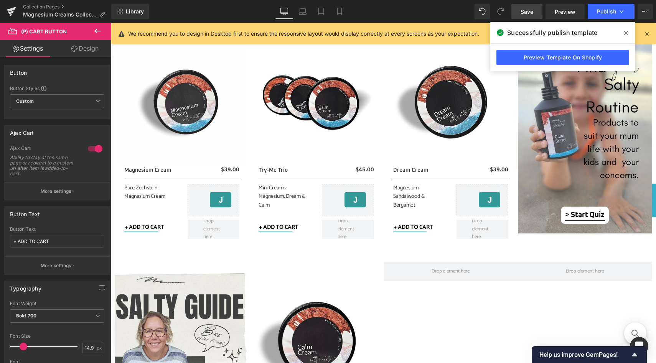
click at [142, 226] on body "Free Shipping! All AU Orders $79+ HOME SHOP See more "Close Cart" By Products S…" at bounding box center [383, 365] width 545 height 1167
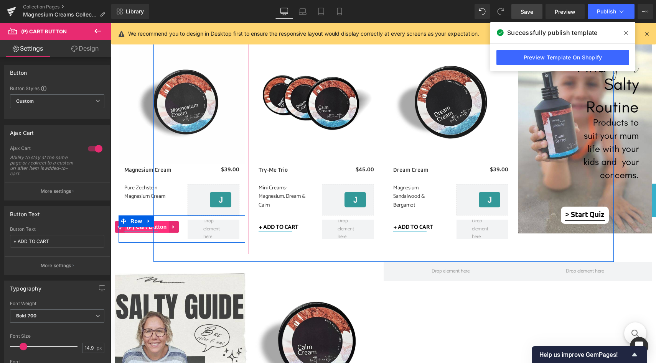
click at [157, 225] on span "(P) Cart Button" at bounding box center [147, 227] width 44 height 12
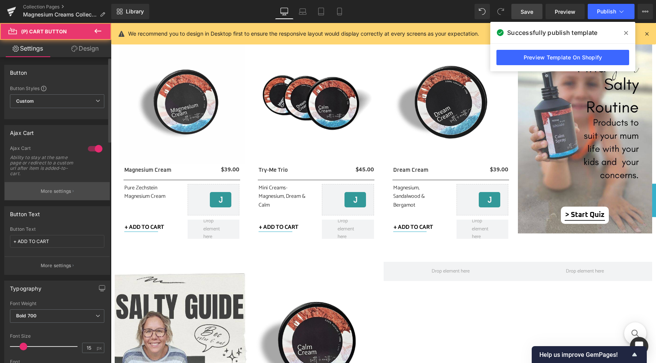
click at [54, 193] on p "More settings" at bounding box center [56, 191] width 31 height 7
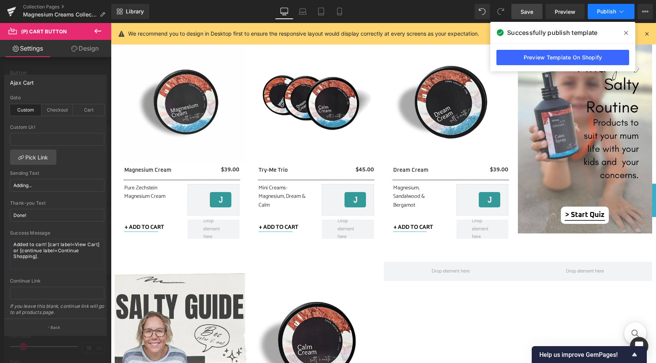
click at [617, 14] on button "Publish" at bounding box center [611, 11] width 47 height 15
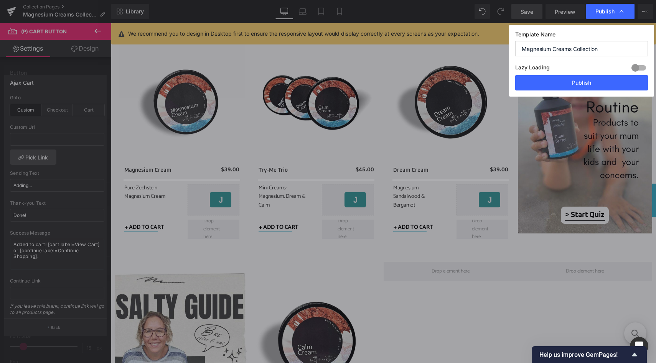
click at [577, 73] on div "Lazy Loading Build Upgrade plan to unlock" at bounding box center [581, 69] width 133 height 13
click at [574, 80] on button "Publish" at bounding box center [581, 82] width 133 height 15
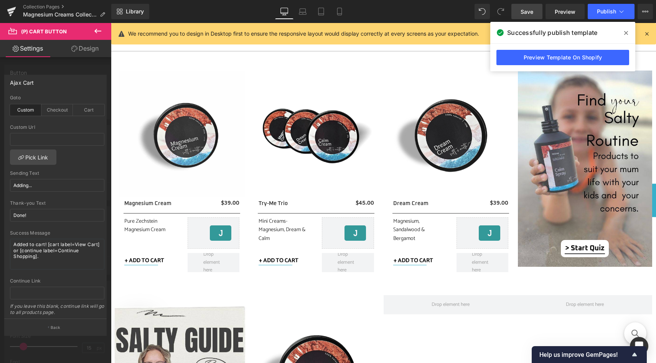
scroll to position [0, 0]
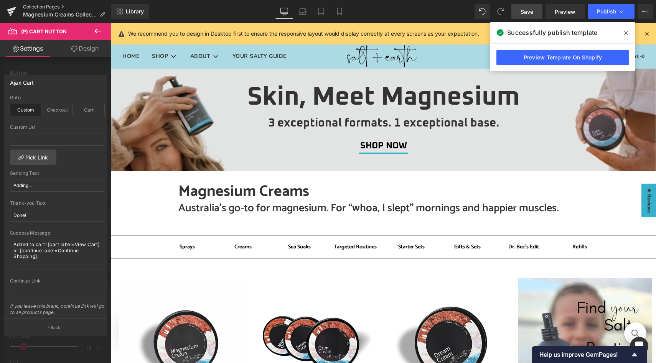
click at [52, 7] on link "Collection Pages" at bounding box center [67, 7] width 88 height 6
